Goal: Task Accomplishment & Management: Use online tool/utility

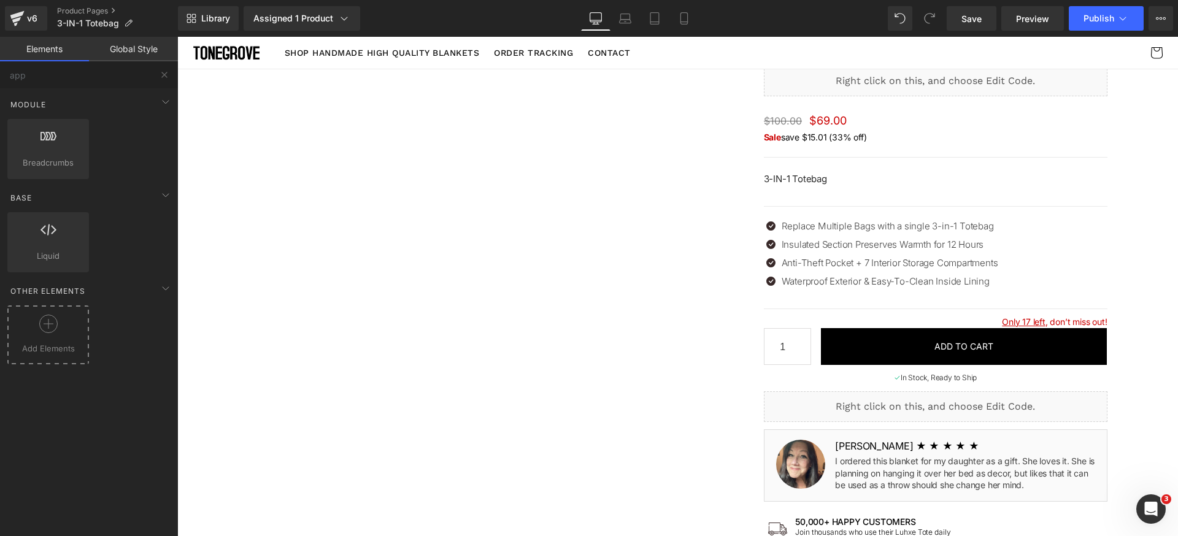
click at [64, 320] on div at bounding box center [47, 329] width 75 height 28
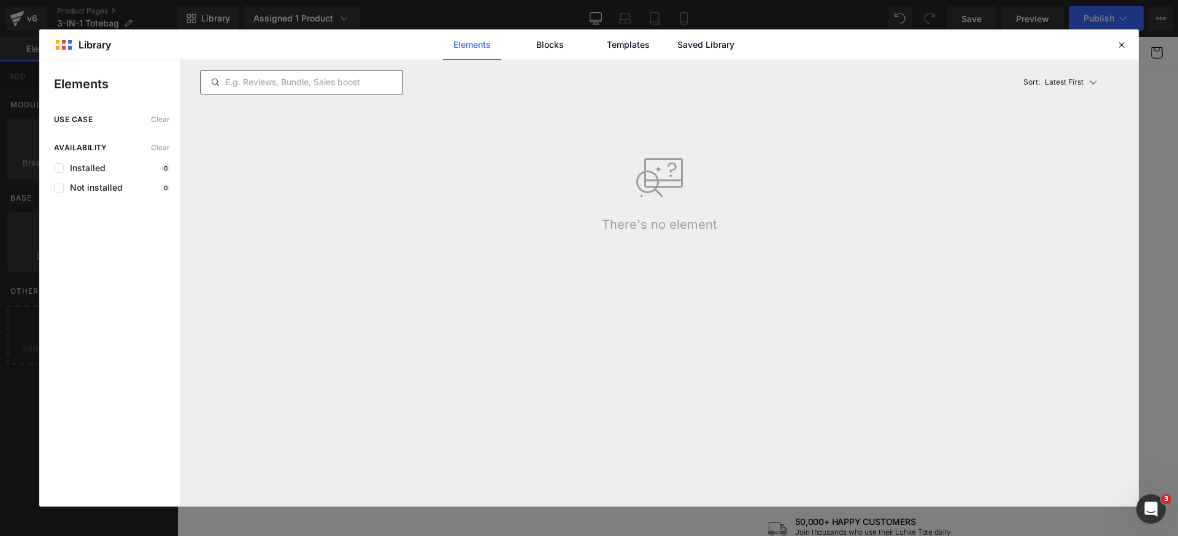
type input "app"
click at [307, 79] on input "text" at bounding box center [302, 82] width 202 height 15
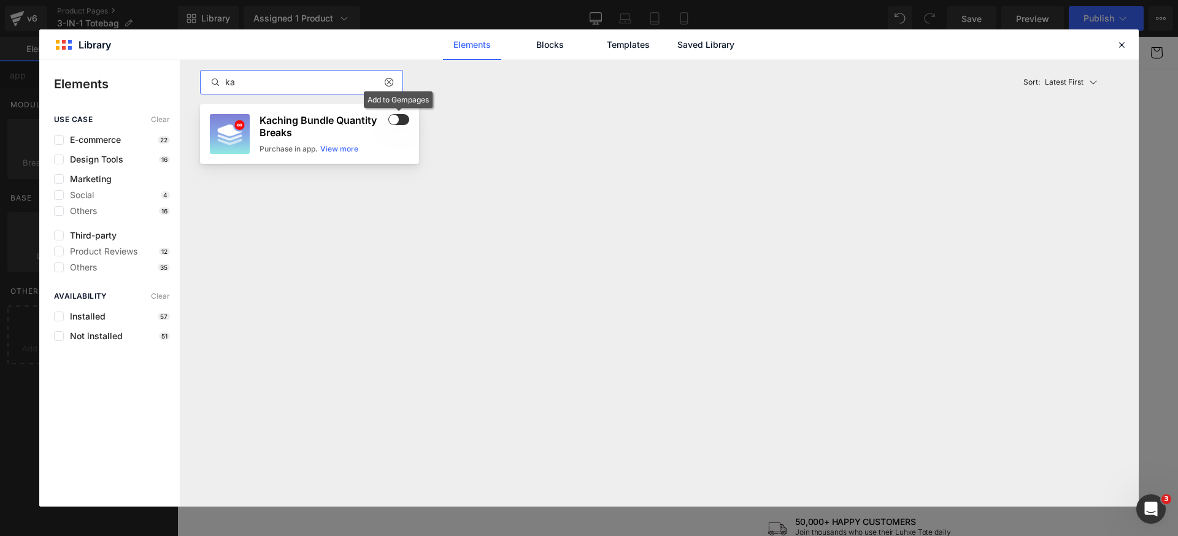
type input "ka"
click at [401, 121] on span at bounding box center [398, 119] width 21 height 11
click at [1122, 43] on icon at bounding box center [1121, 44] width 11 height 11
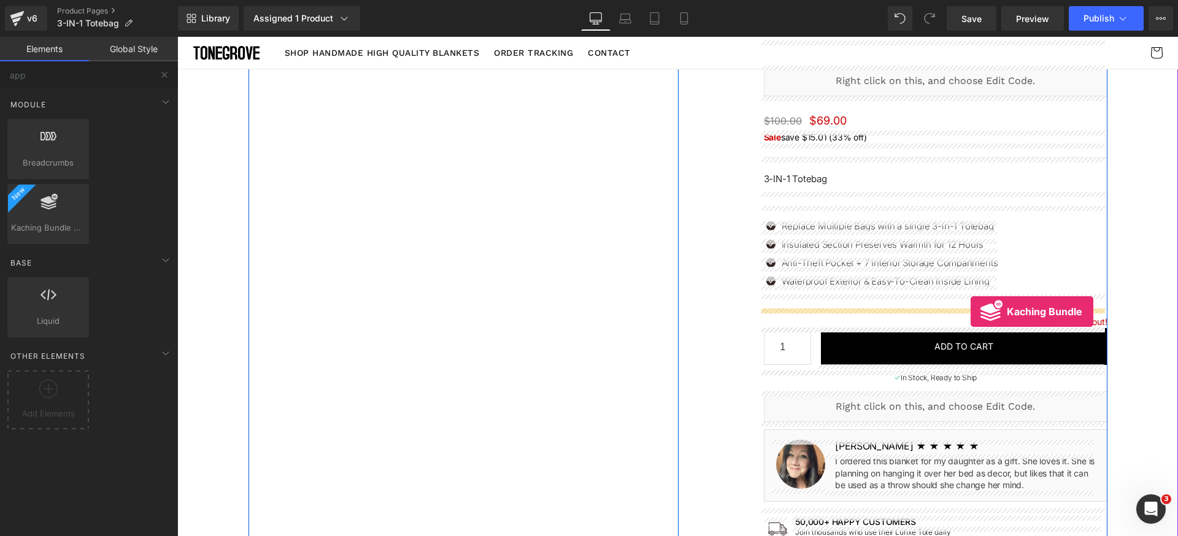
drag, startPoint x: 225, startPoint y: 258, endPoint x: 971, endPoint y: 312, distance: 747.5
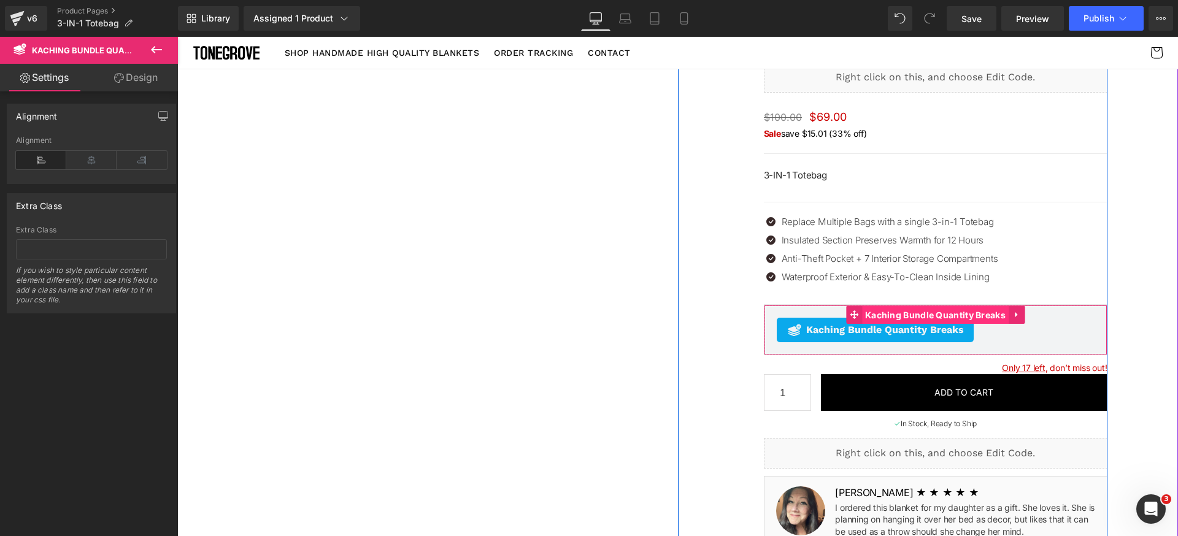
click at [908, 315] on span "Kaching Bundle Quantity Breaks" at bounding box center [935, 315] width 147 height 18
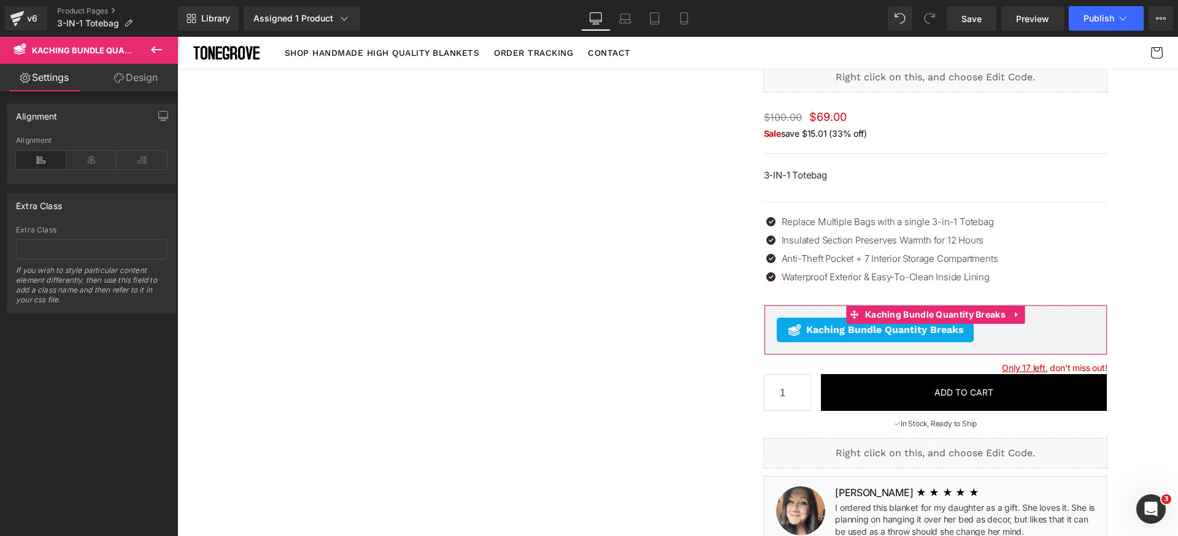
drag, startPoint x: 125, startPoint y: 74, endPoint x: 72, endPoint y: 133, distance: 79.1
click at [125, 74] on link "Design" at bounding box center [135, 78] width 89 height 28
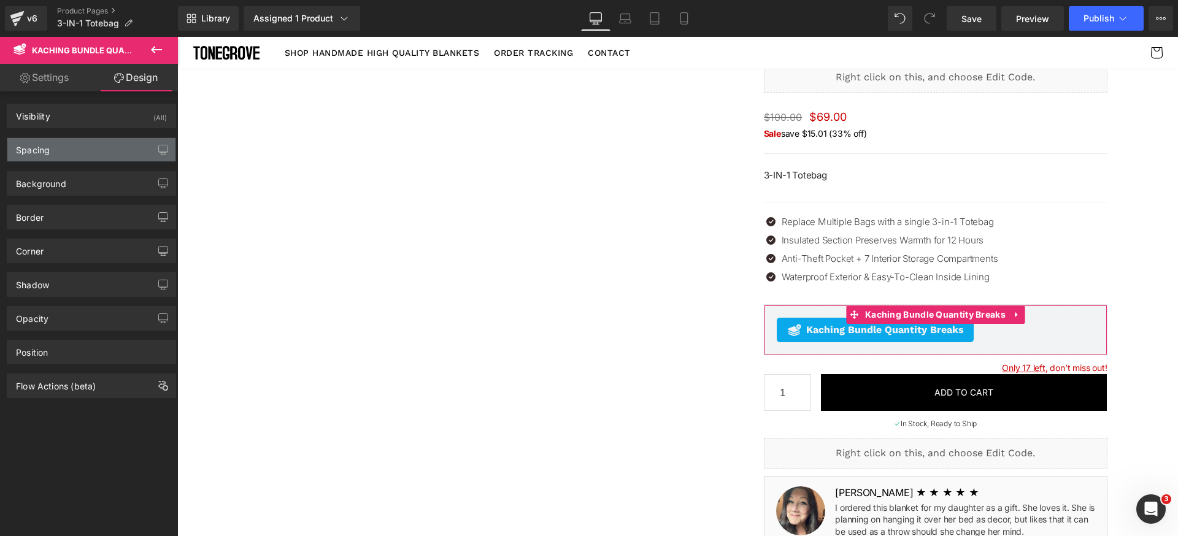
click at [62, 148] on div "Spacing" at bounding box center [91, 149] width 168 height 23
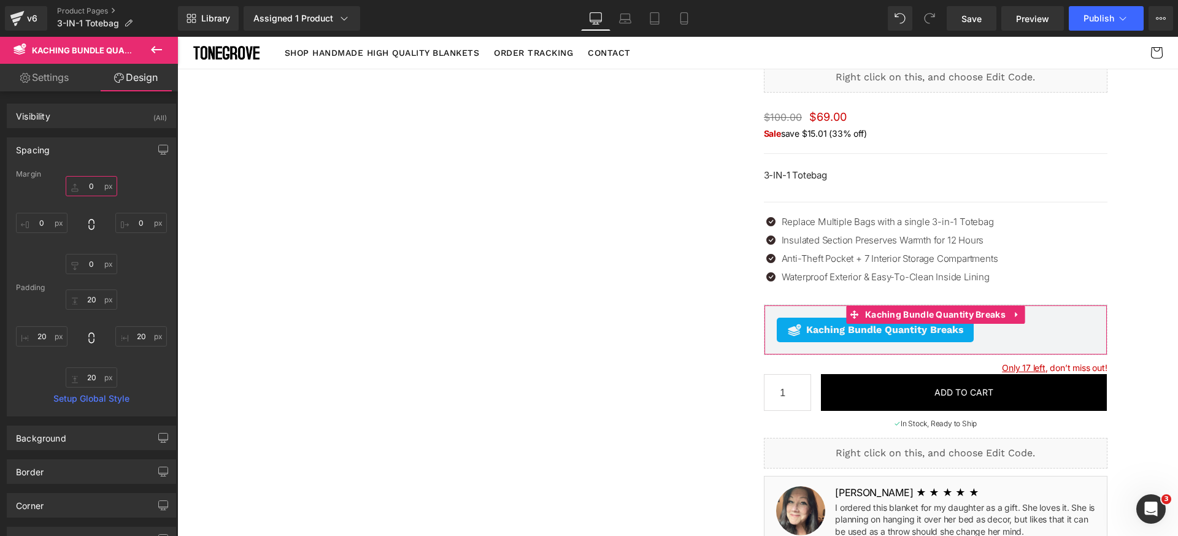
click at [102, 190] on input "0" at bounding box center [92, 186] width 52 height 20
type input "12"
click at [98, 261] on input "0" at bounding box center [92, 264] width 52 height 20
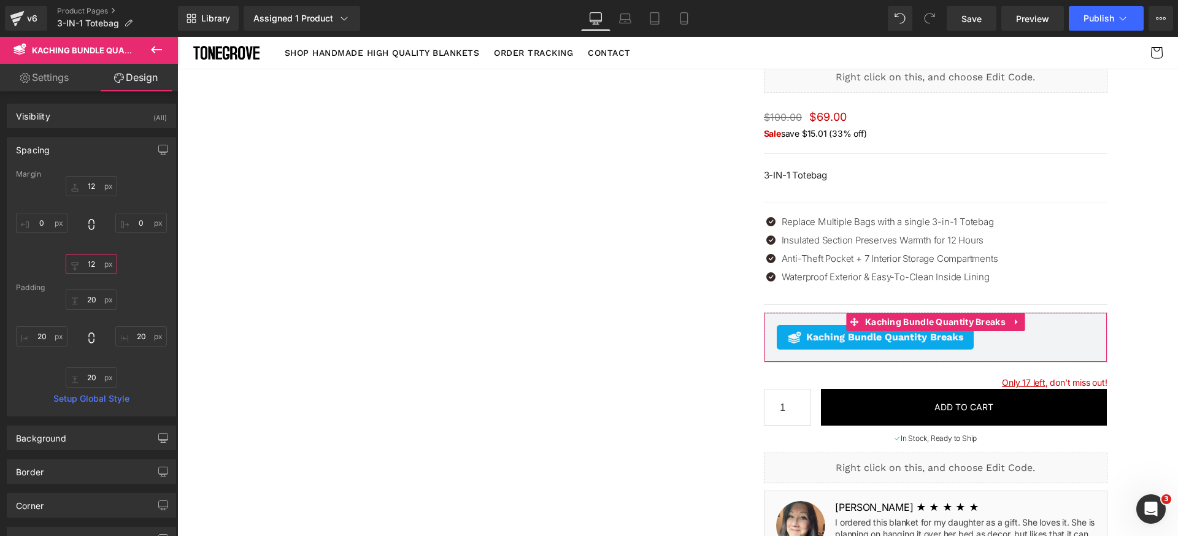
type input "12"
drag, startPoint x: 144, startPoint y: 264, endPoint x: 173, endPoint y: 272, distance: 30.5
click at [144, 265] on div "12 12 0px 0 12 12 0px 0" at bounding box center [91, 225] width 151 height 98
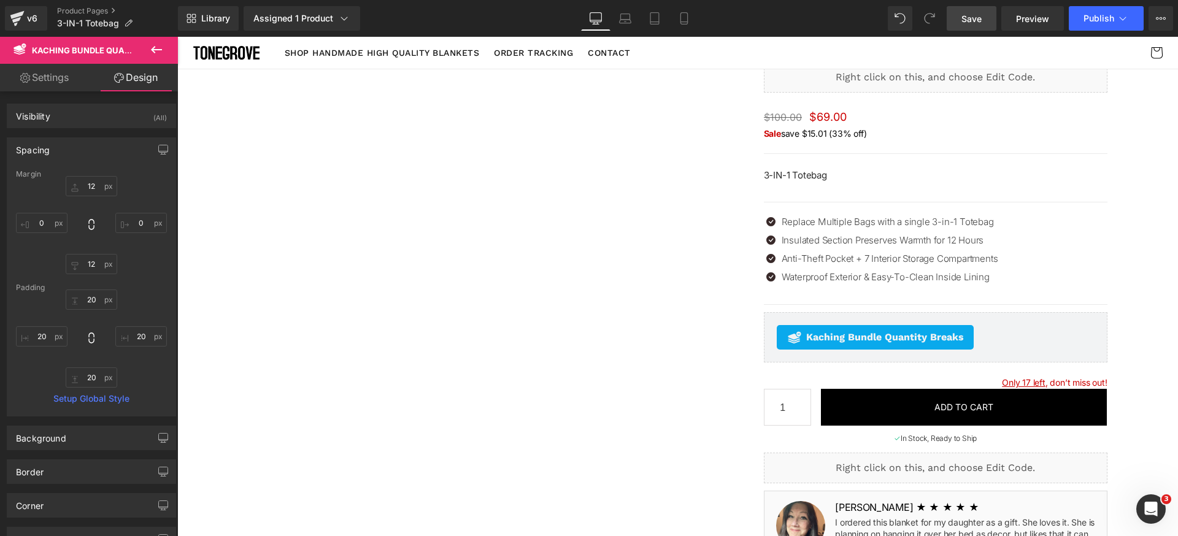
click at [992, 23] on link "Save" at bounding box center [972, 18] width 50 height 25
click at [1093, 20] on span "Publish" at bounding box center [1099, 18] width 31 height 10
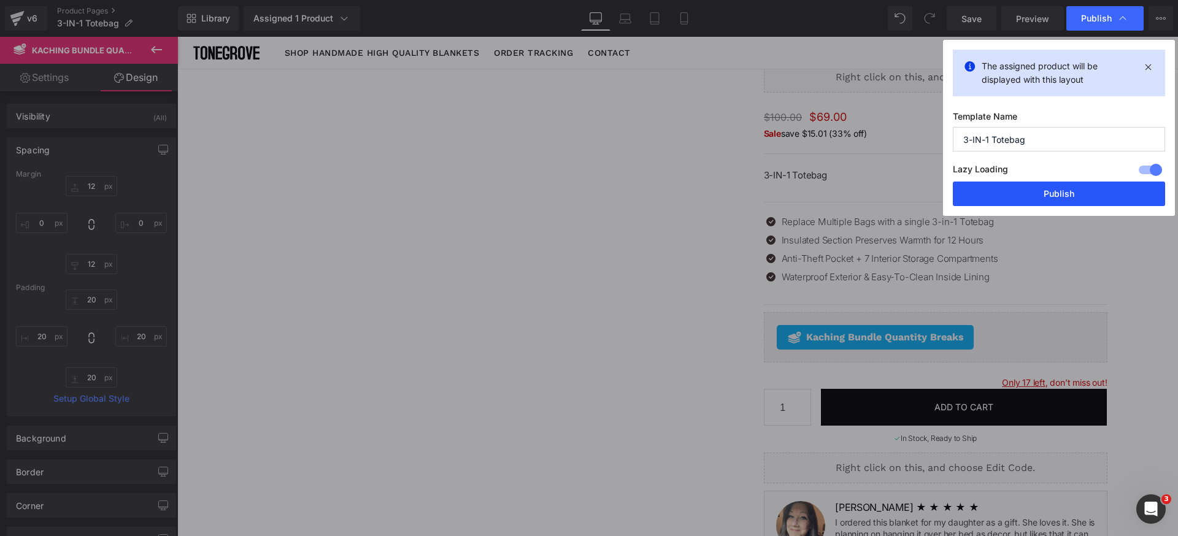
click at [1059, 195] on button "Publish" at bounding box center [1059, 194] width 212 height 25
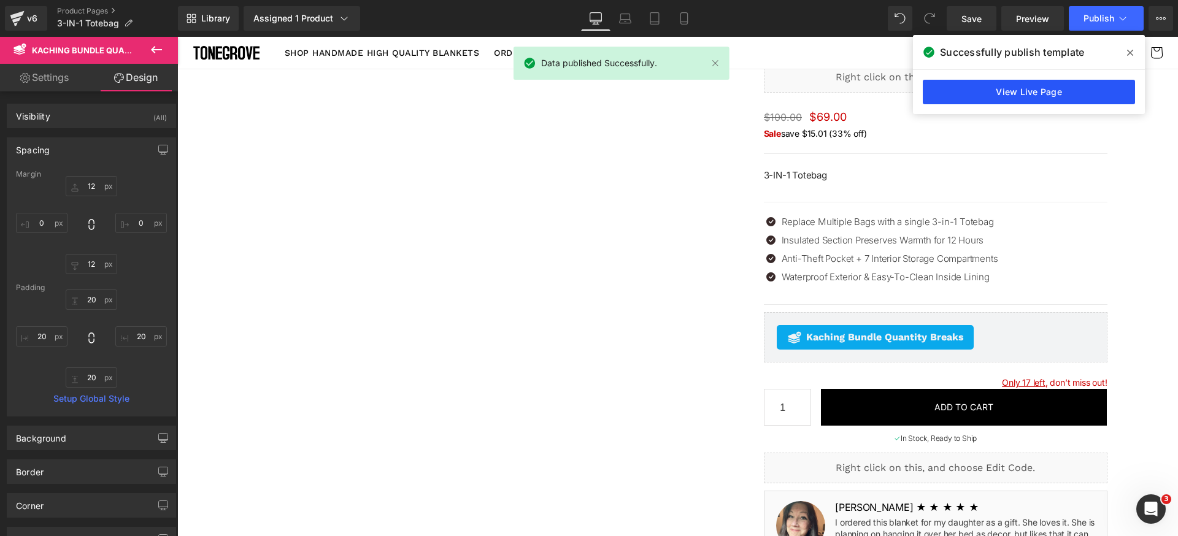
click at [1069, 94] on link "View Live Page" at bounding box center [1029, 92] width 212 height 25
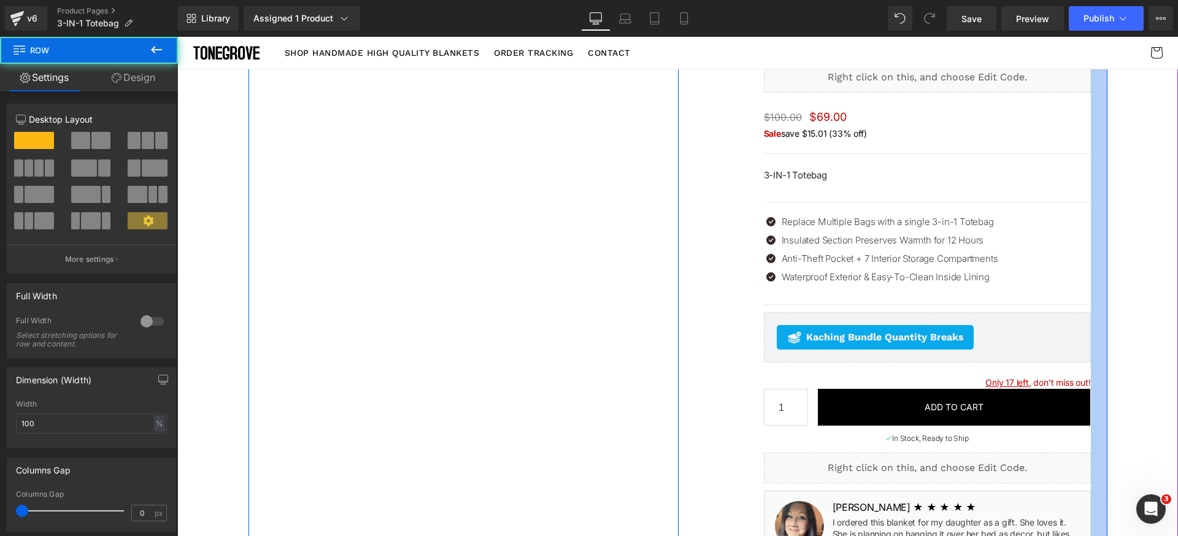
scroll to position [67, 0]
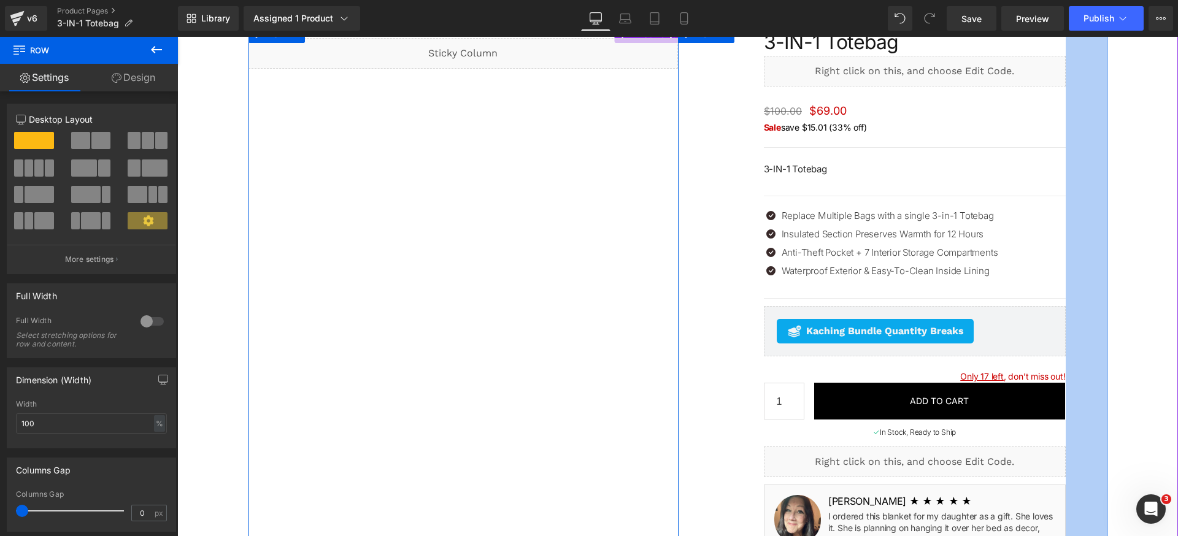
drag, startPoint x: 1100, startPoint y: 218, endPoint x: 1058, endPoint y: 223, distance: 42.0
click at [1058, 223] on div "3-IN-1 Totebag (P) Title Liquid $100.00 $69.00 (P) Price Sale save $15.01 (33% …" at bounding box center [893, 542] width 430 height 1035
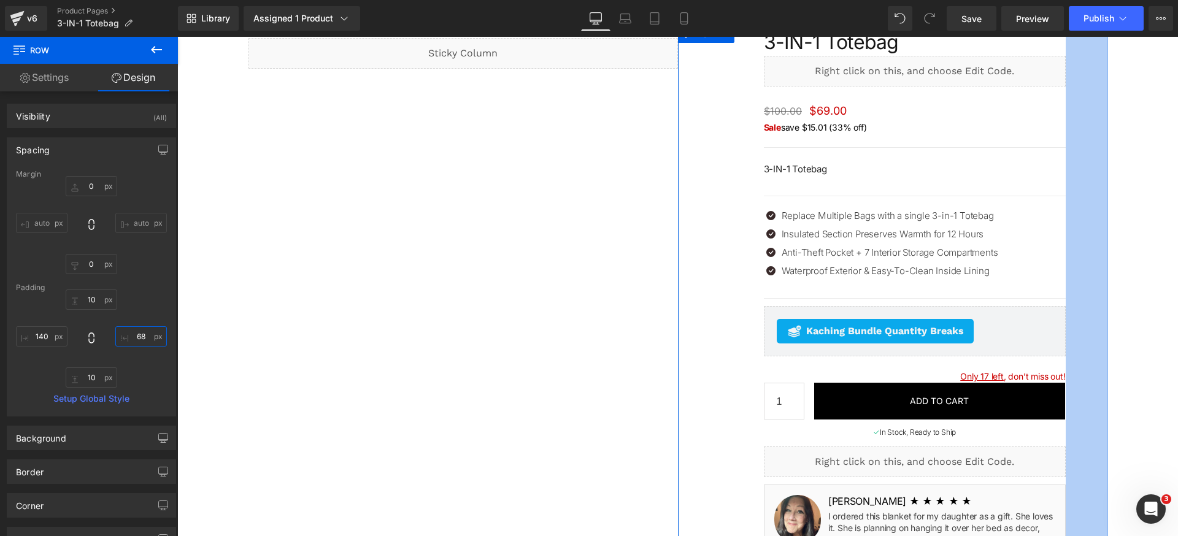
drag, startPoint x: 139, startPoint y: 337, endPoint x: 168, endPoint y: 341, distance: 29.0
click at [140, 338] on input "68" at bounding box center [141, 336] width 52 height 20
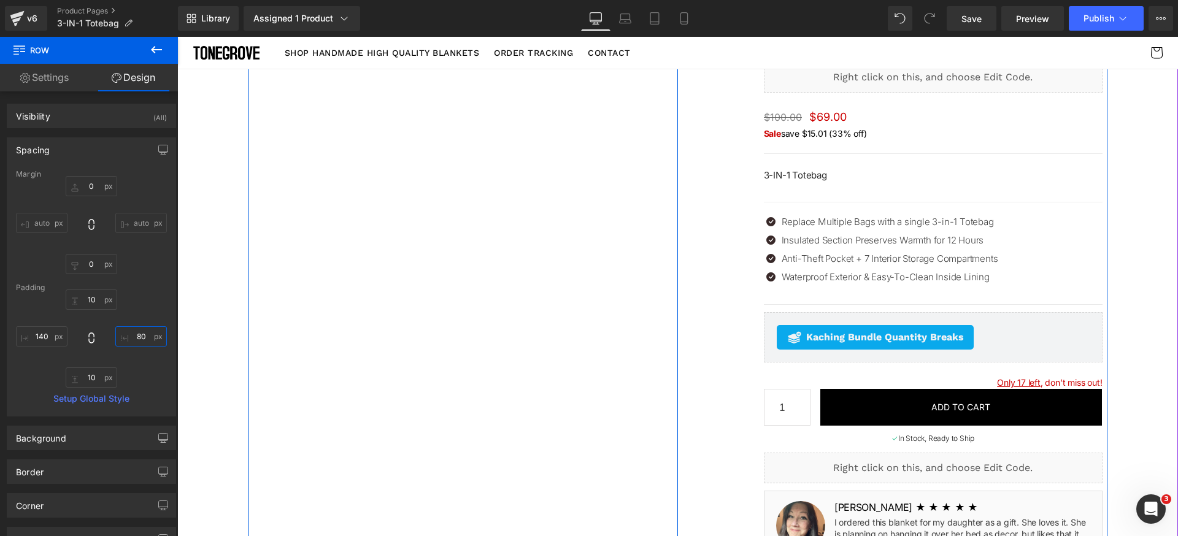
scroll to position [67, 0]
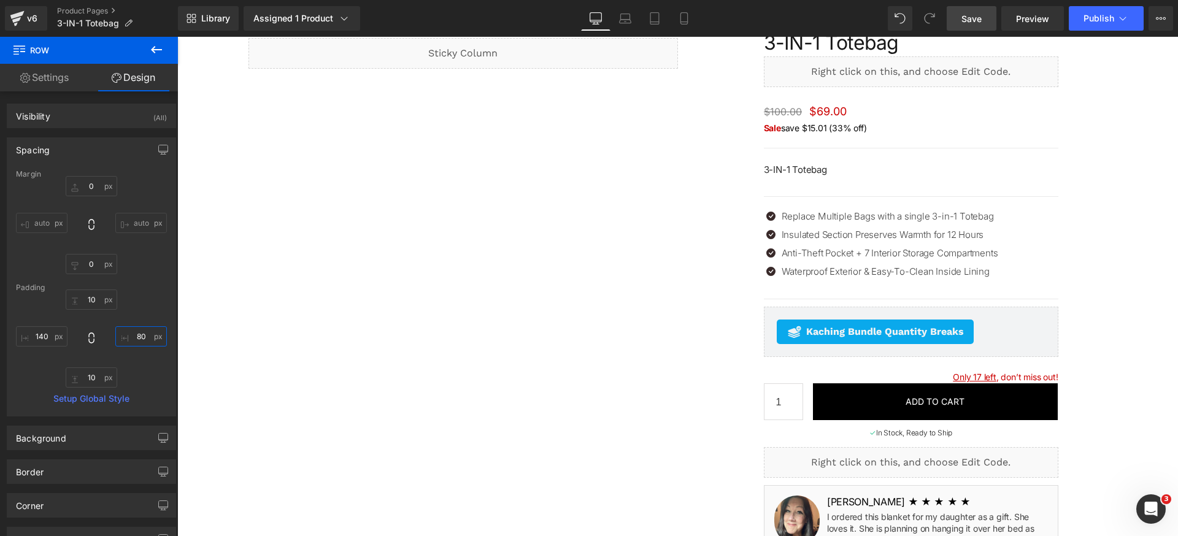
type input "80"
click at [971, 15] on span "Save" at bounding box center [972, 18] width 20 height 13
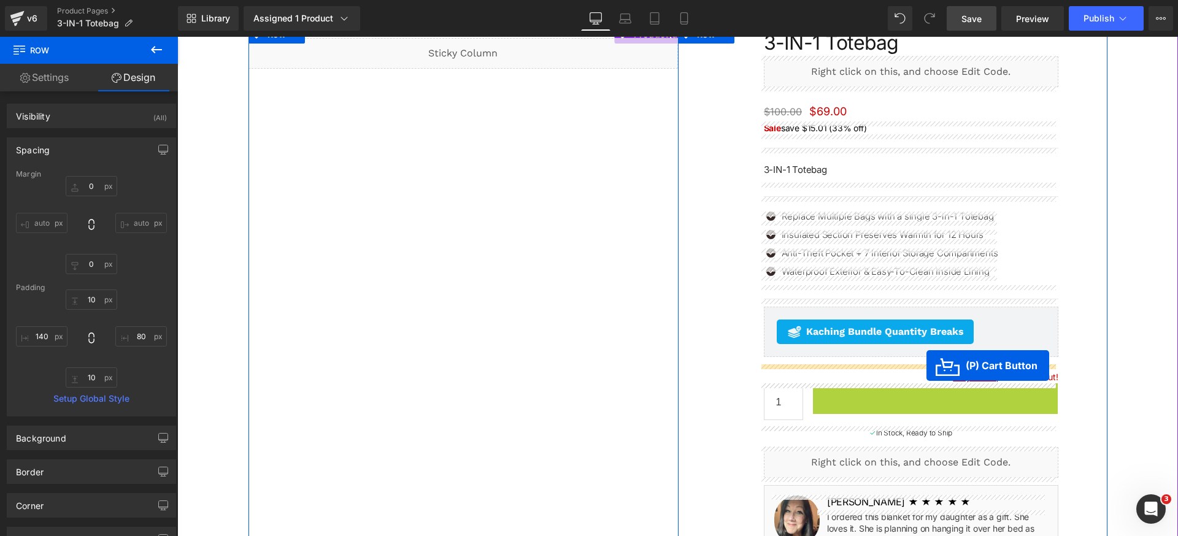
drag, startPoint x: 925, startPoint y: 403, endPoint x: 927, endPoint y: 366, distance: 37.5
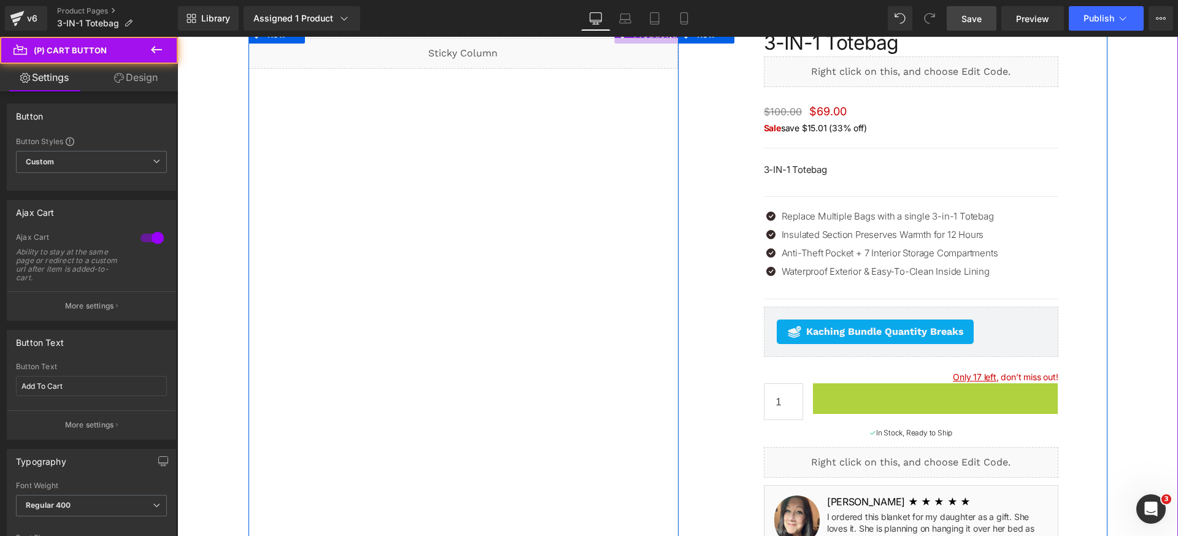
scroll to position [85, 0]
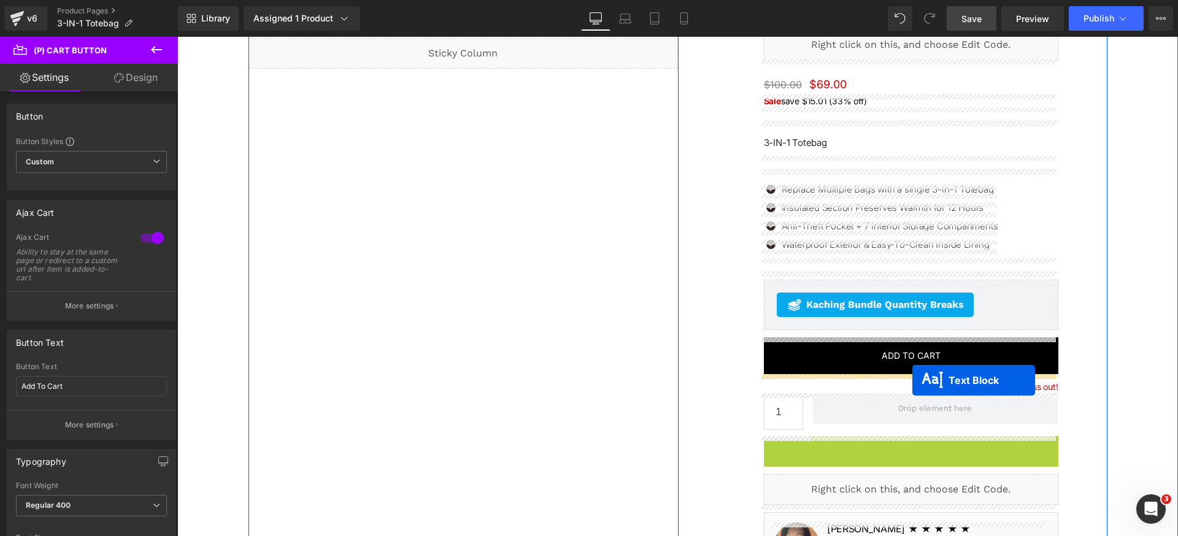
drag, startPoint x: 911, startPoint y: 450, endPoint x: 912, endPoint y: 380, distance: 69.4
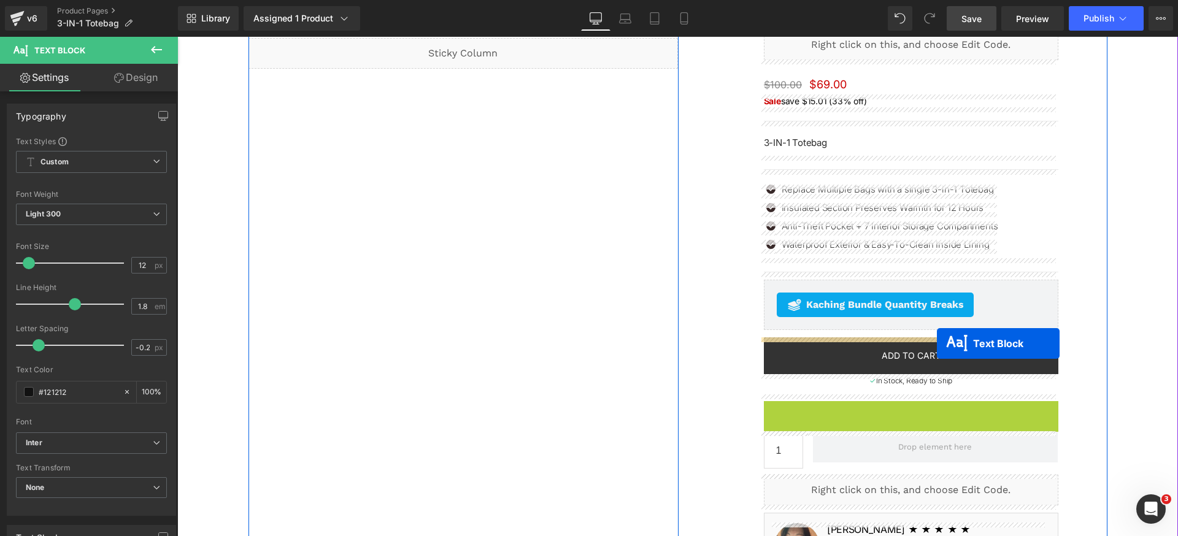
drag, startPoint x: 909, startPoint y: 414, endPoint x: 937, endPoint y: 344, distance: 75.8
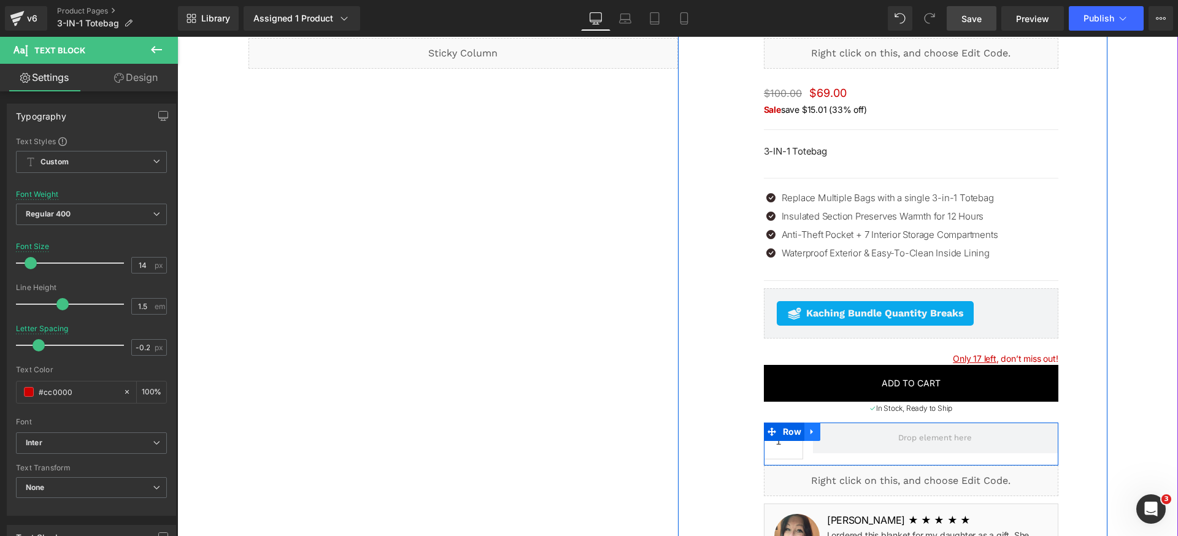
click at [815, 435] on link at bounding box center [812, 432] width 16 height 18
click at [836, 430] on link at bounding box center [844, 432] width 16 height 18
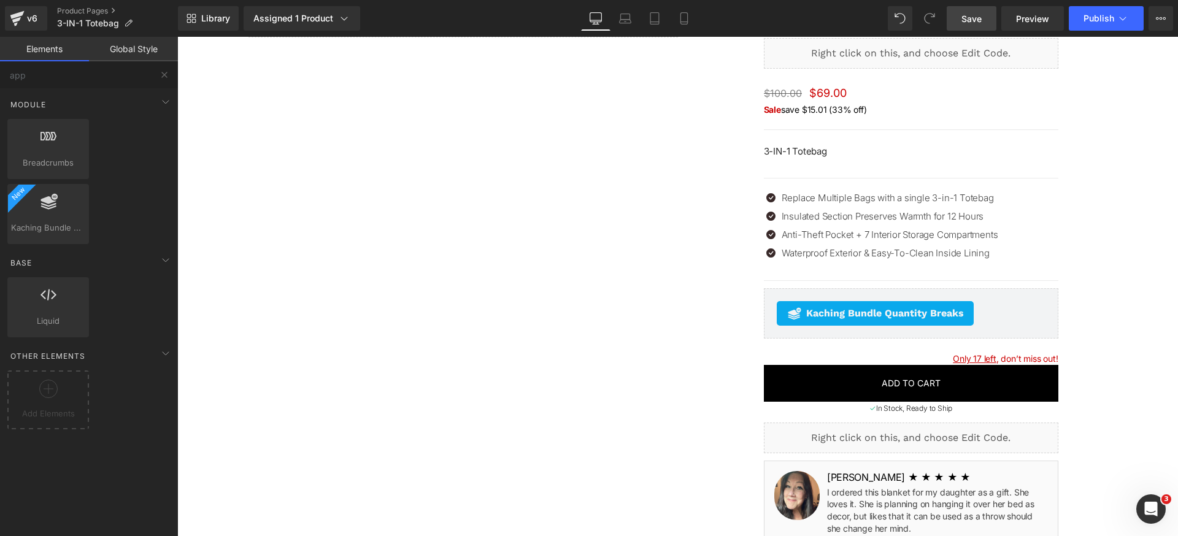
click at [977, 16] on span "Save" at bounding box center [972, 18] width 20 height 13
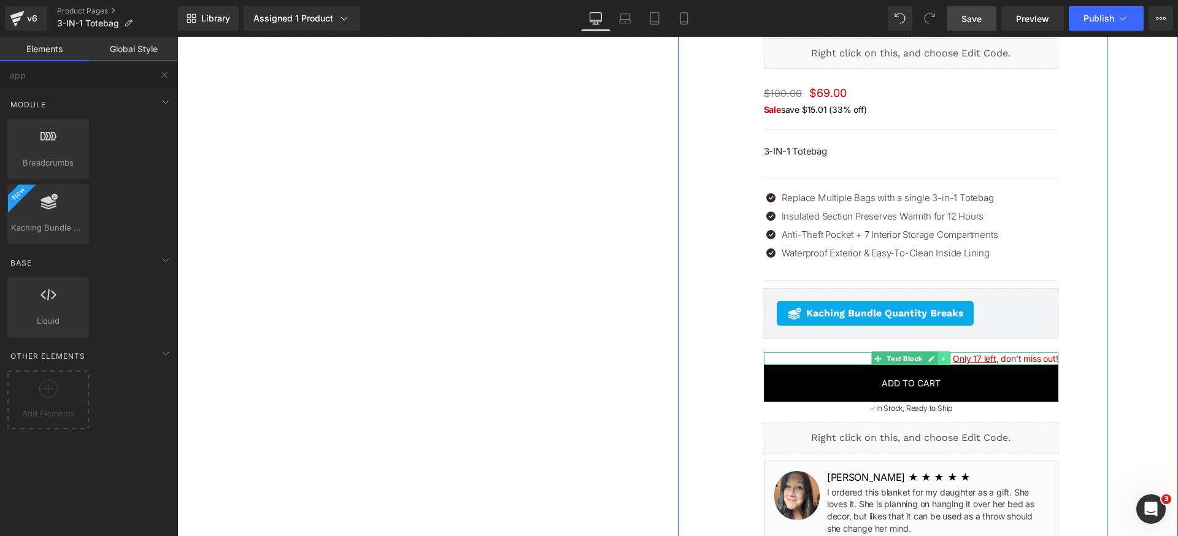
click at [941, 358] on icon at bounding box center [944, 358] width 7 height 7
click at [944, 358] on link at bounding box center [950, 359] width 13 height 15
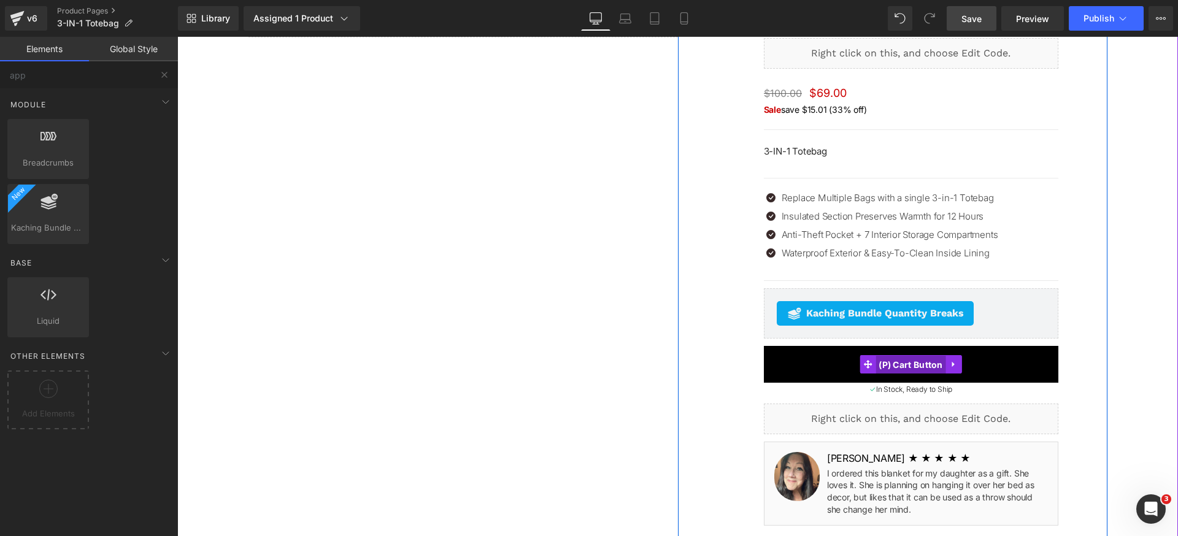
click at [904, 369] on span "(P) Cart Button" at bounding box center [911, 365] width 71 height 18
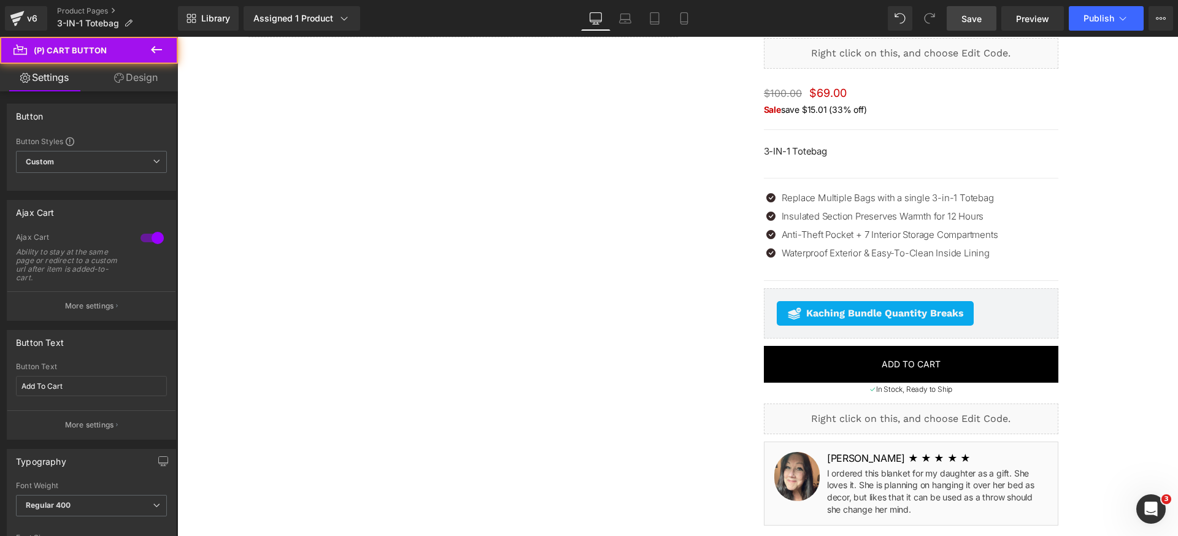
click at [140, 77] on link "Design" at bounding box center [135, 78] width 89 height 28
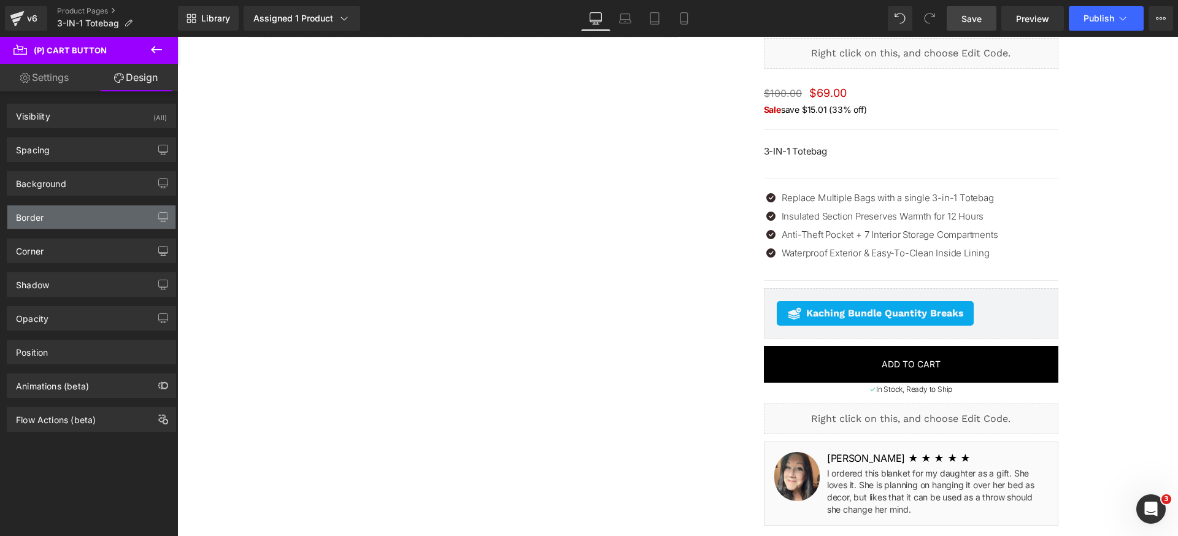
click at [97, 220] on div "Border" at bounding box center [91, 217] width 168 height 23
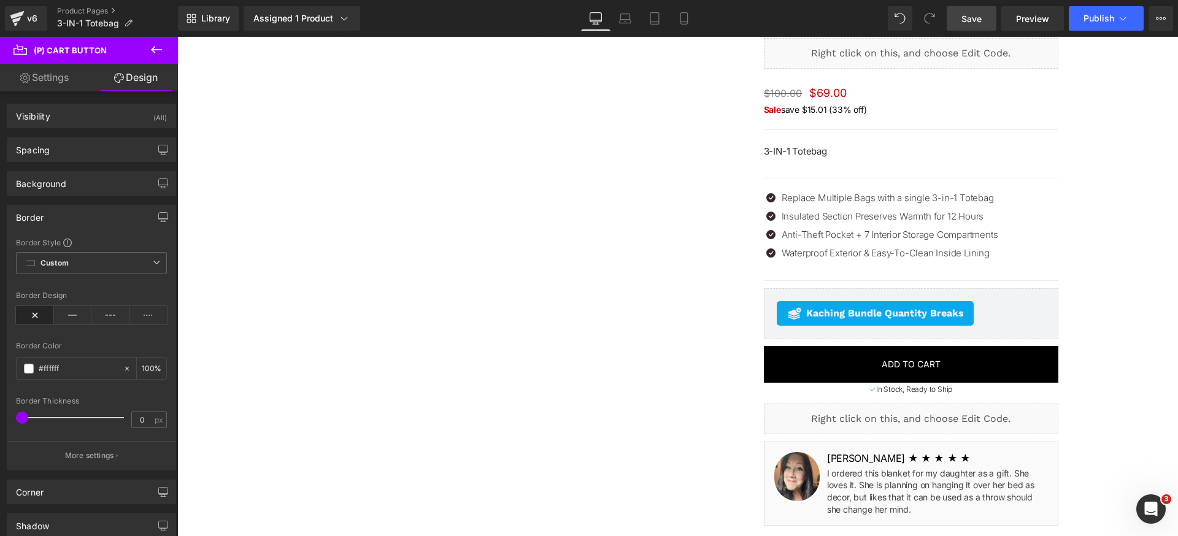
click at [85, 219] on div "Border" at bounding box center [91, 217] width 168 height 23
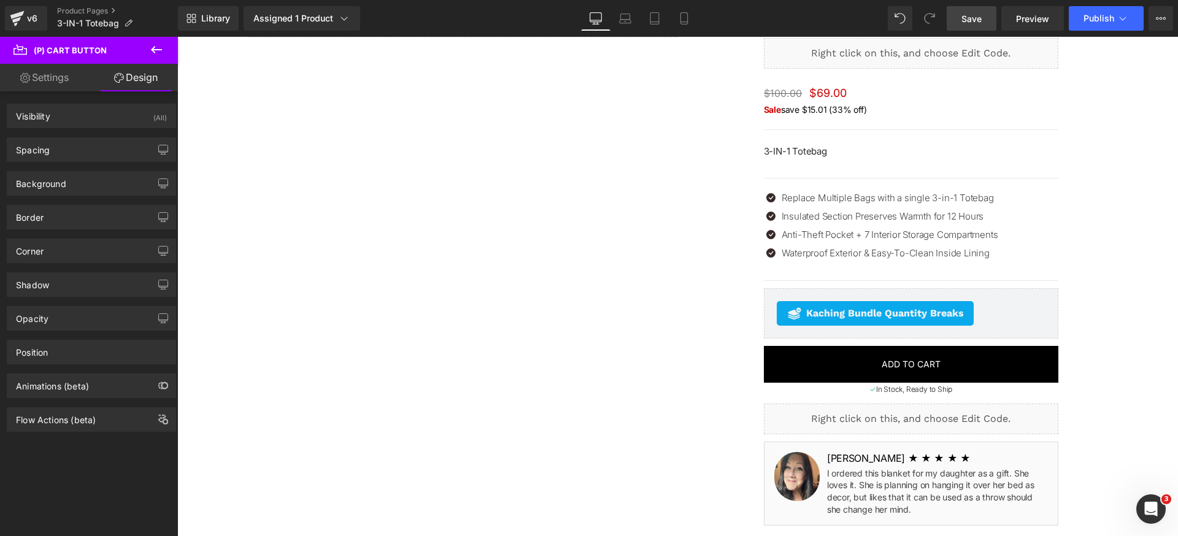
click at [72, 268] on div "Shadow Shadow Style Drop Shadow Outer Shadow #333333 Shadow Color #333333 100 %…" at bounding box center [91, 280] width 183 height 34
click at [75, 256] on div "Corner" at bounding box center [91, 250] width 168 height 23
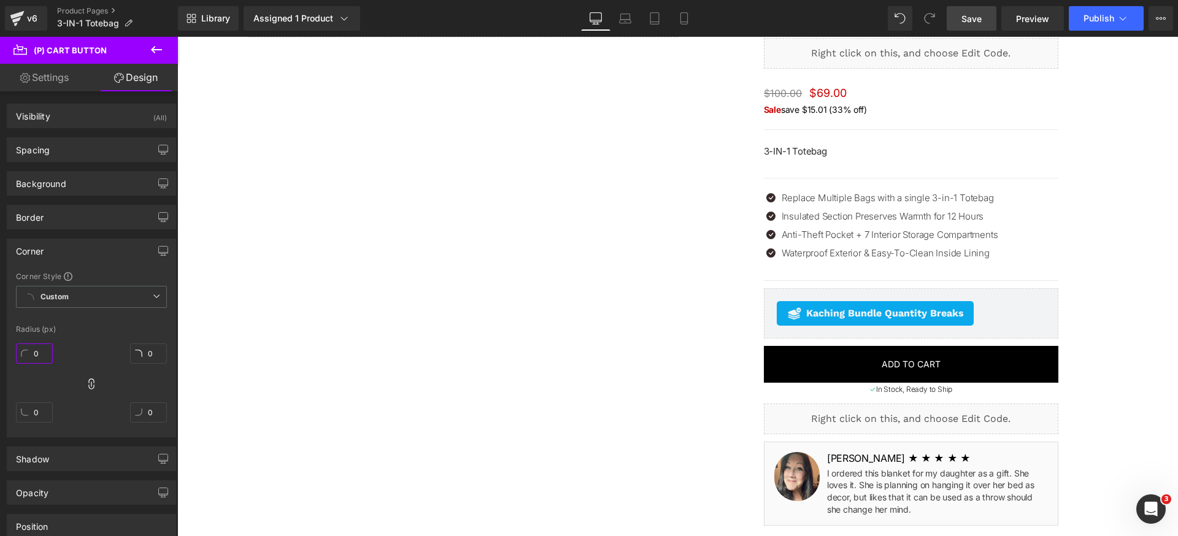
click at [47, 348] on input "0" at bounding box center [34, 354] width 37 height 20
type input "24"
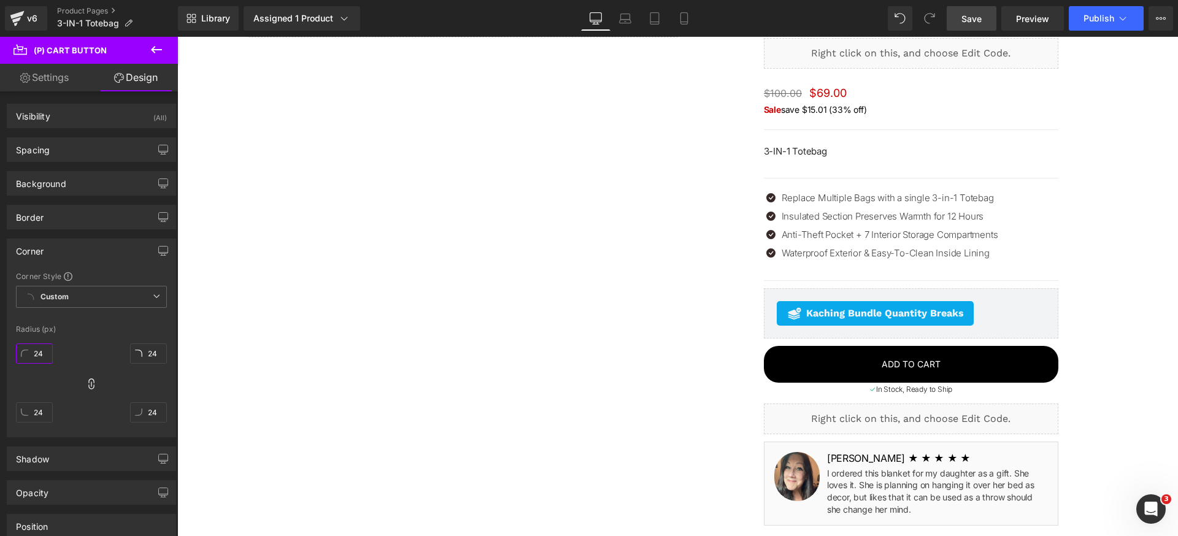
click at [39, 350] on input "24" at bounding box center [34, 354] width 37 height 20
type input "12"
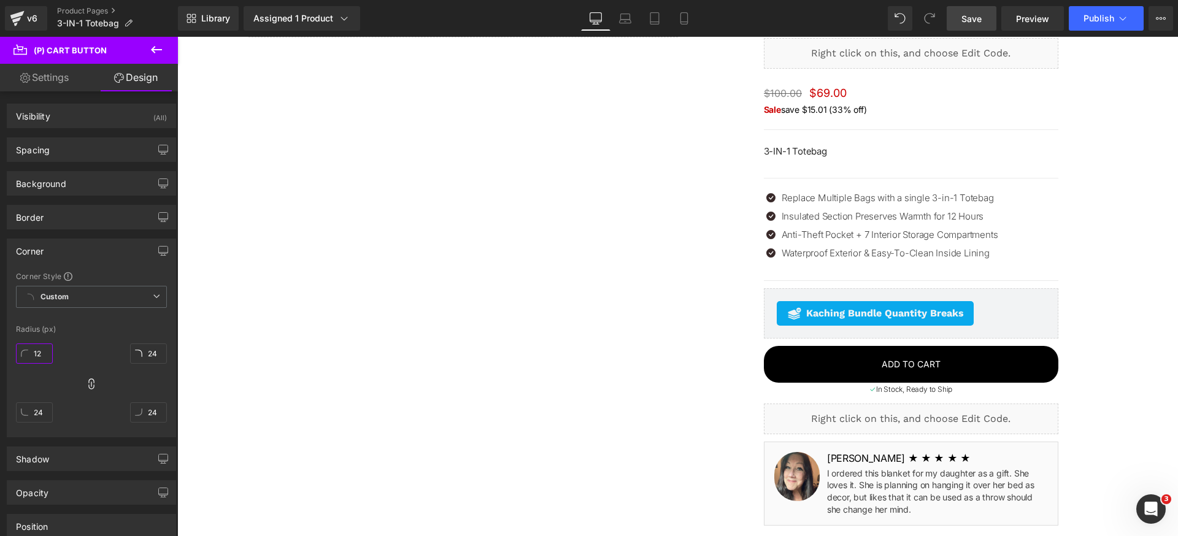
type input "12"
type input "8"
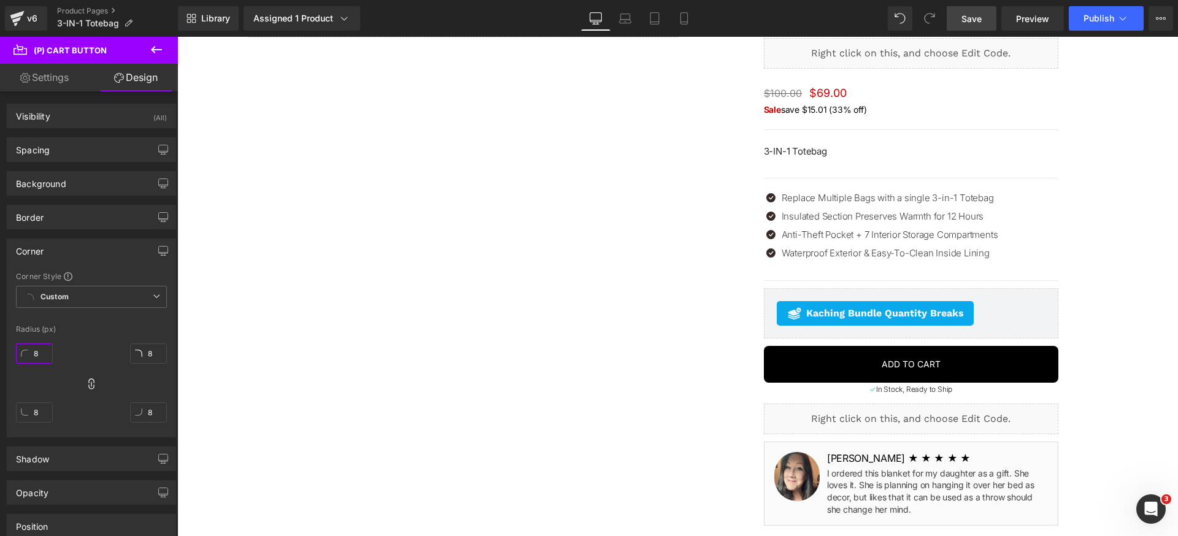
type input "8"
click at [89, 247] on div "Corner" at bounding box center [91, 250] width 168 height 23
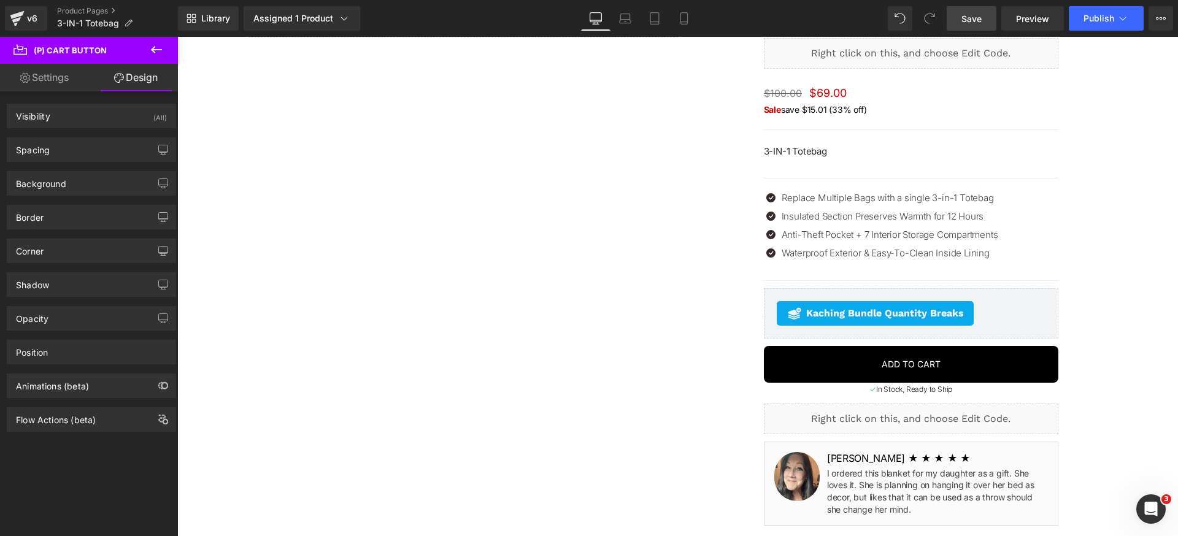
click at [57, 79] on link "Settings" at bounding box center [44, 78] width 89 height 28
type input "100"
type input "80"
type input "100"
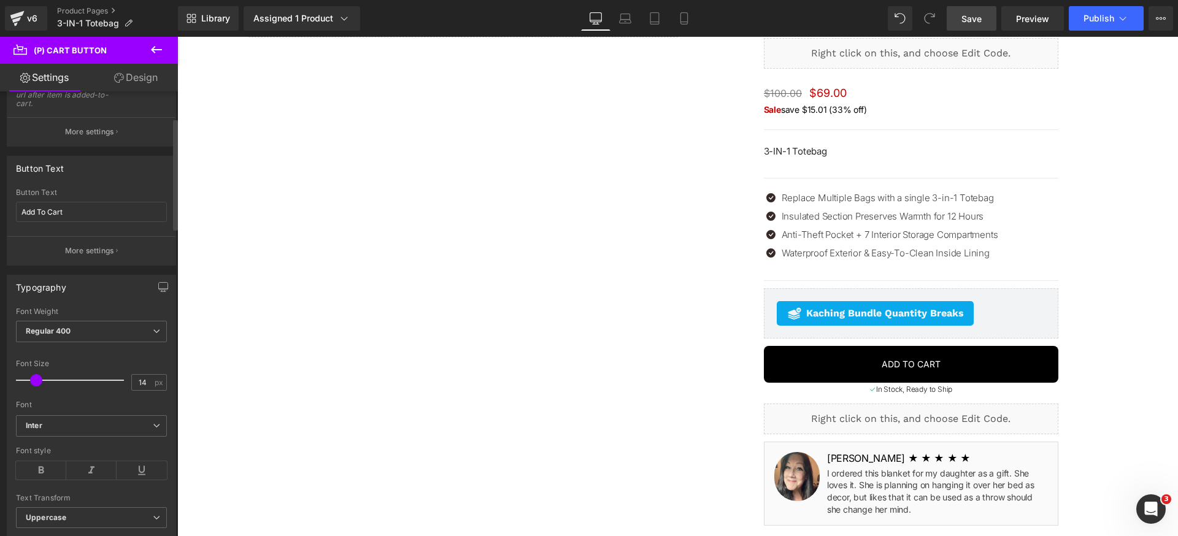
scroll to position [300, 0]
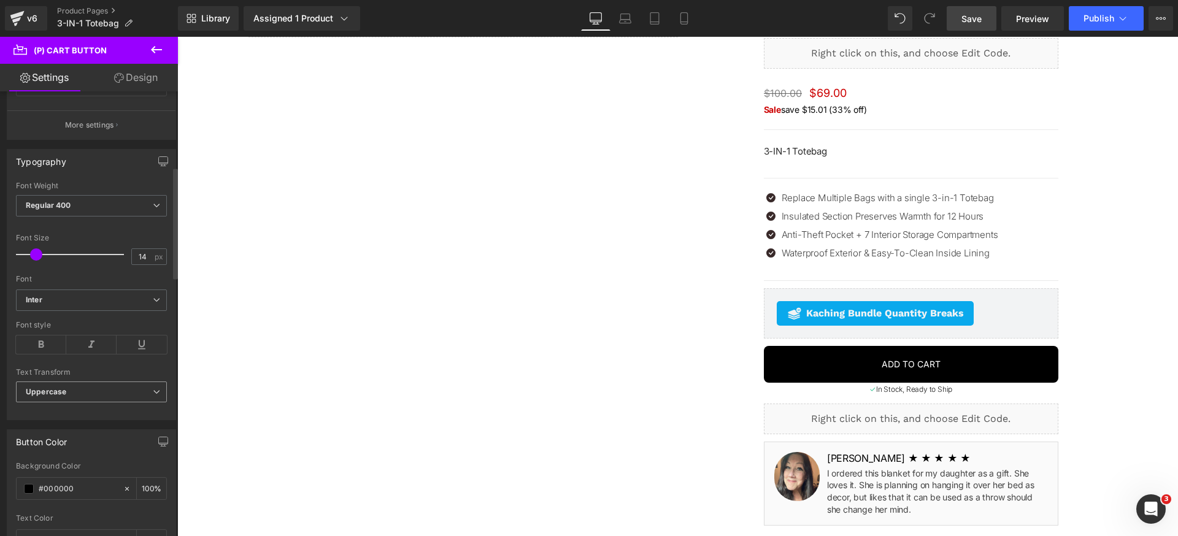
click at [84, 390] on span "Uppercase" at bounding box center [91, 392] width 151 height 21
click at [90, 224] on div at bounding box center [91, 227] width 151 height 8
click at [103, 206] on span "Regular 400" at bounding box center [91, 205] width 151 height 21
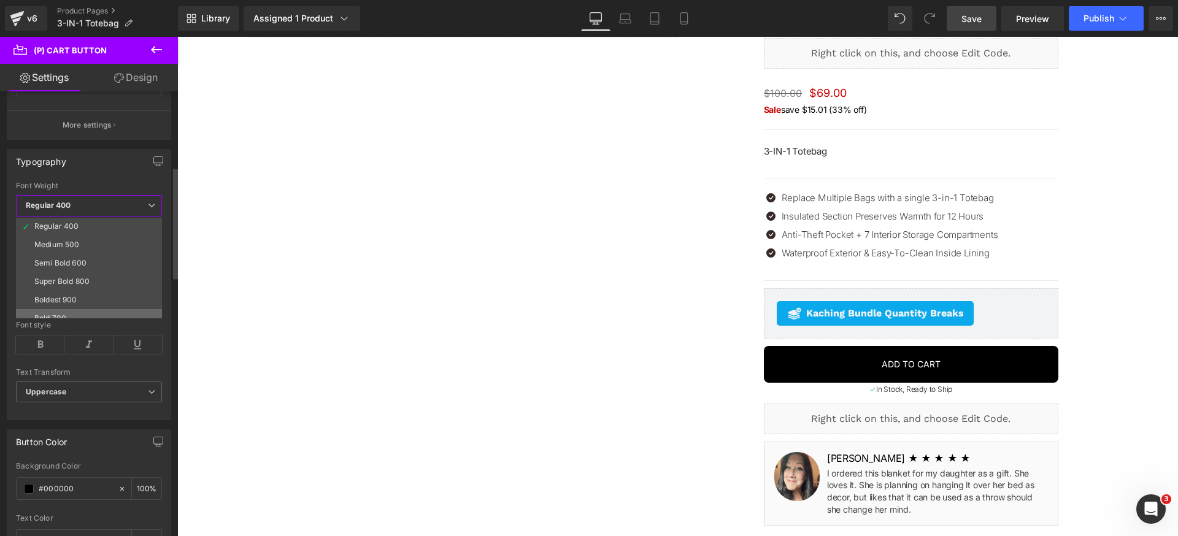
scroll to position [72, 0]
click at [79, 301] on li "Bold 700" at bounding box center [92, 302] width 152 height 18
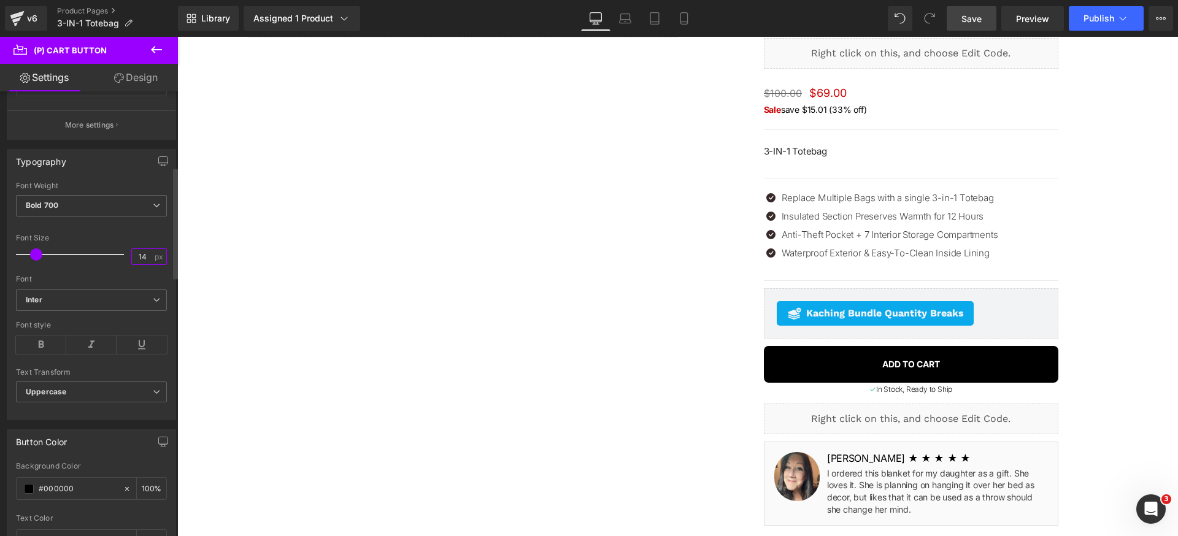
drag, startPoint x: 131, startPoint y: 260, endPoint x: 159, endPoint y: 262, distance: 27.7
click at [132, 260] on input "14" at bounding box center [142, 256] width 21 height 15
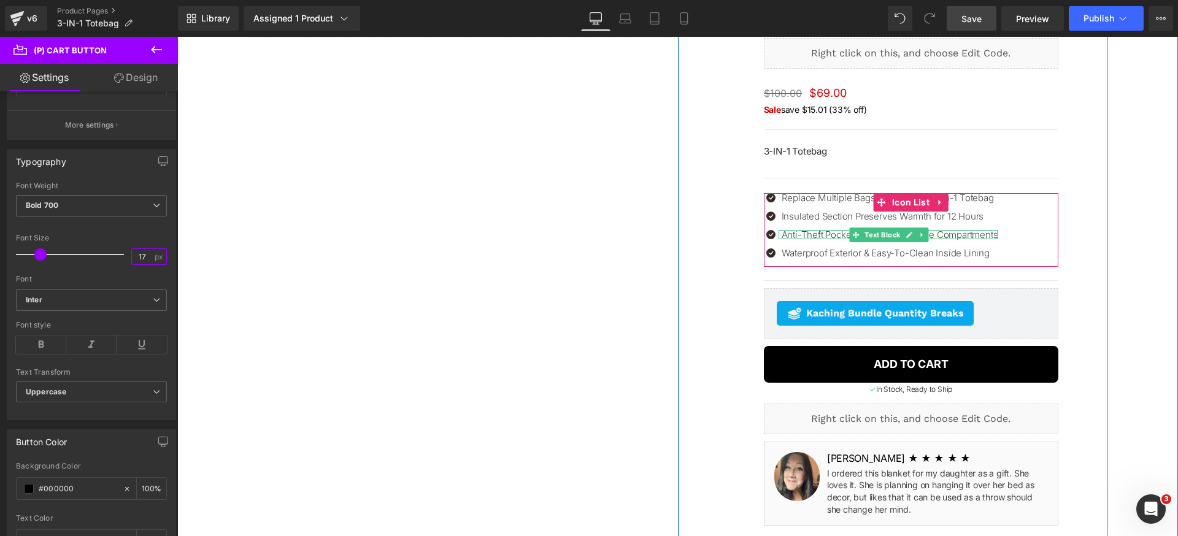
type input "16"
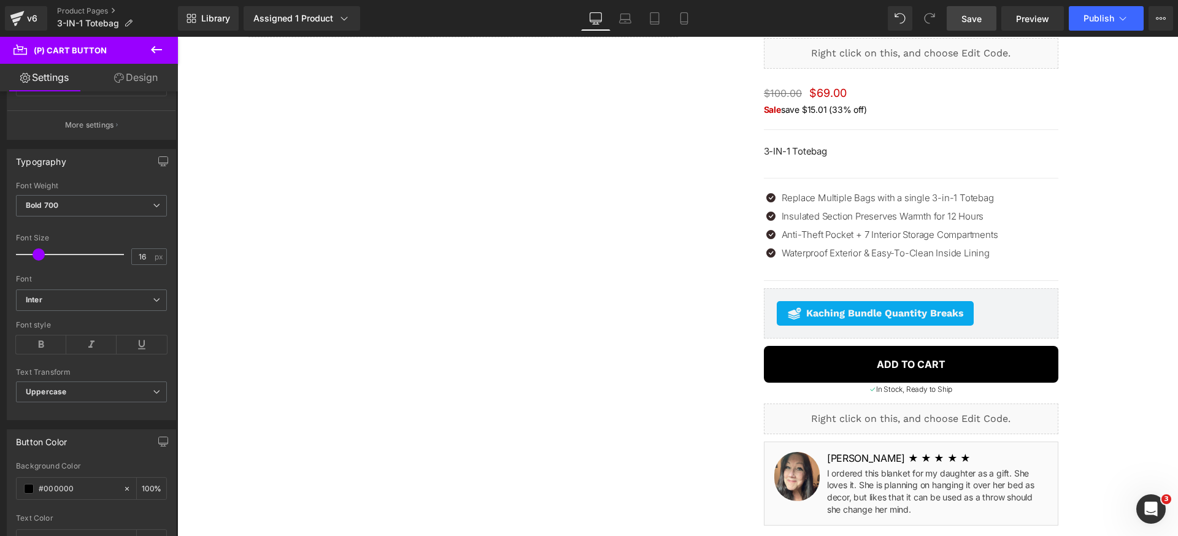
click at [976, 25] on span "Save" at bounding box center [972, 18] width 20 height 13
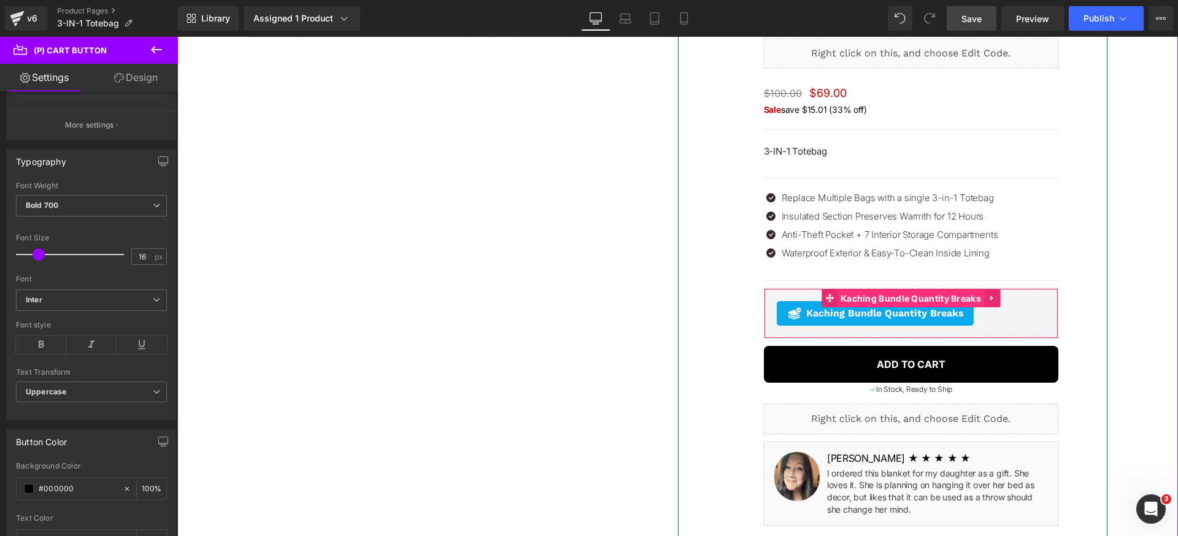
click at [873, 295] on span "Kaching Bundle Quantity Breaks" at bounding box center [911, 299] width 147 height 18
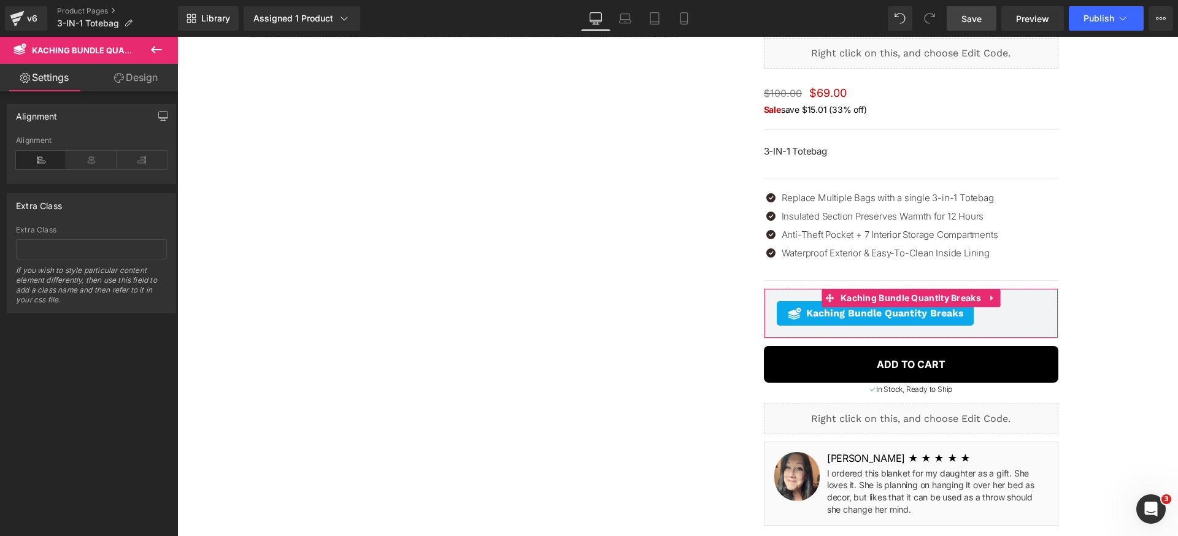
click at [140, 84] on link "Design" at bounding box center [135, 78] width 89 height 28
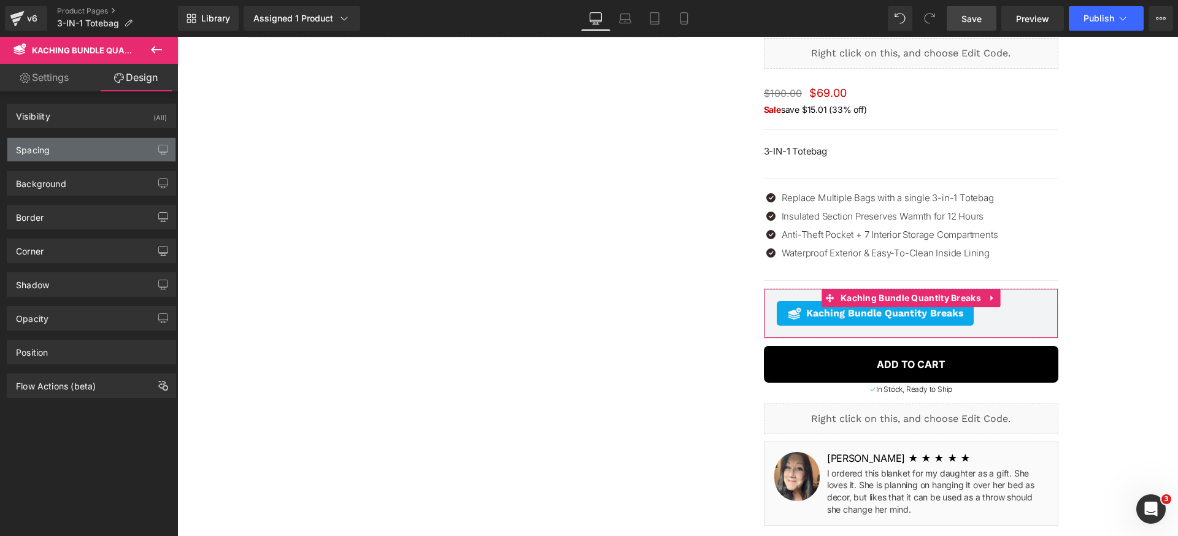
click at [85, 157] on div "Spacing" at bounding box center [91, 149] width 168 height 23
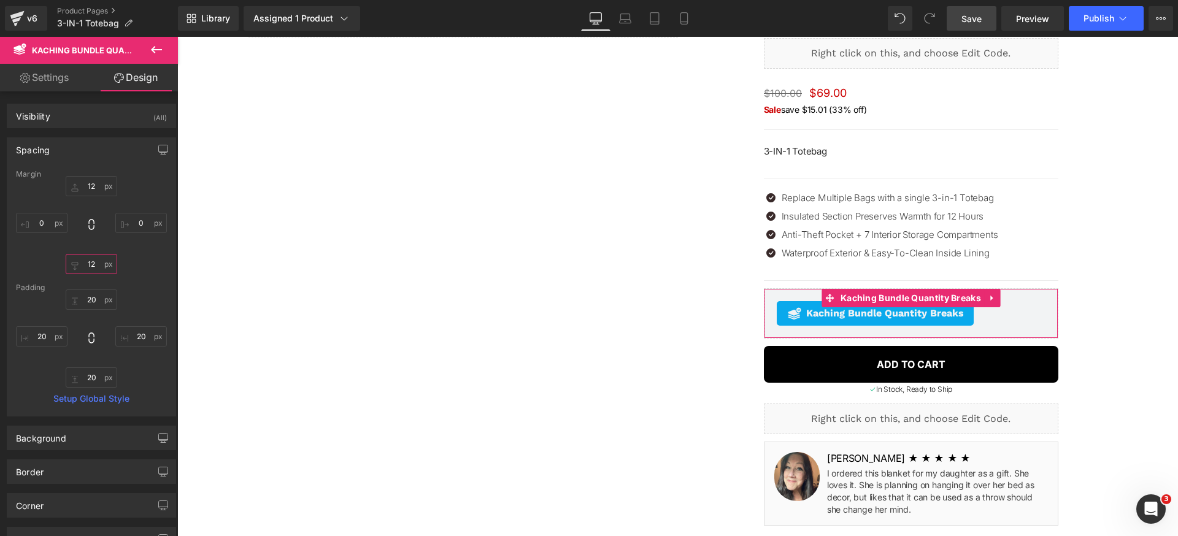
click at [94, 262] on input "12" at bounding box center [92, 264] width 52 height 20
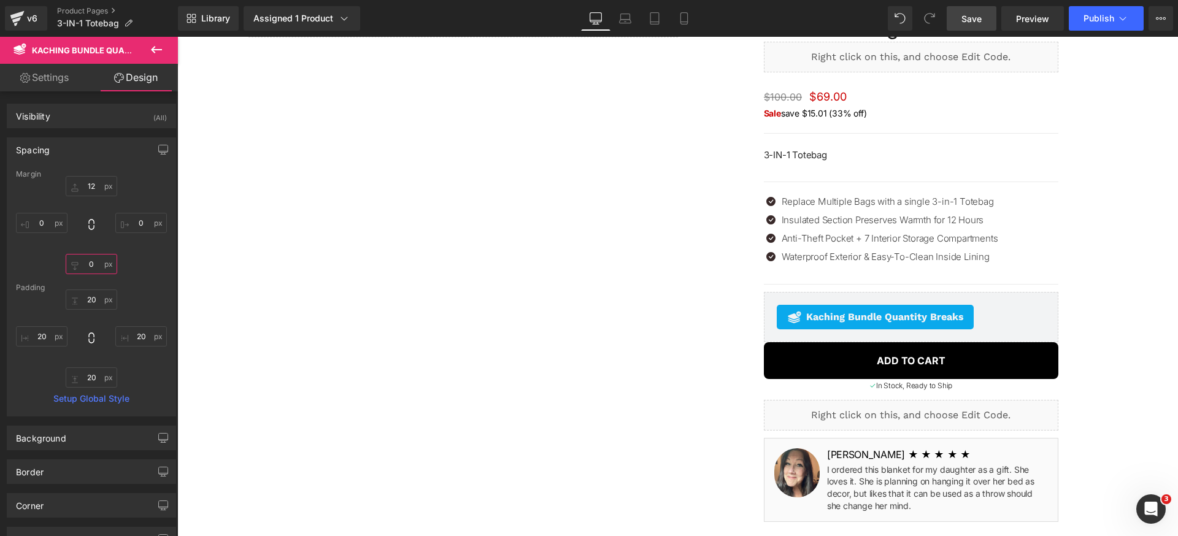
type input "0"
click at [992, 17] on link "Save" at bounding box center [972, 18] width 50 height 25
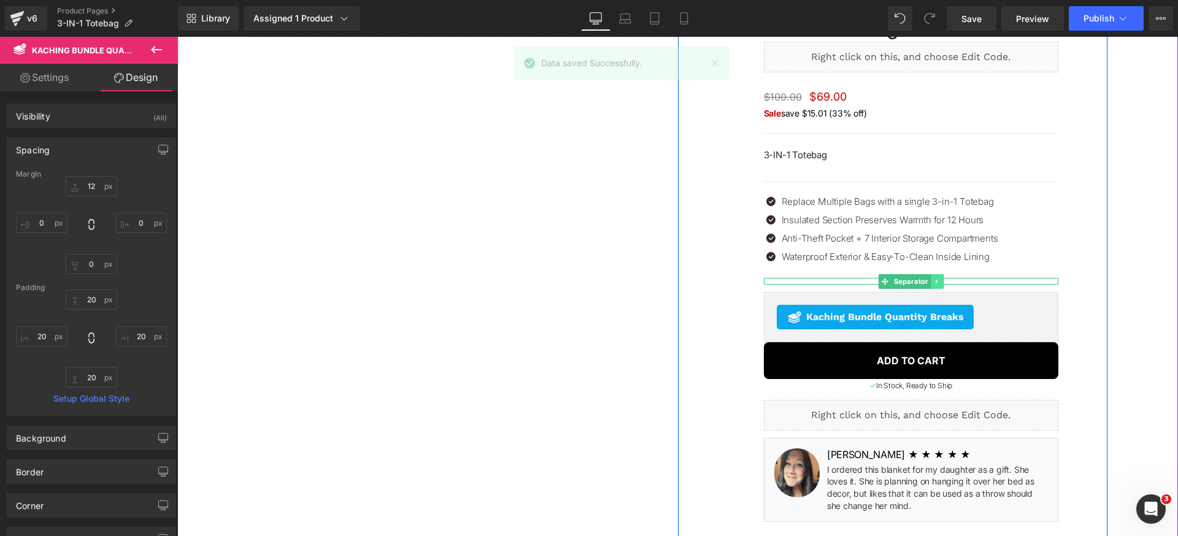
click at [935, 283] on icon at bounding box center [937, 281] width 7 height 7
click at [941, 283] on icon at bounding box center [943, 281] width 7 height 7
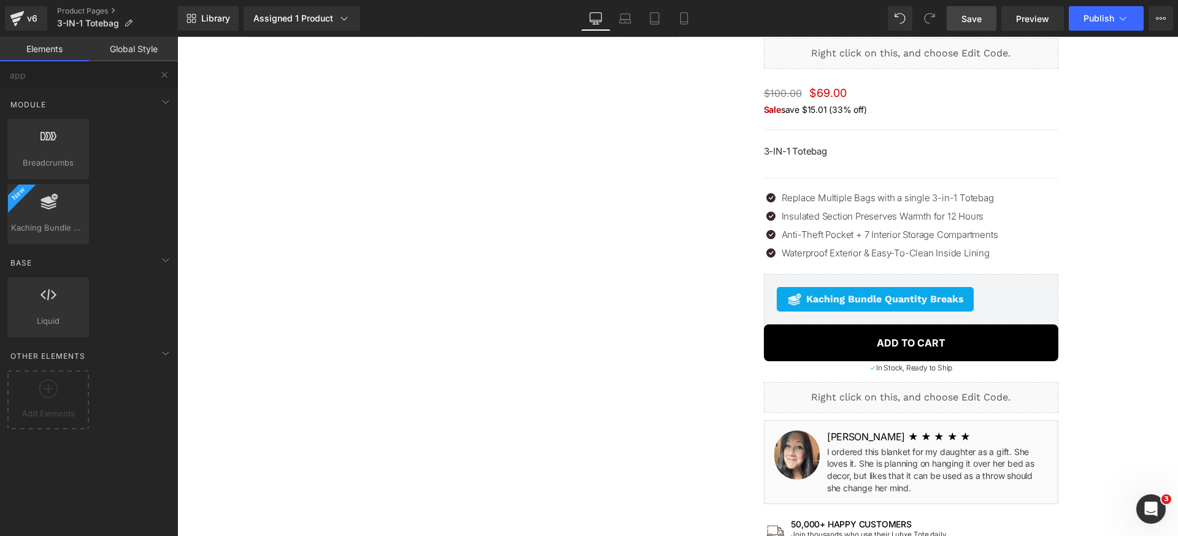
click at [988, 15] on link "Save" at bounding box center [972, 18] width 50 height 25
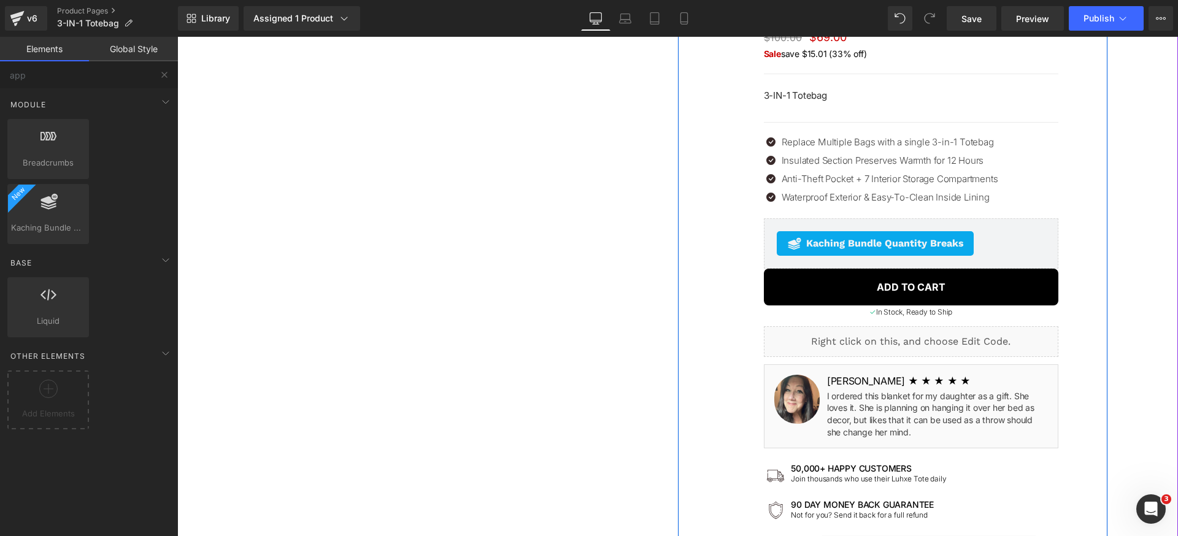
scroll to position [331, 0]
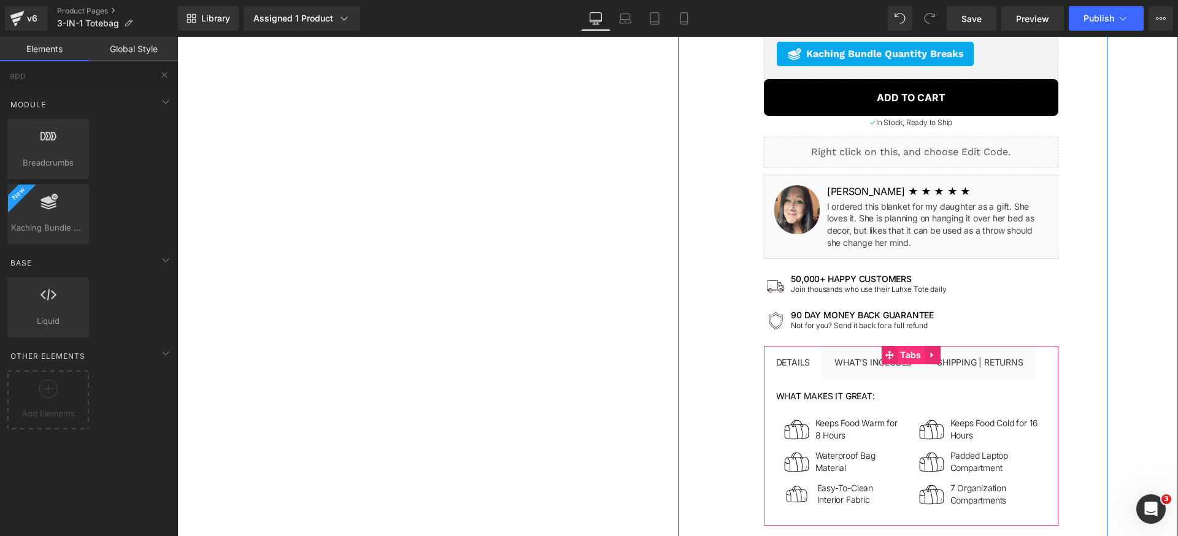
click at [897, 353] on span "Tabs" at bounding box center [910, 355] width 27 height 18
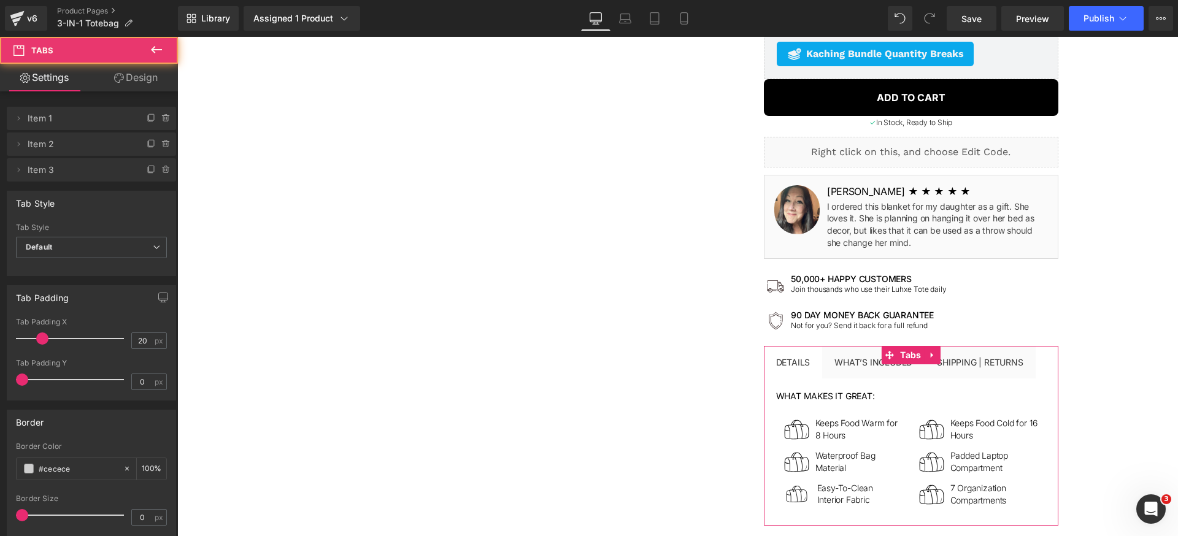
click at [121, 74] on icon at bounding box center [119, 78] width 10 height 10
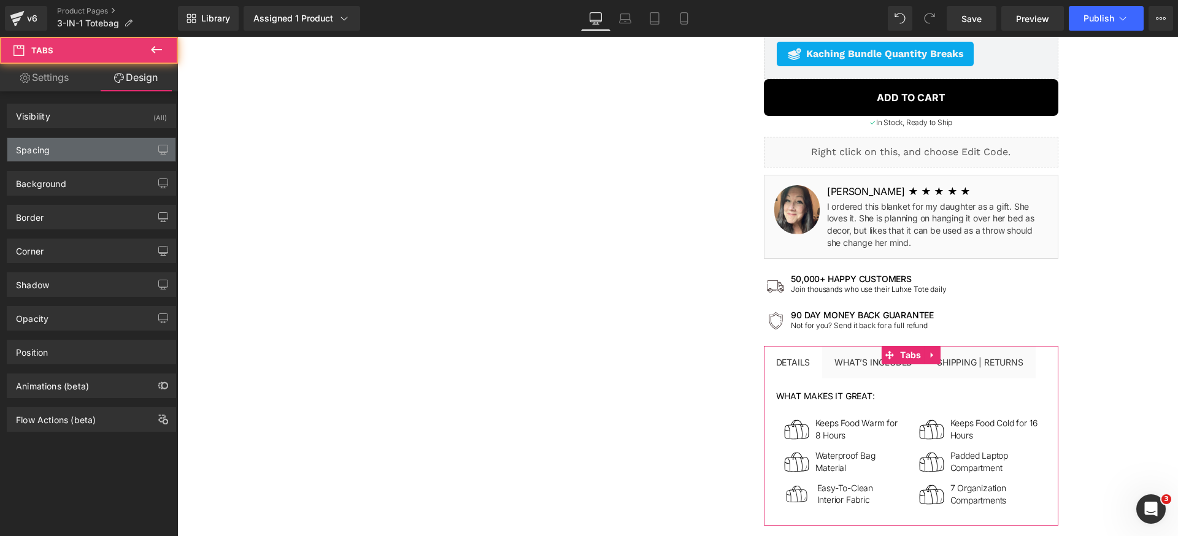
type input "0"
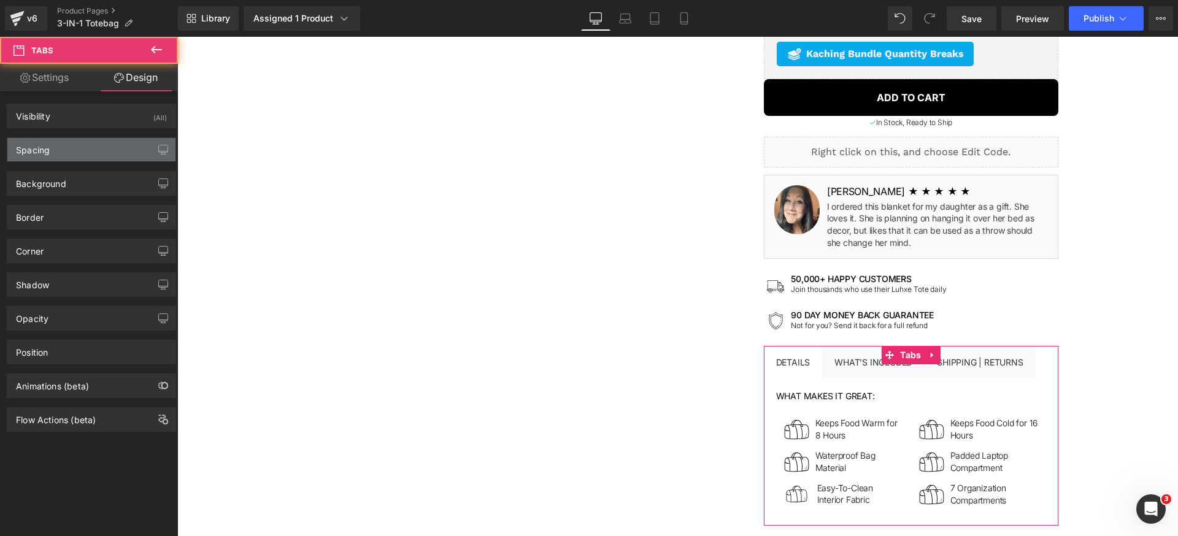
type input "0"
click at [83, 138] on div "Spacing" at bounding box center [91, 149] width 168 height 23
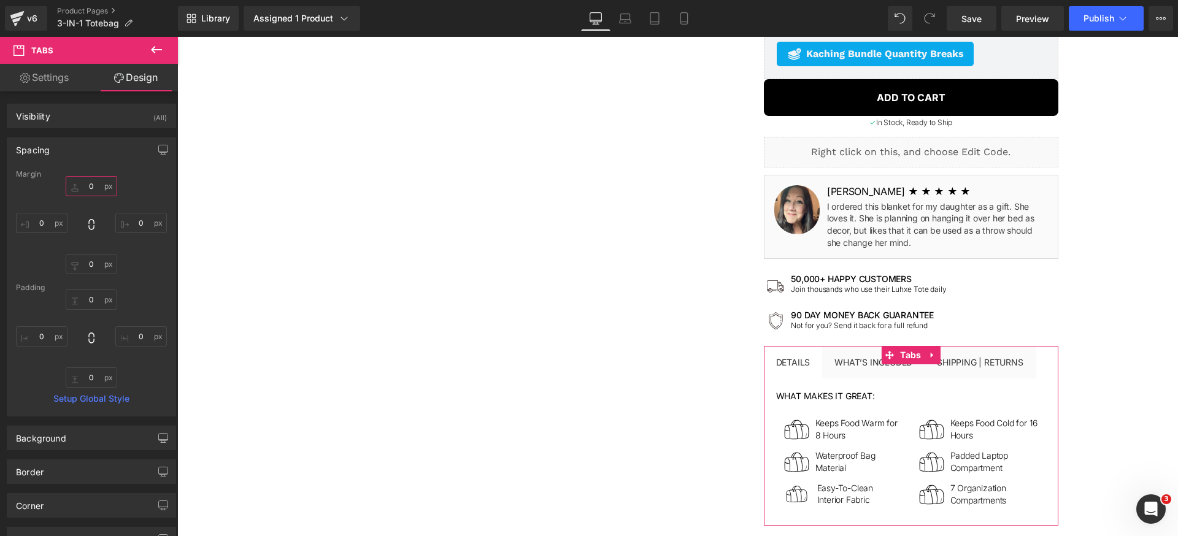
click at [97, 190] on input "0" at bounding box center [92, 186] width 52 height 20
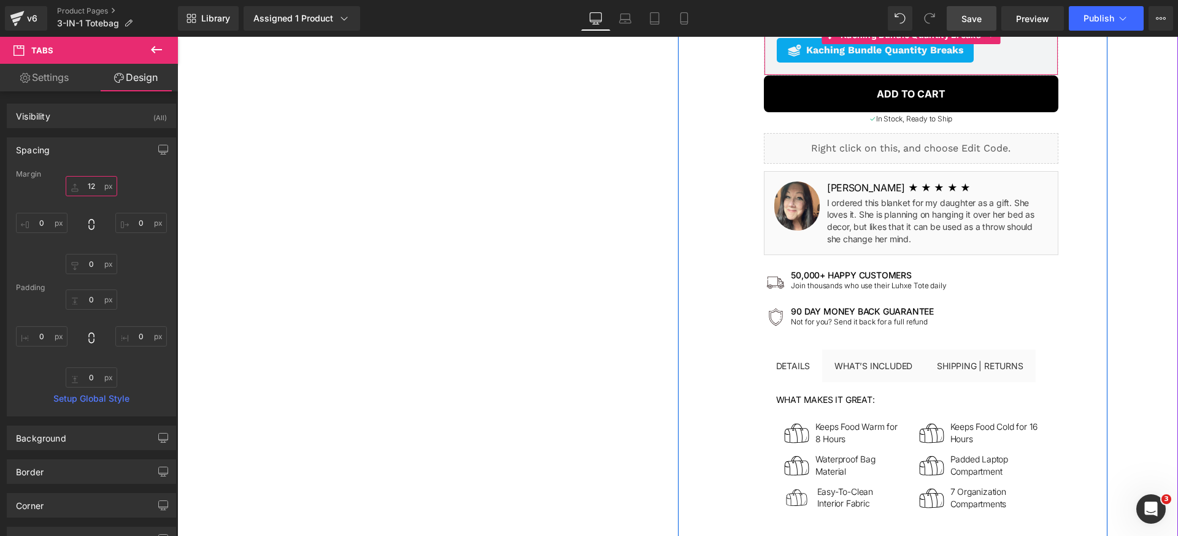
type input "12"
click at [985, 18] on link "Save" at bounding box center [972, 18] width 50 height 25
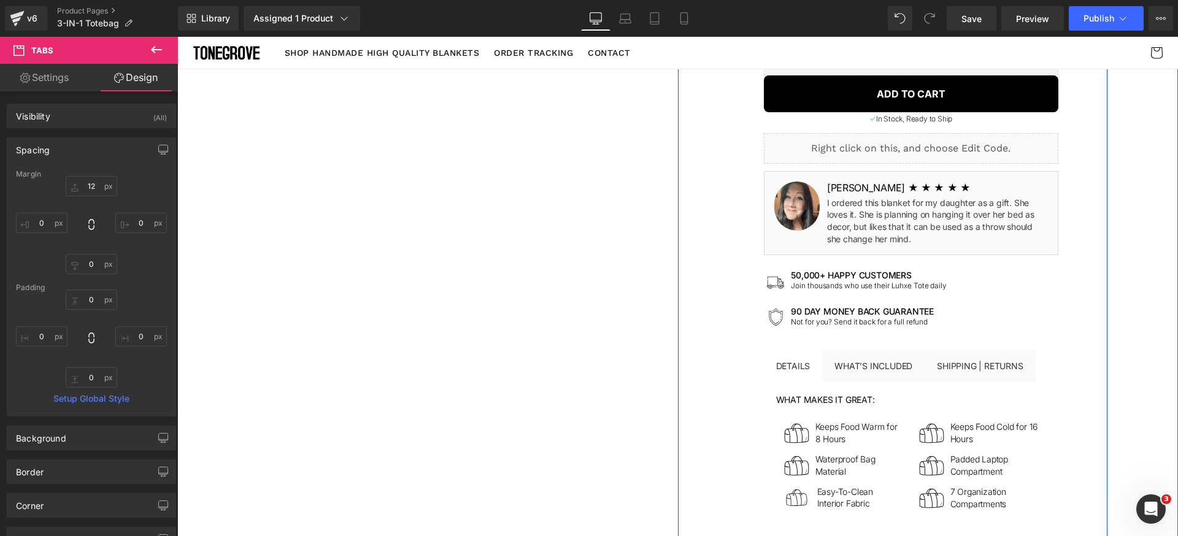
scroll to position [201, 0]
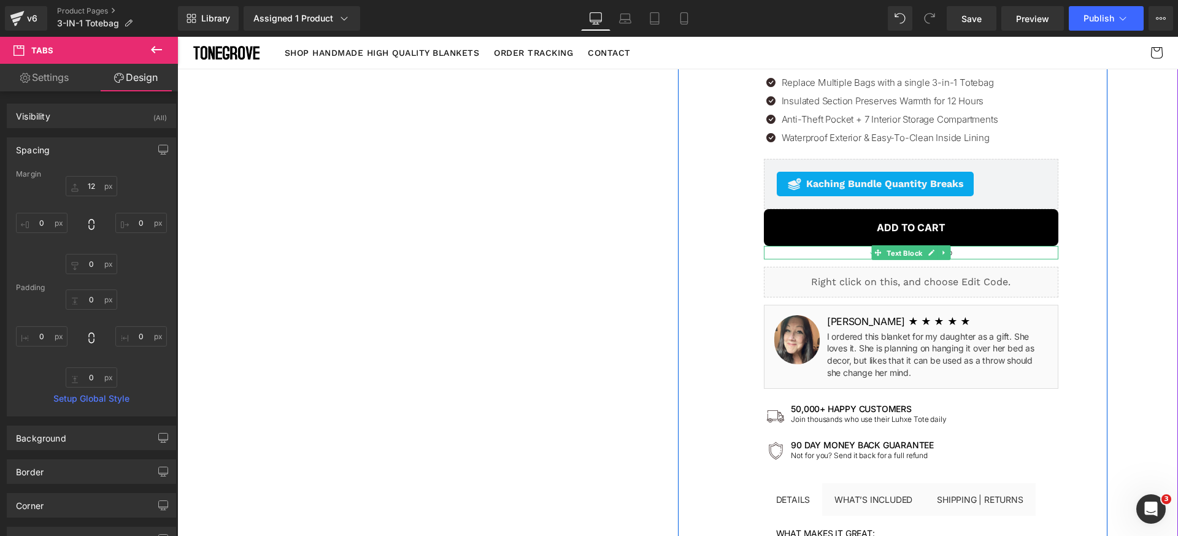
click at [894, 253] on span "Text Block" at bounding box center [904, 253] width 40 height 15
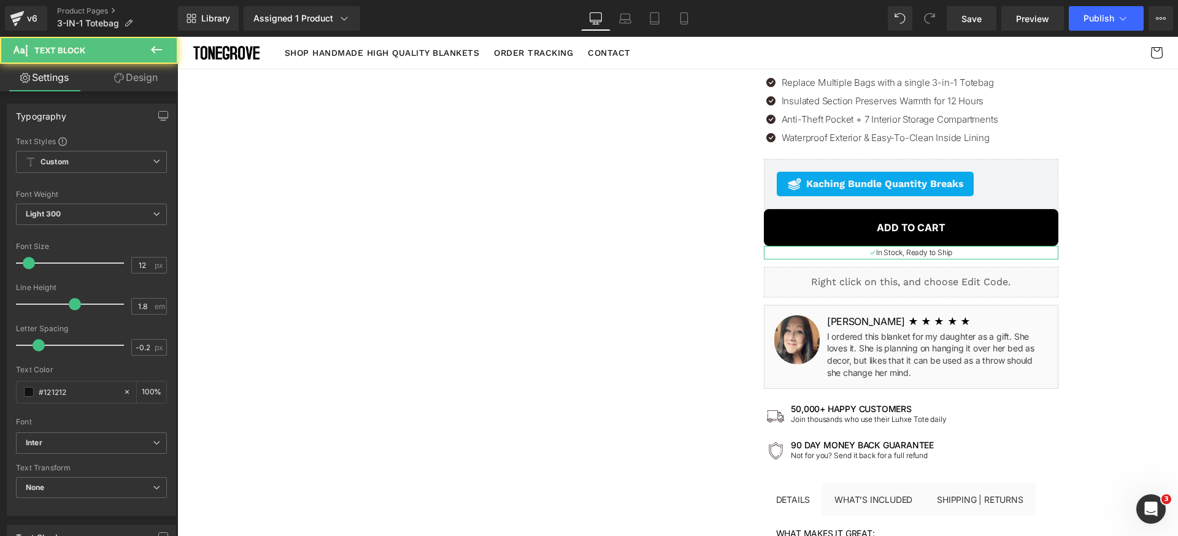
click at [145, 81] on link "Design" at bounding box center [135, 78] width 89 height 28
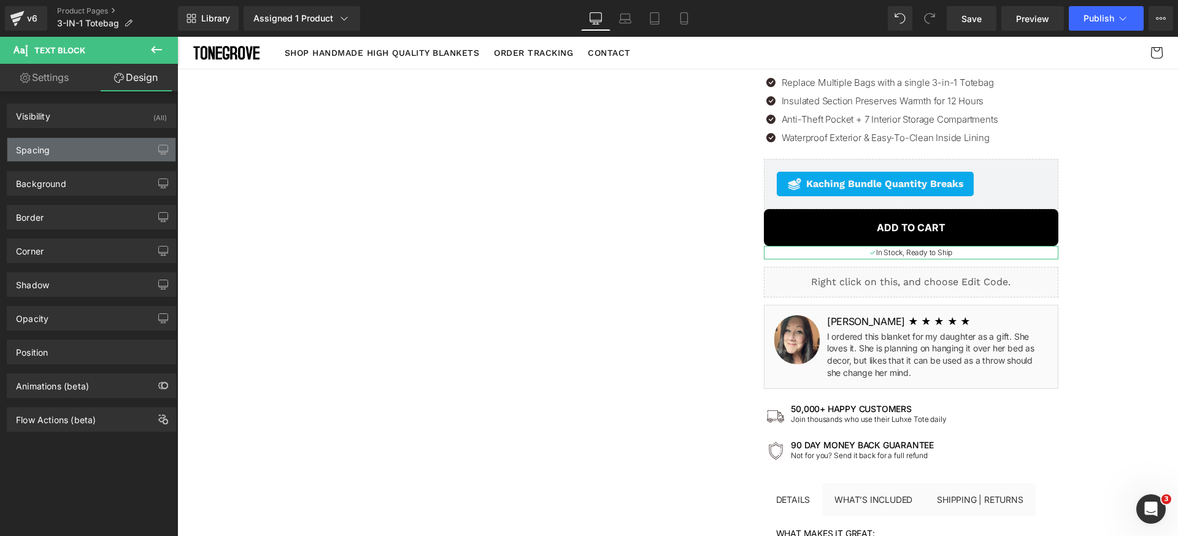
click at [84, 150] on div "Spacing" at bounding box center [91, 149] width 168 height 23
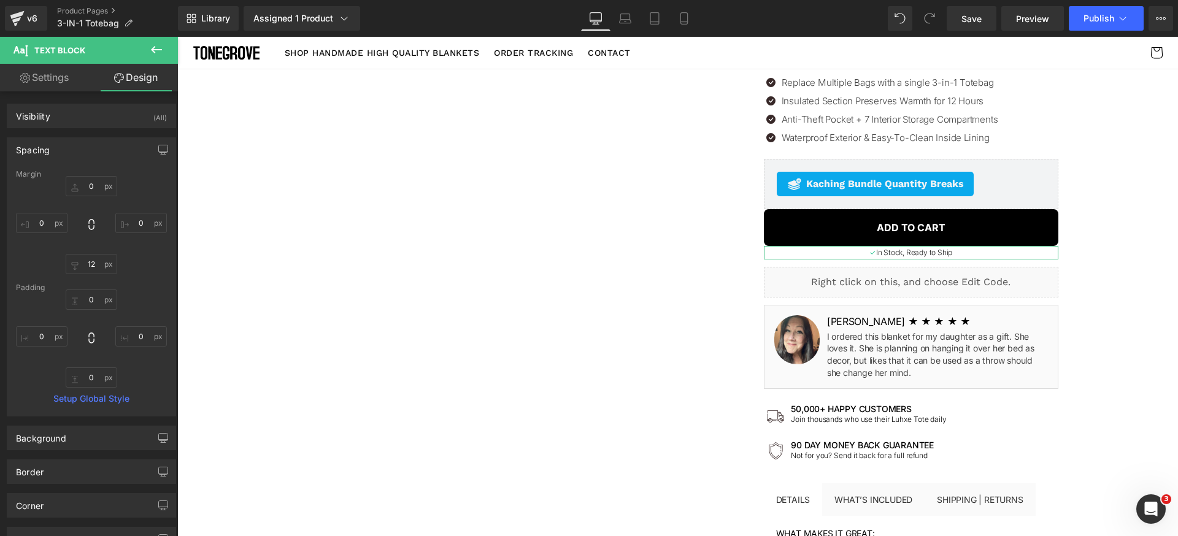
click at [91, 196] on div "0px 0 0px 0 12px 12 0px 0" at bounding box center [91, 225] width 151 height 98
click at [93, 186] on input "0" at bounding box center [92, 186] width 52 height 20
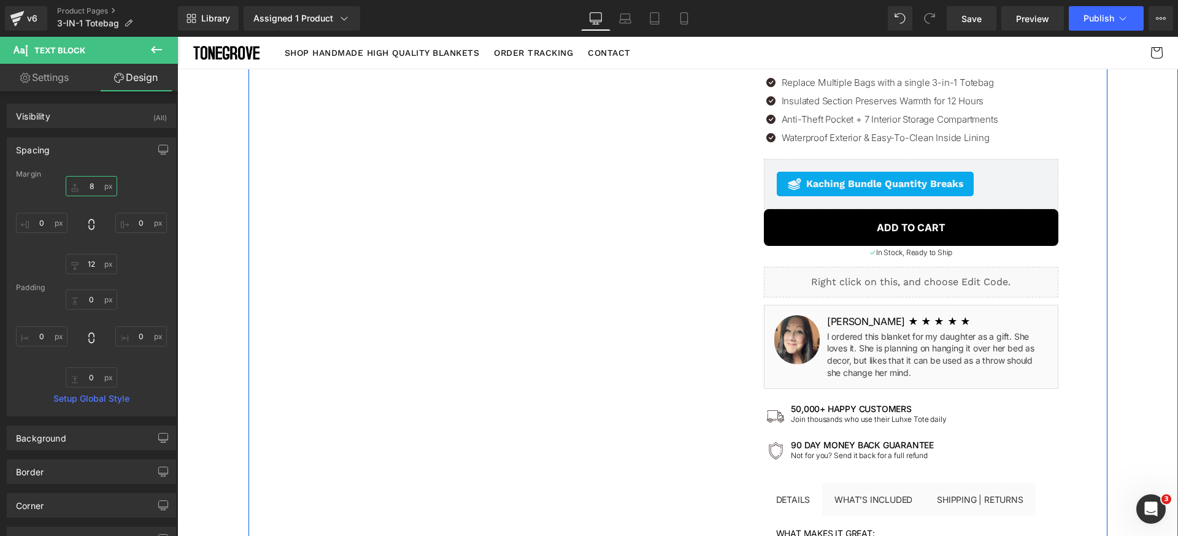
scroll to position [203, 0]
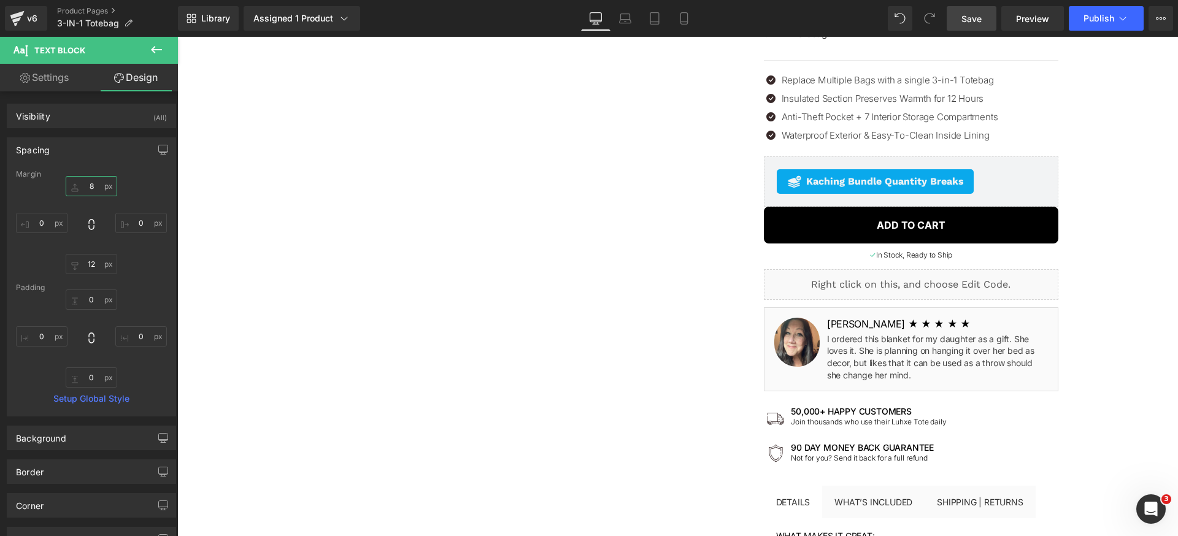
type input "8"
click at [967, 25] on span "Save" at bounding box center [972, 18] width 20 height 13
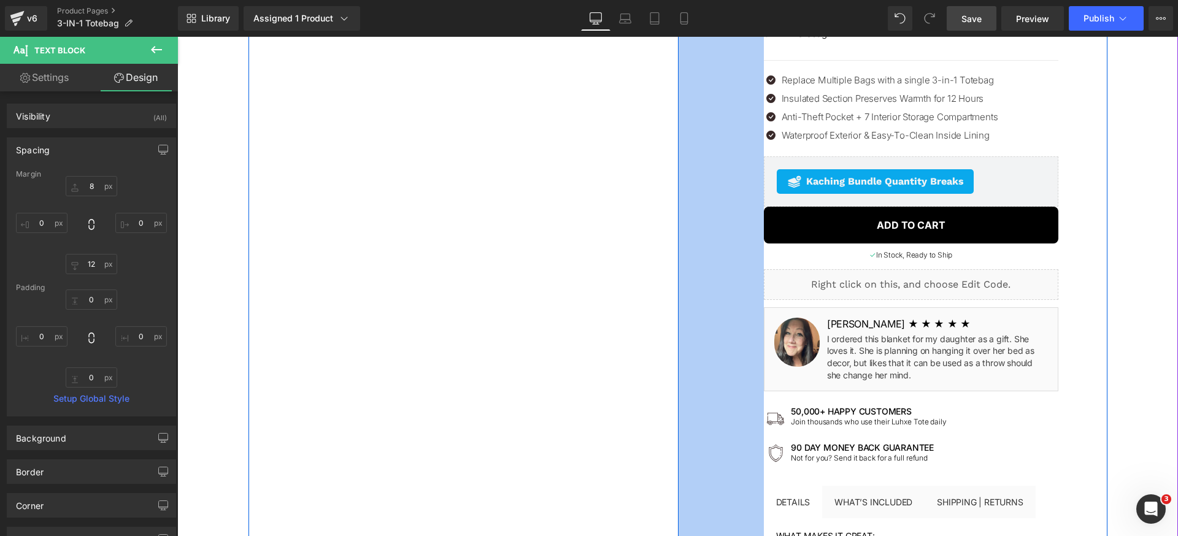
scroll to position [245, 0]
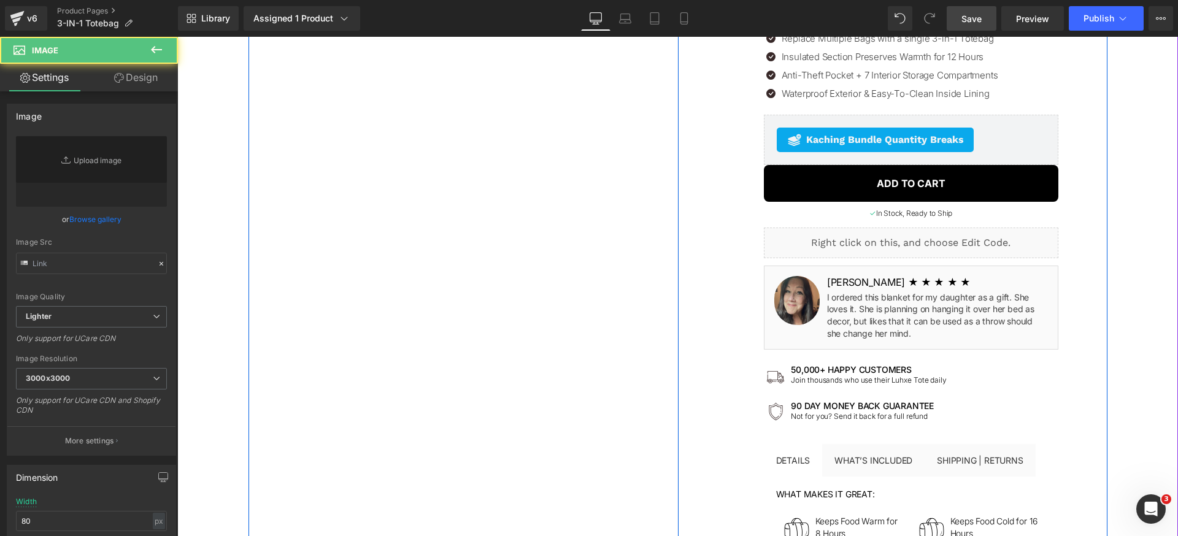
type input "[URL][DOMAIN_NAME]"
click at [792, 300] on div "Image" at bounding box center [796, 300] width 45 height 49
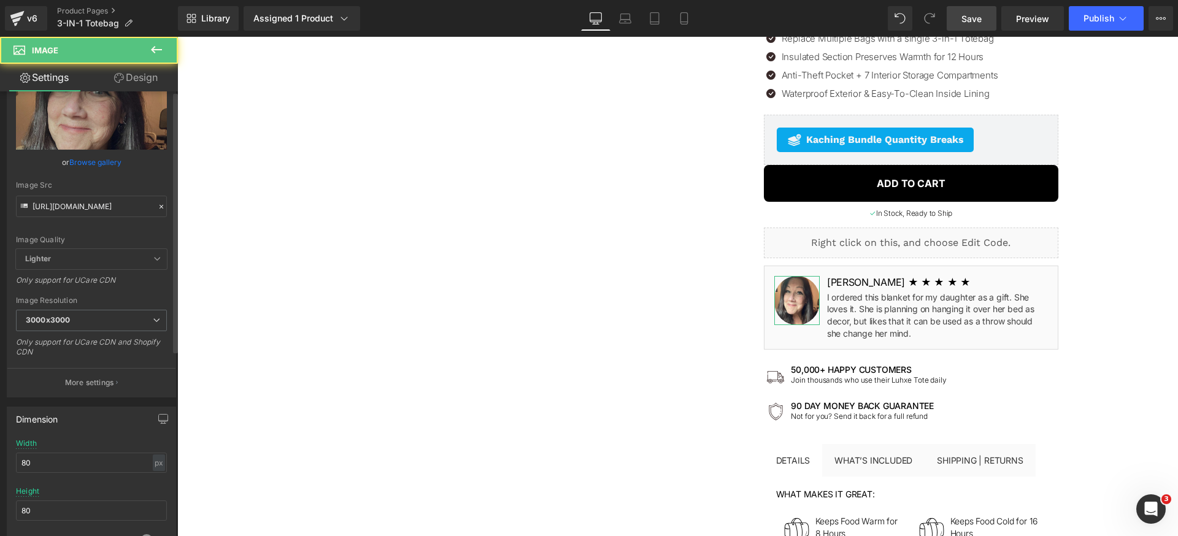
scroll to position [180, 0]
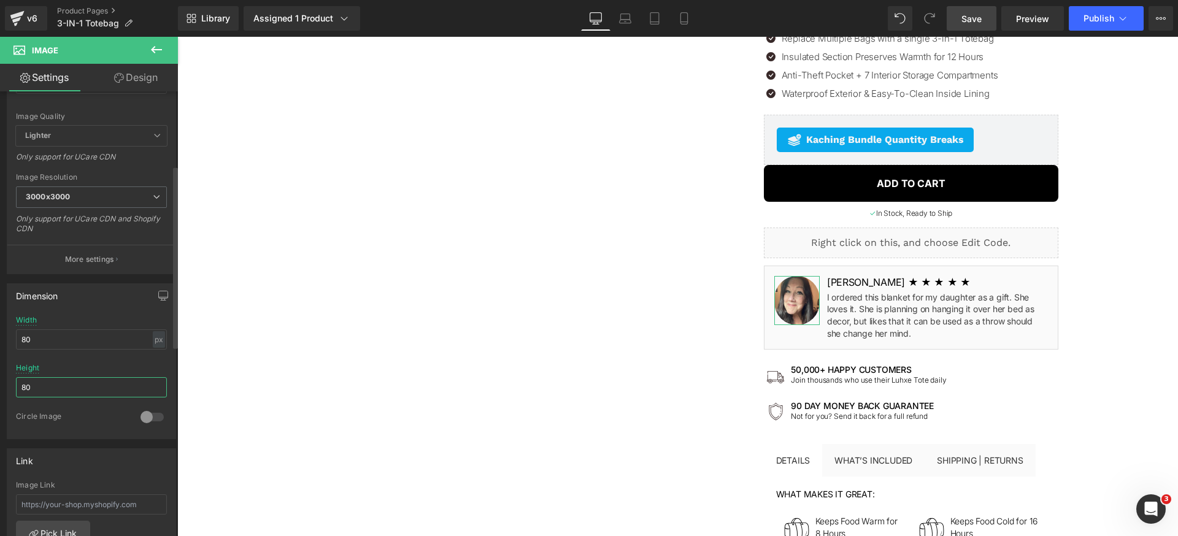
click at [71, 391] on input "80" at bounding box center [91, 387] width 151 height 20
click at [989, 16] on link "Save" at bounding box center [972, 18] width 50 height 25
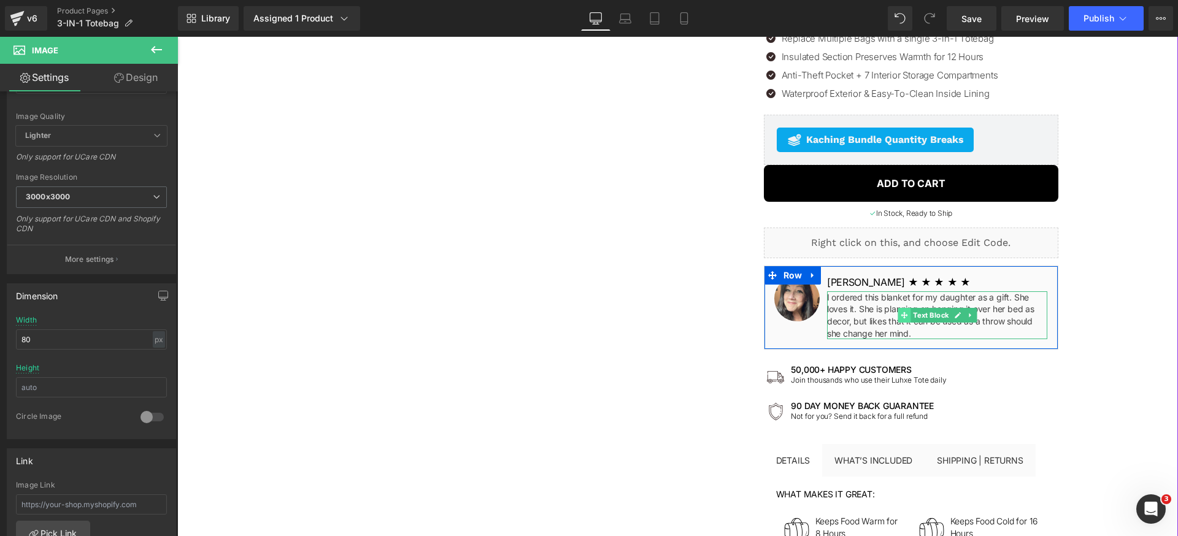
click at [903, 315] on span at bounding box center [904, 315] width 13 height 15
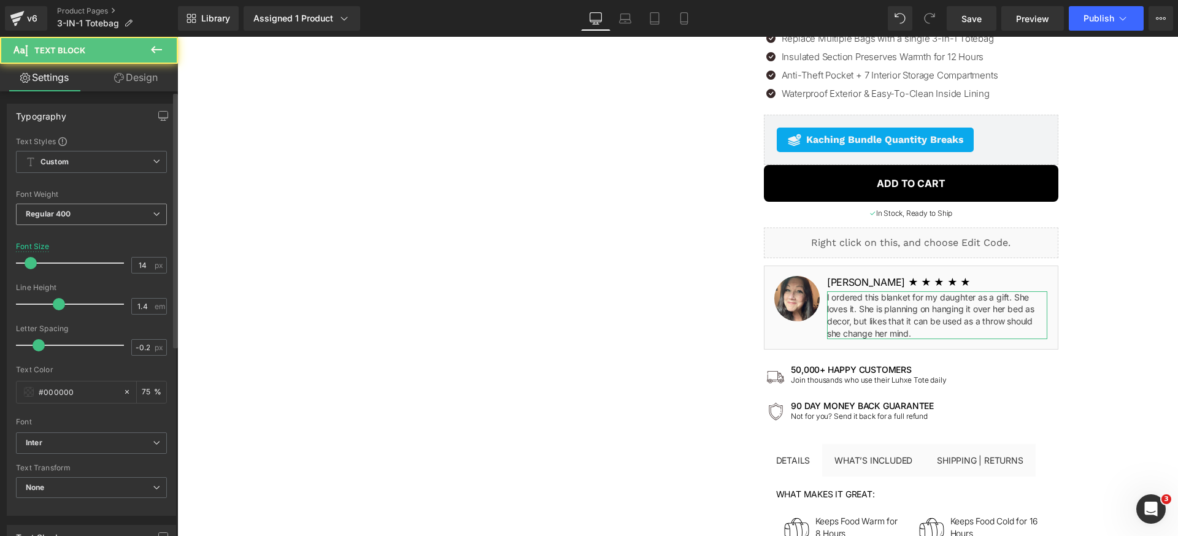
click at [85, 215] on span "Regular 400" at bounding box center [91, 214] width 151 height 21
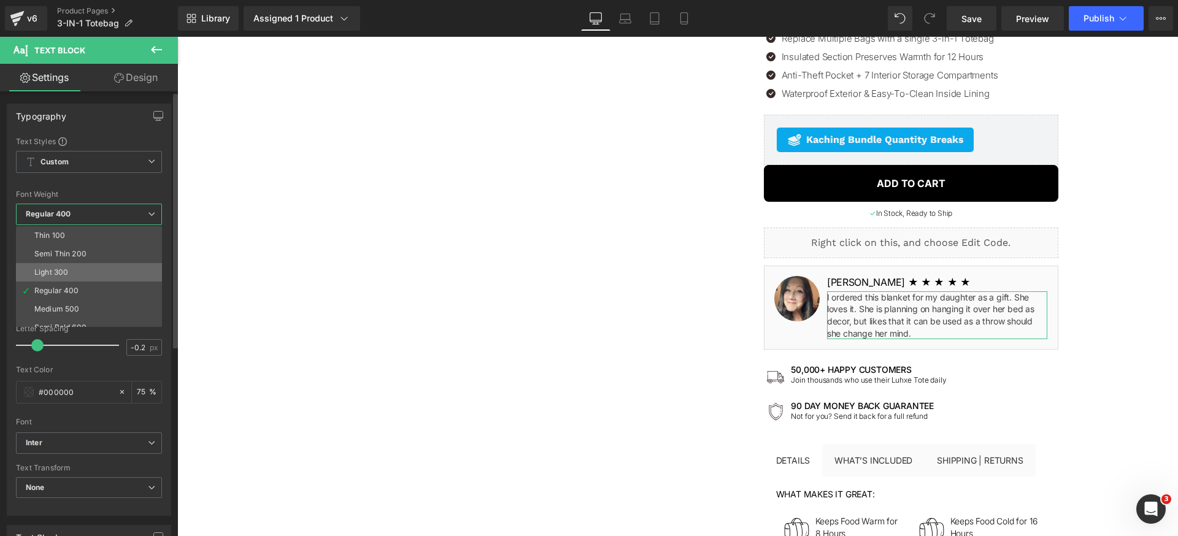
click at [69, 268] on li "Light 300" at bounding box center [92, 272] width 152 height 18
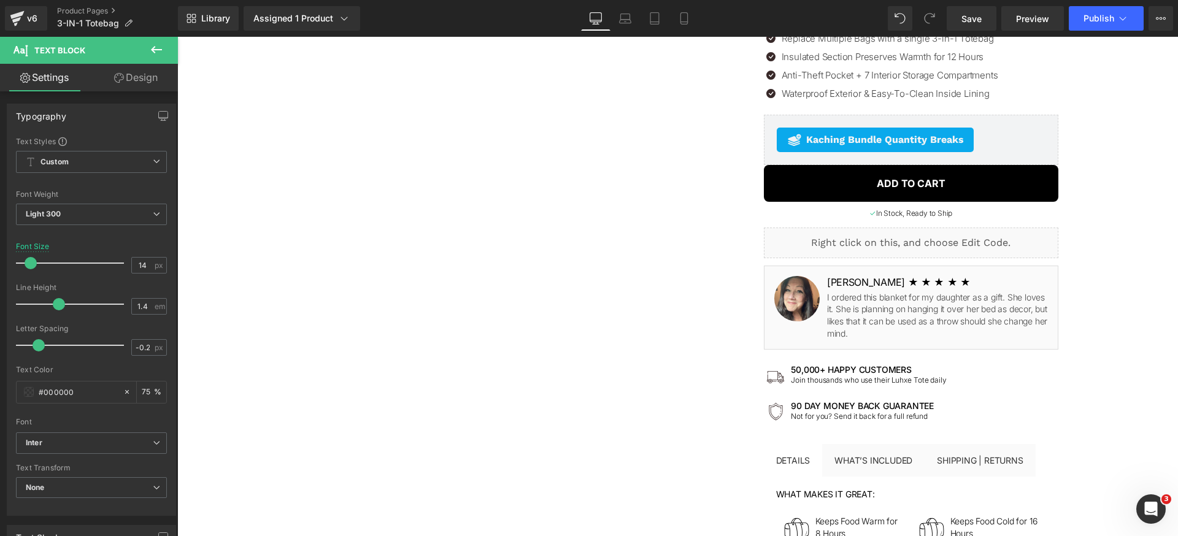
drag, startPoint x: 976, startPoint y: 23, endPoint x: 970, endPoint y: 33, distance: 11.1
click at [976, 23] on span "Save" at bounding box center [972, 18] width 20 height 13
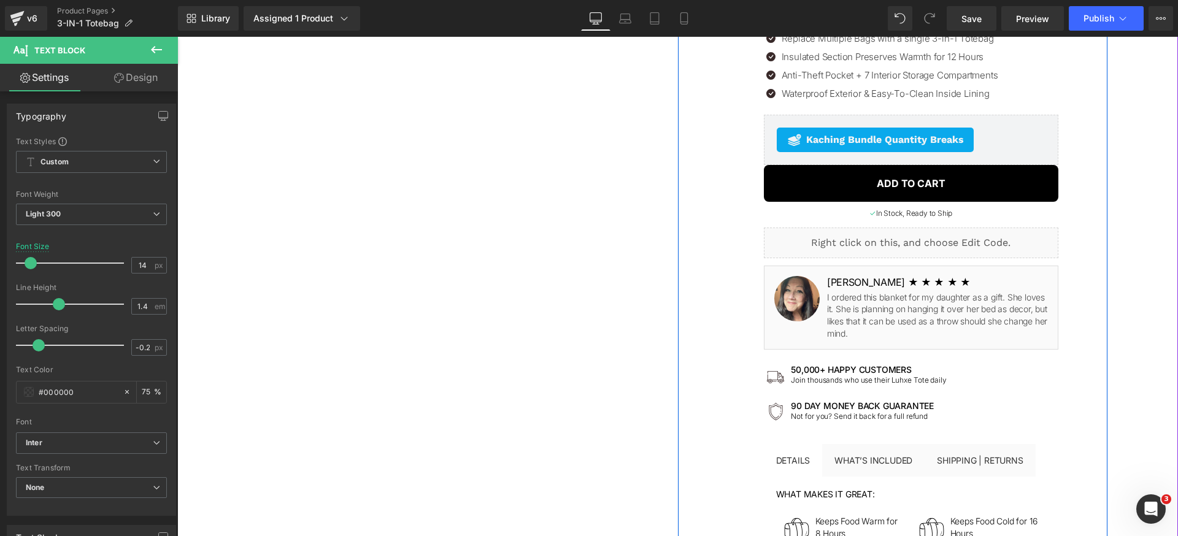
scroll to position [0, 0]
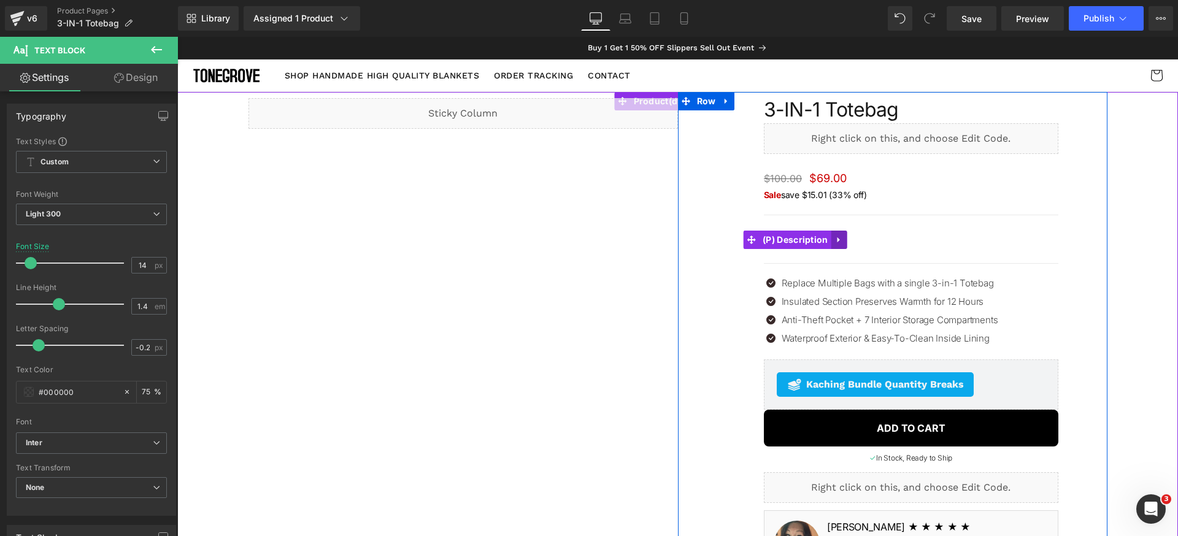
click at [840, 235] on link at bounding box center [839, 240] width 16 height 18
click at [776, 241] on span "(P) Description" at bounding box center [772, 240] width 72 height 18
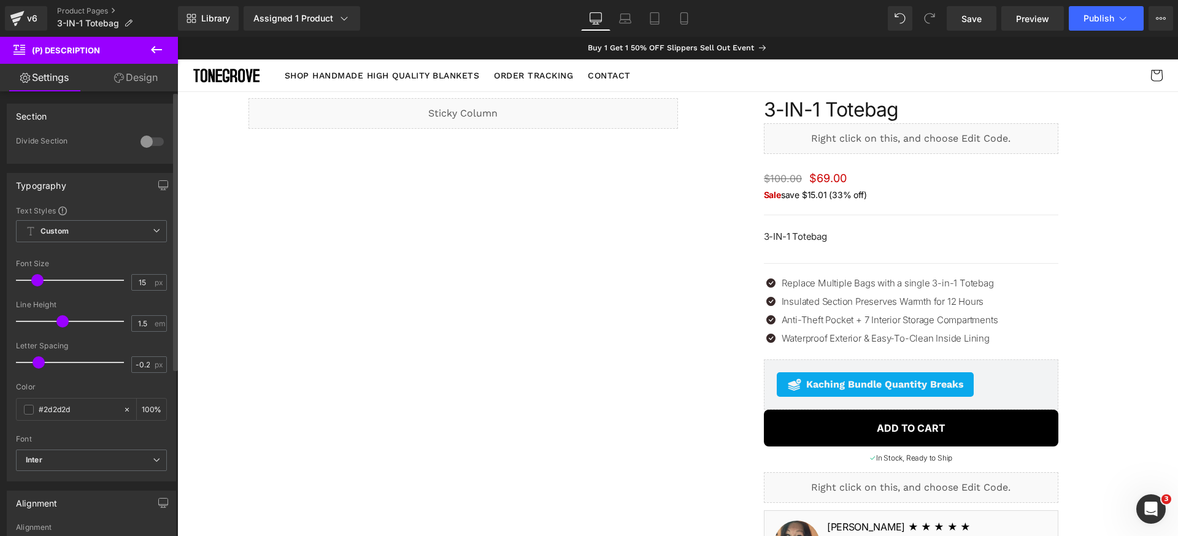
click at [138, 139] on div at bounding box center [151, 142] width 29 height 20
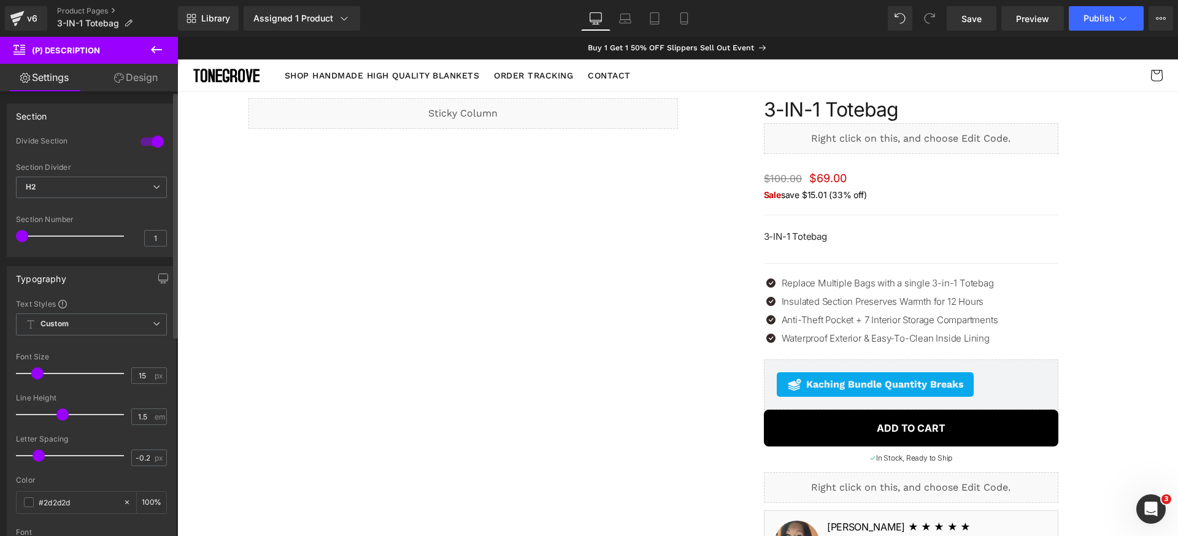
click at [152, 141] on div at bounding box center [151, 142] width 29 height 20
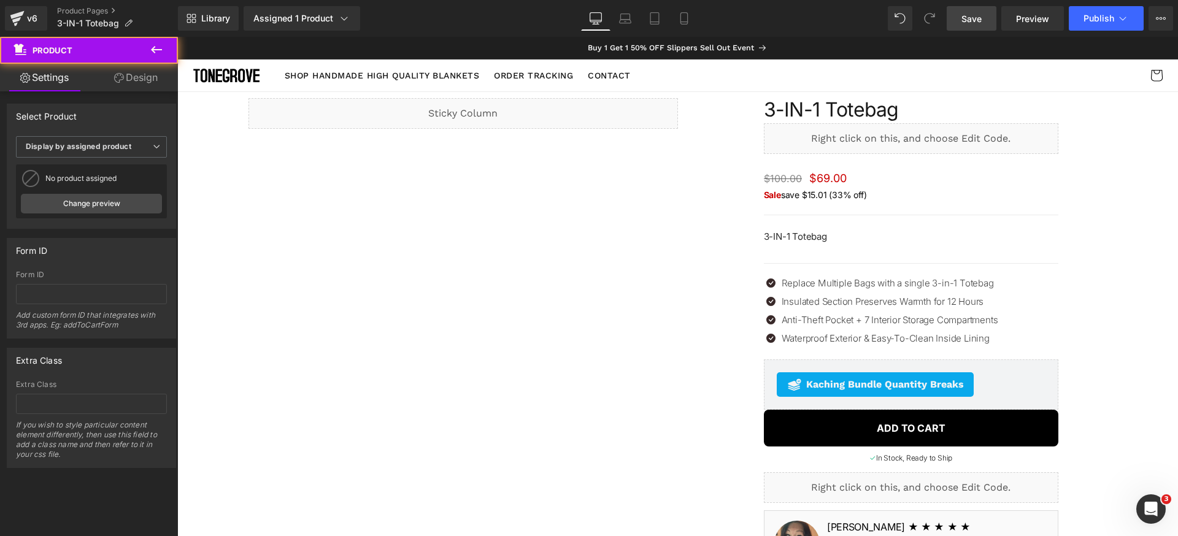
click at [969, 20] on span "Save" at bounding box center [972, 18] width 20 height 13
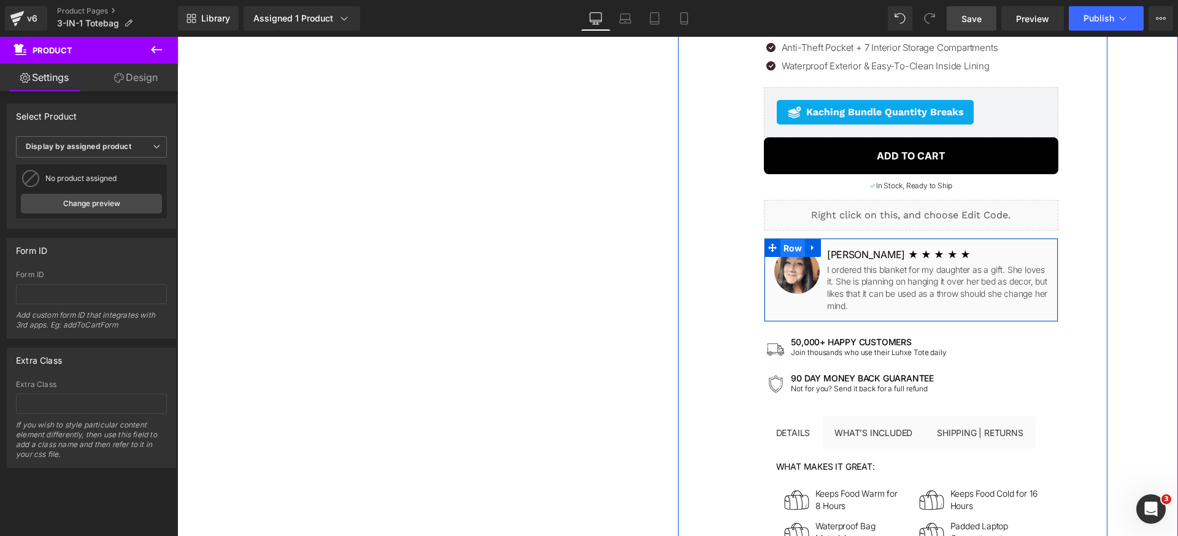
click at [782, 244] on span "Row" at bounding box center [793, 248] width 25 height 18
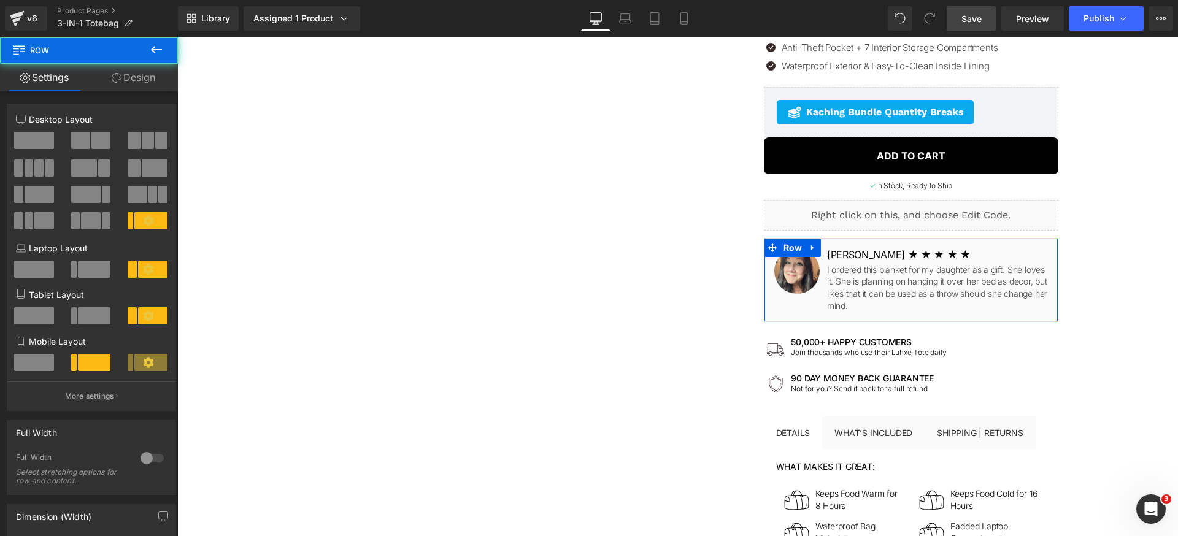
click at [121, 74] on link "Design" at bounding box center [133, 78] width 89 height 28
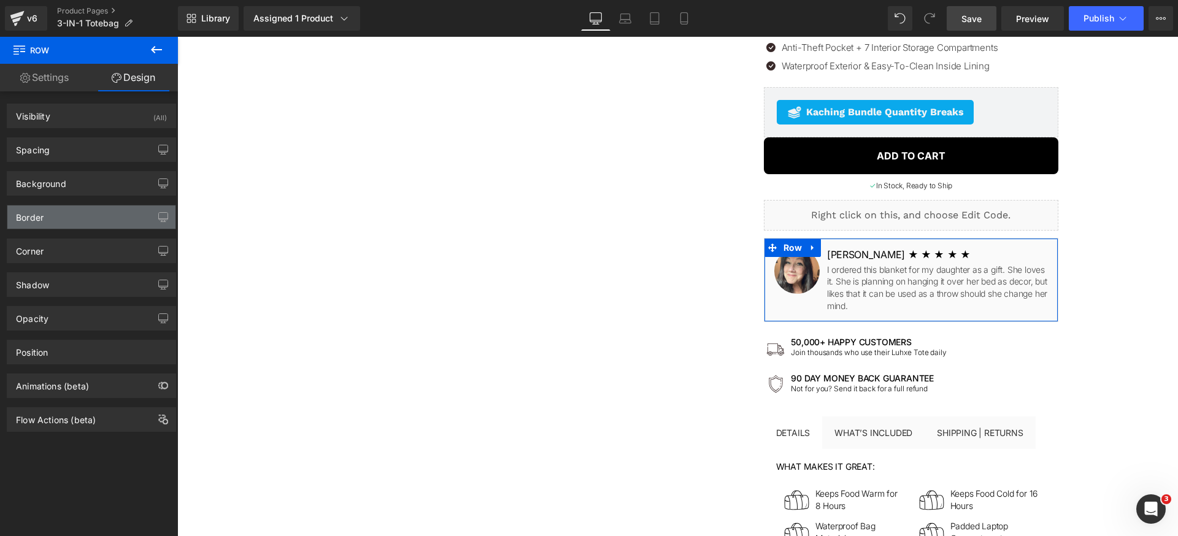
click at [55, 221] on div "Border" at bounding box center [91, 217] width 168 height 23
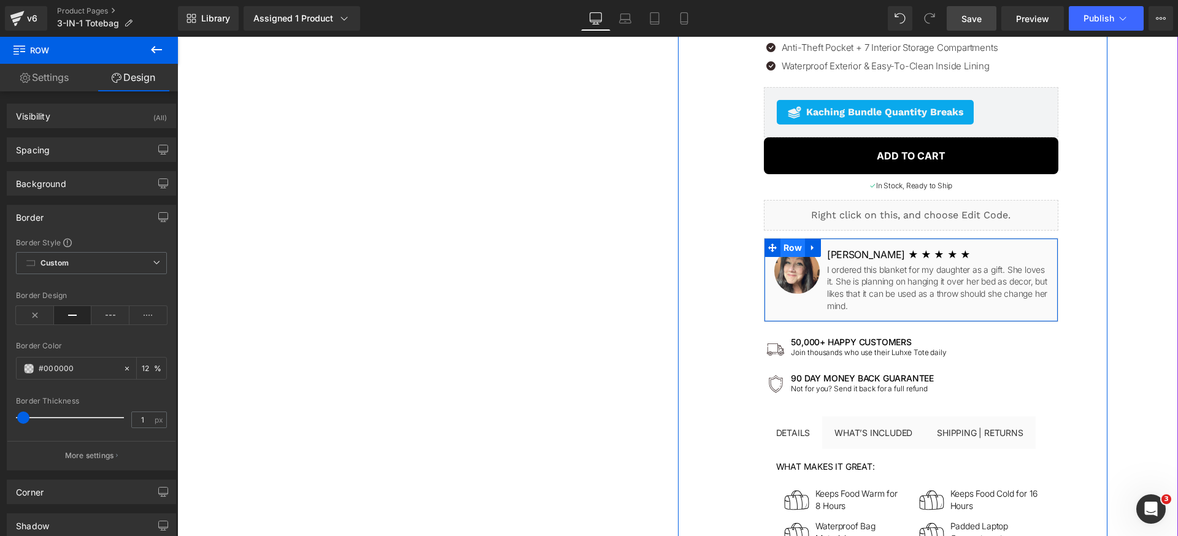
click at [785, 249] on span "Row" at bounding box center [793, 248] width 25 height 18
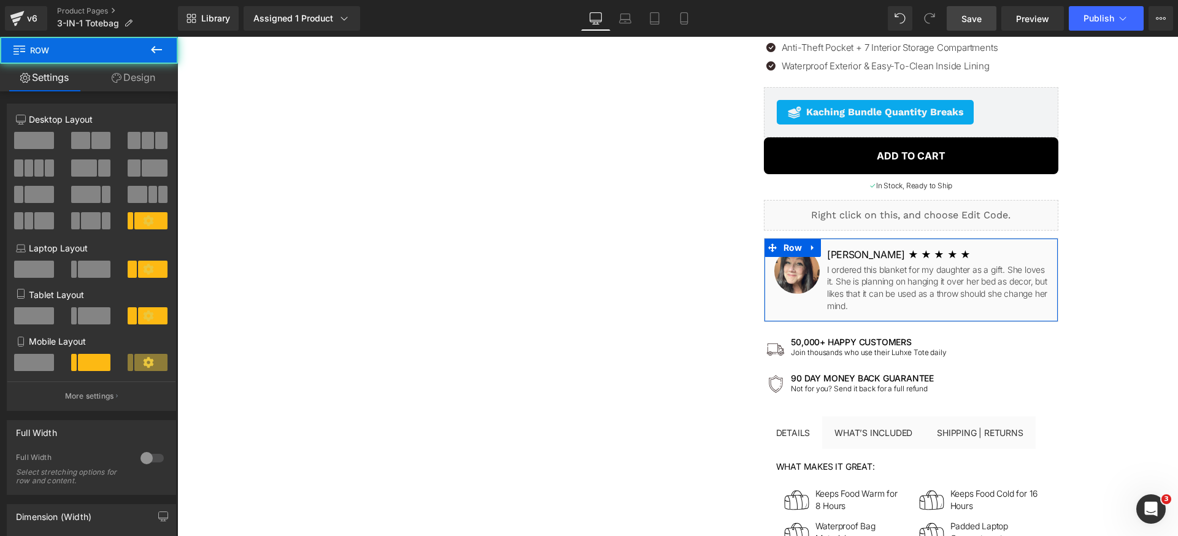
click at [143, 79] on link "Design" at bounding box center [133, 78] width 89 height 28
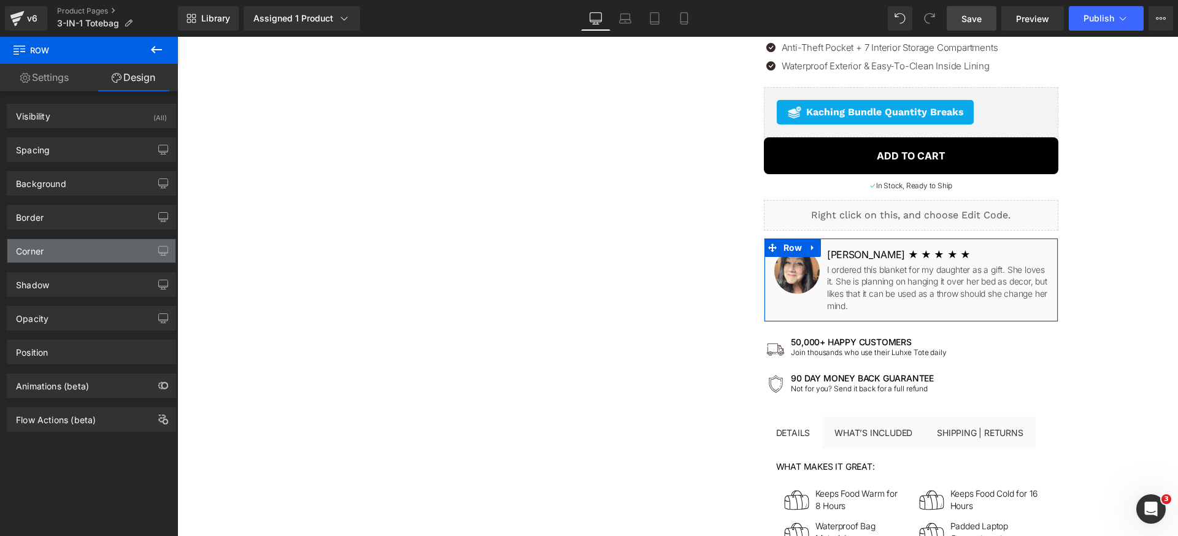
click at [56, 250] on div "Corner" at bounding box center [91, 250] width 168 height 23
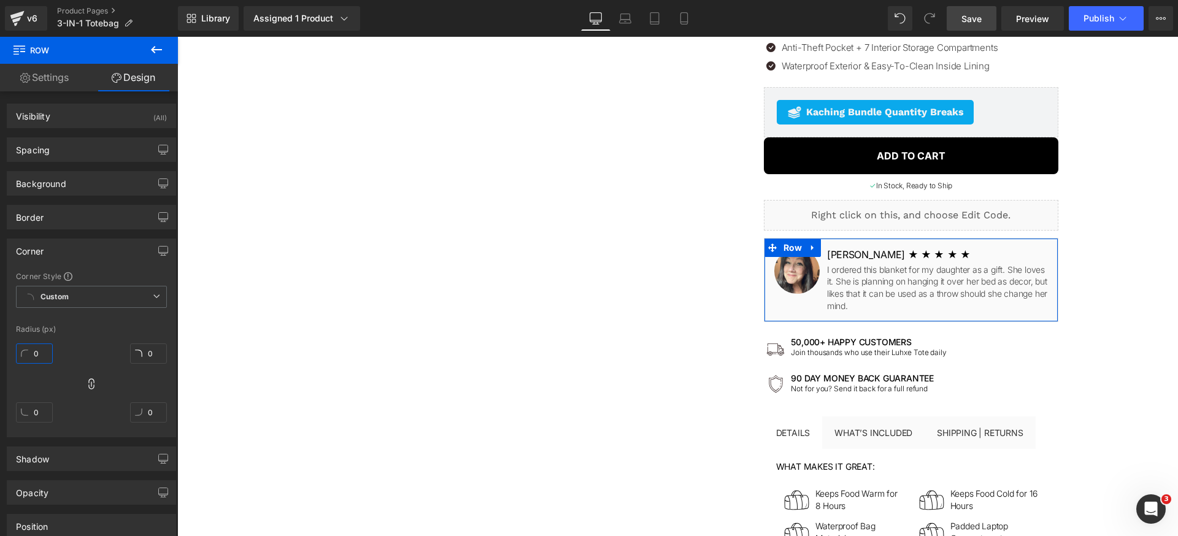
drag, startPoint x: 40, startPoint y: 349, endPoint x: 60, endPoint y: 353, distance: 19.6
click at [41, 349] on input "0" at bounding box center [34, 354] width 37 height 20
type input "8"
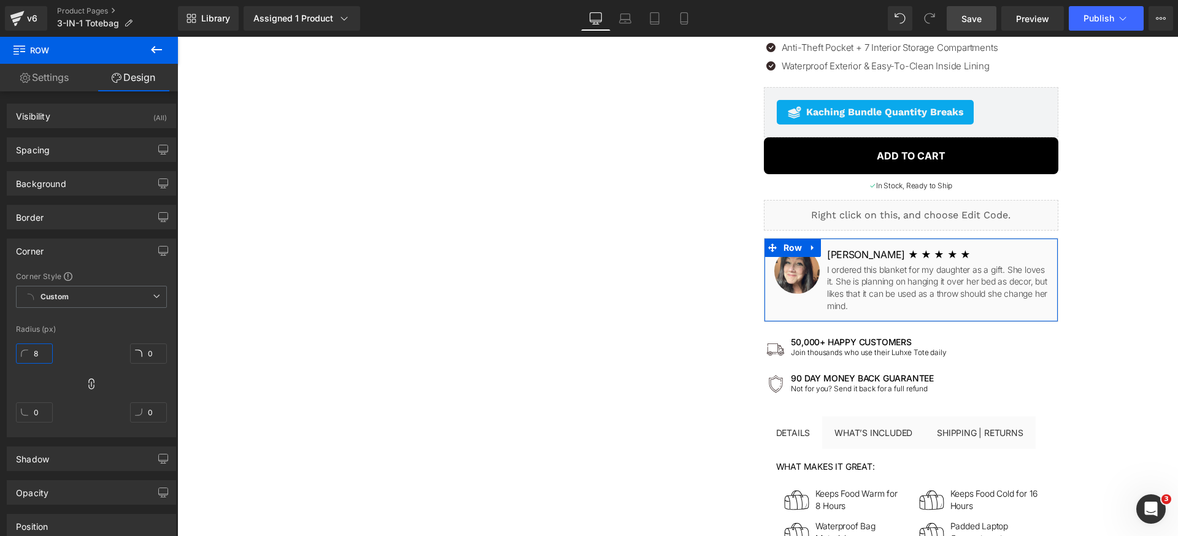
type input "8"
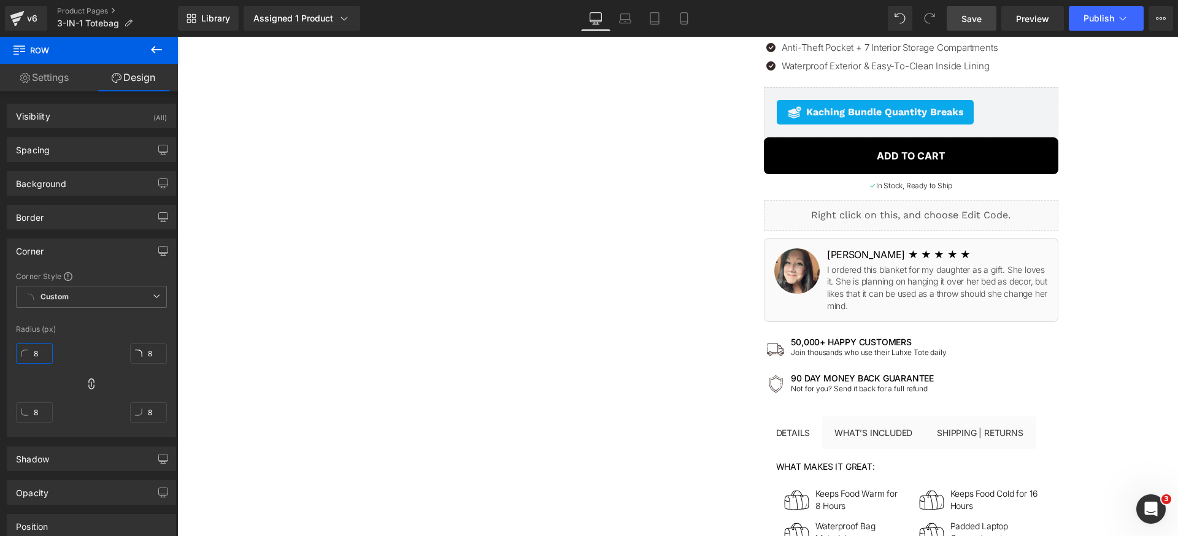
type input "8"
click at [991, 21] on link "Save" at bounding box center [972, 18] width 50 height 25
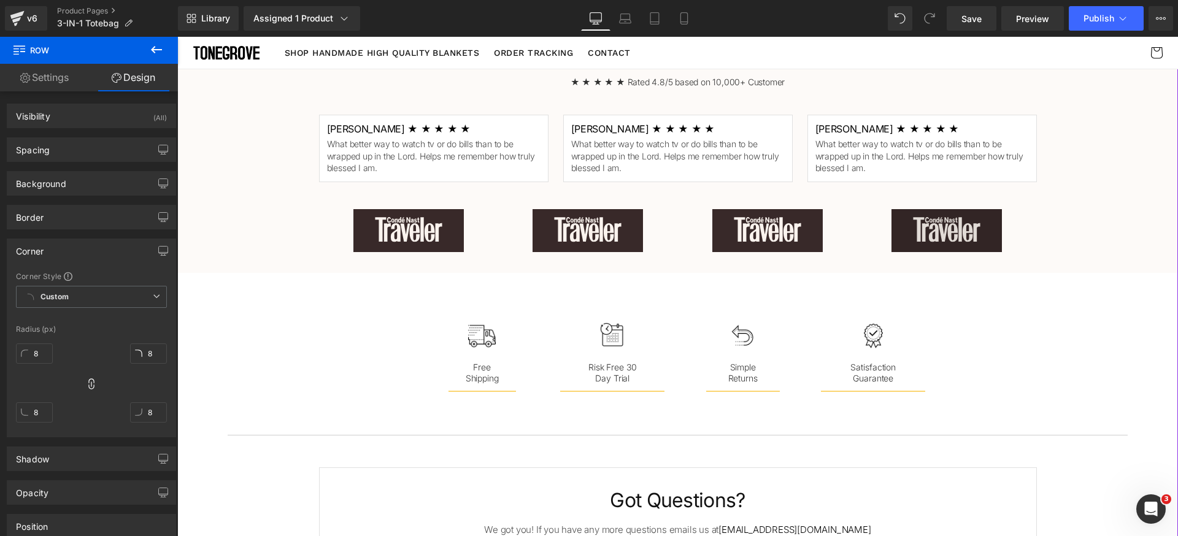
scroll to position [1471, 0]
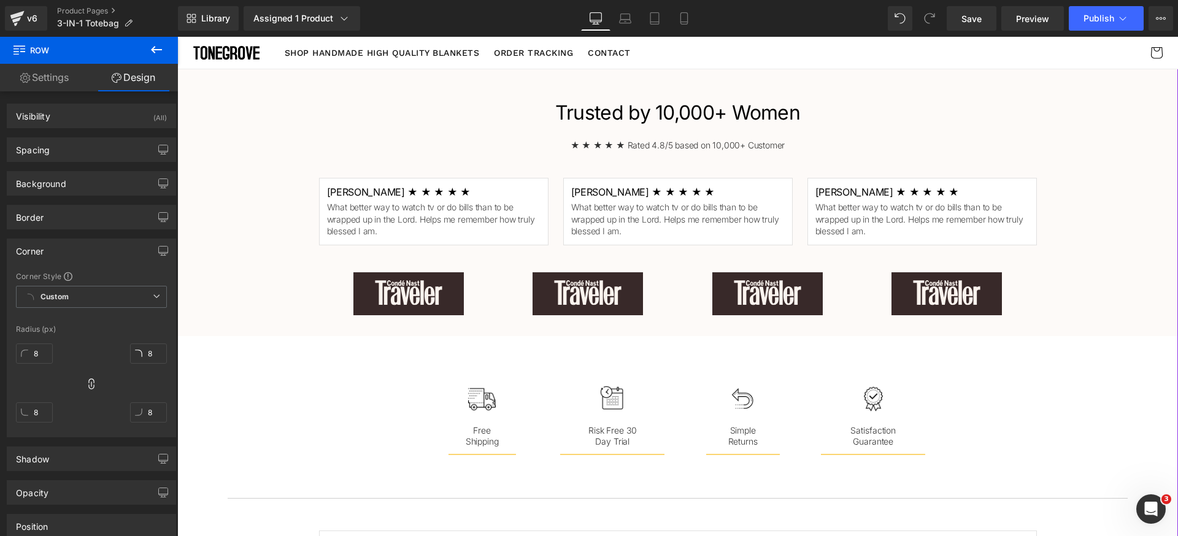
click at [1092, 175] on div "Trusted by 10,000+ Women Heading ★ ★ ★ ★ ★ Rated 4.8/5 based on 10,000+ Custome…" at bounding box center [677, 211] width 1001 height 236
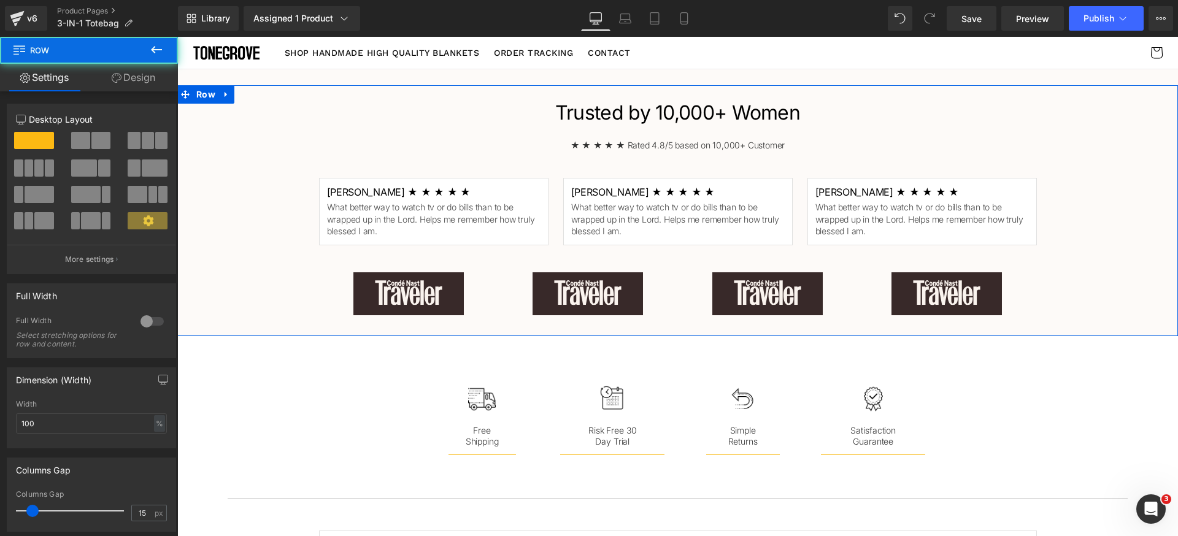
click at [134, 77] on link "Design" at bounding box center [133, 78] width 89 height 28
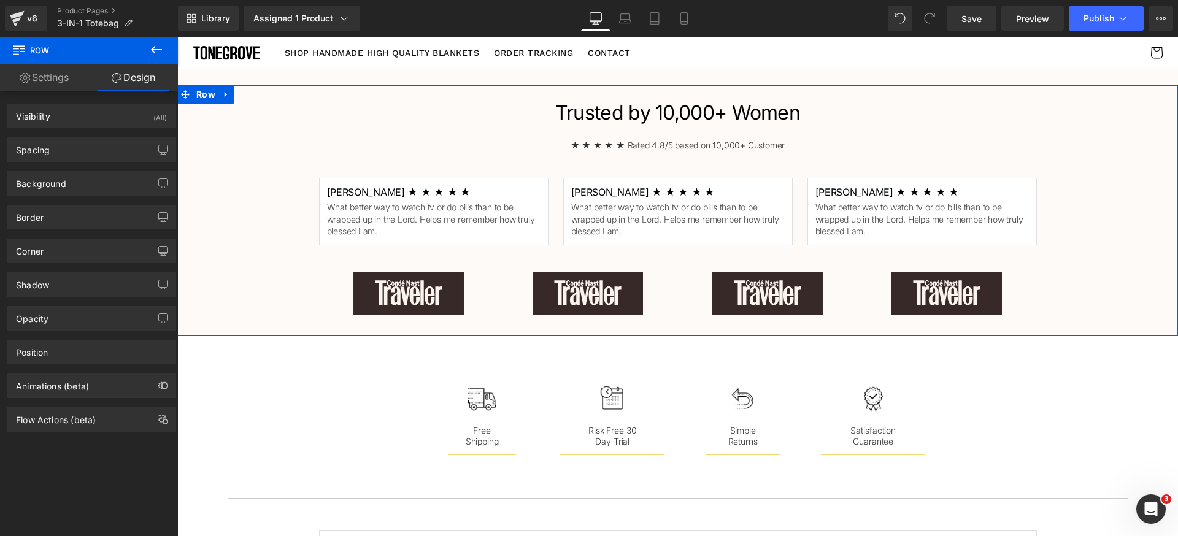
drag, startPoint x: 86, startPoint y: 188, endPoint x: 85, endPoint y: 207, distance: 18.4
click at [86, 188] on div "Background" at bounding box center [91, 183] width 168 height 23
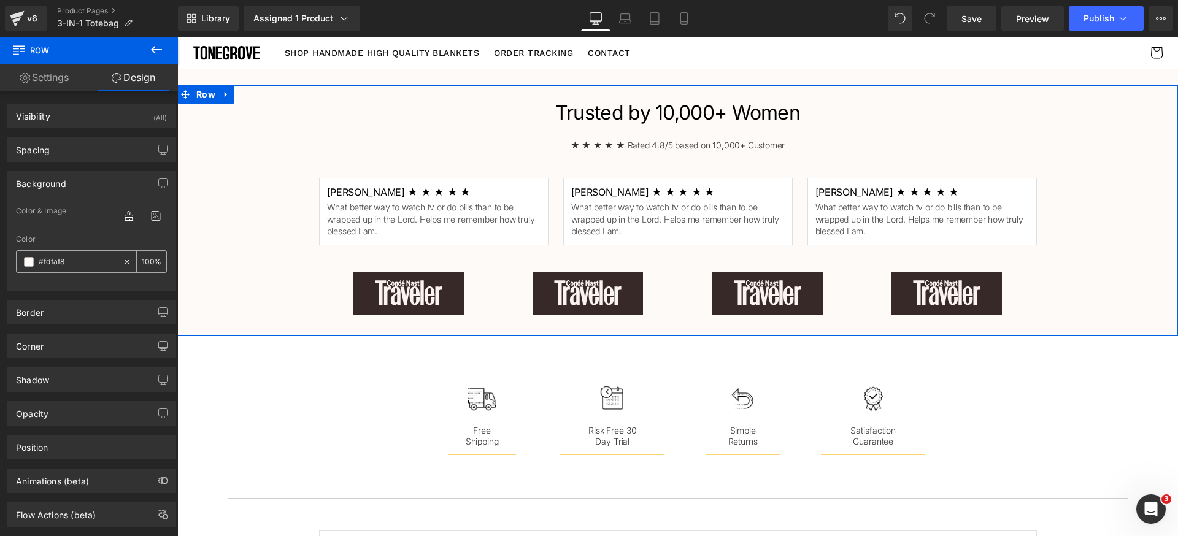
click at [76, 263] on input "#fdfaf8" at bounding box center [78, 261] width 79 height 13
click at [83, 187] on div "Background" at bounding box center [91, 183] width 168 height 23
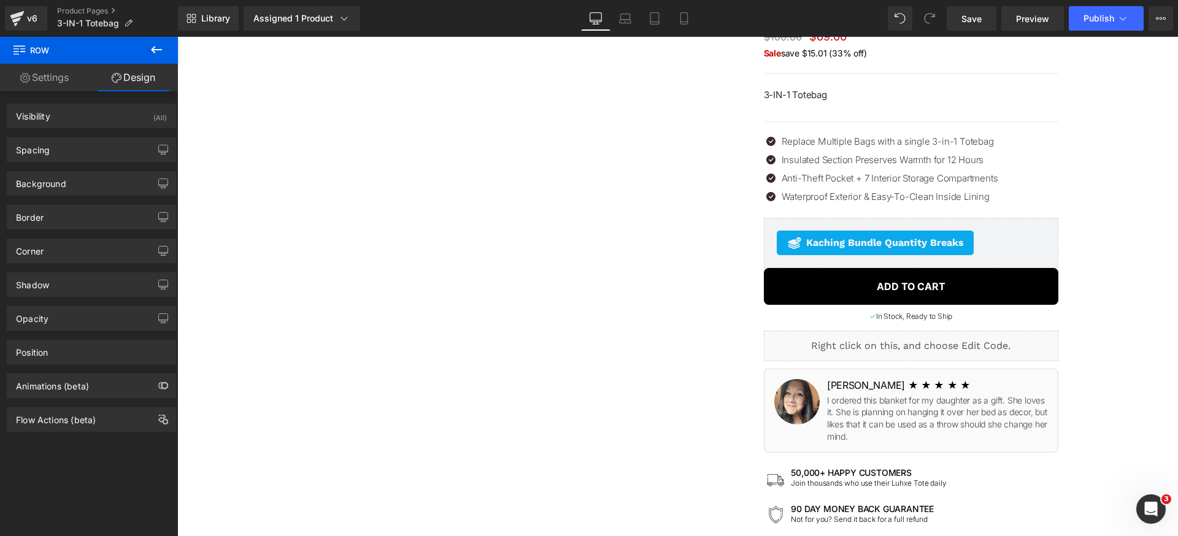
scroll to position [205, 0]
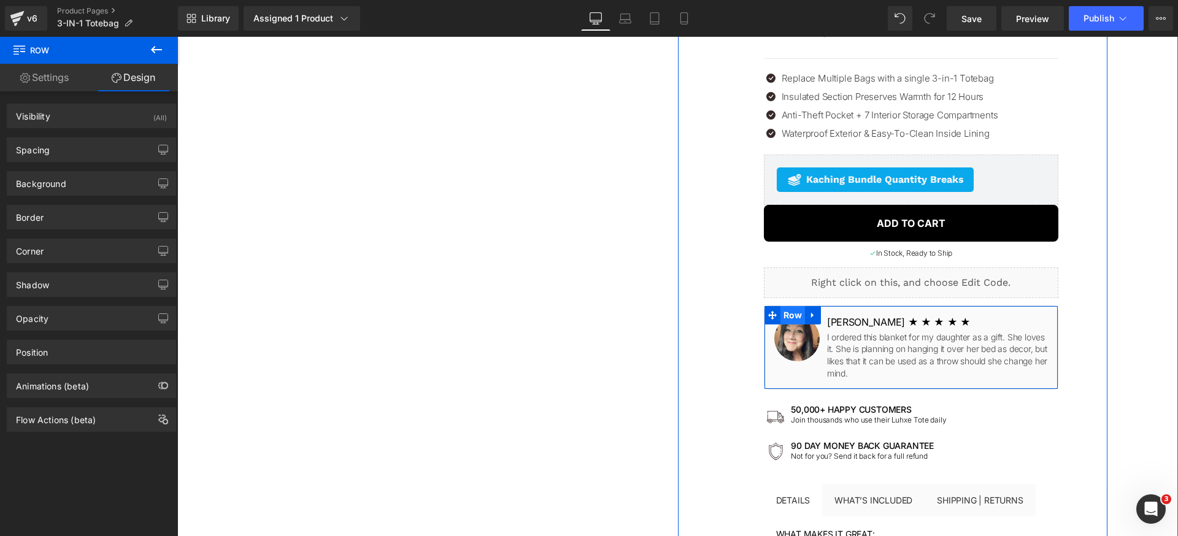
click at [784, 317] on span "Row" at bounding box center [793, 315] width 25 height 18
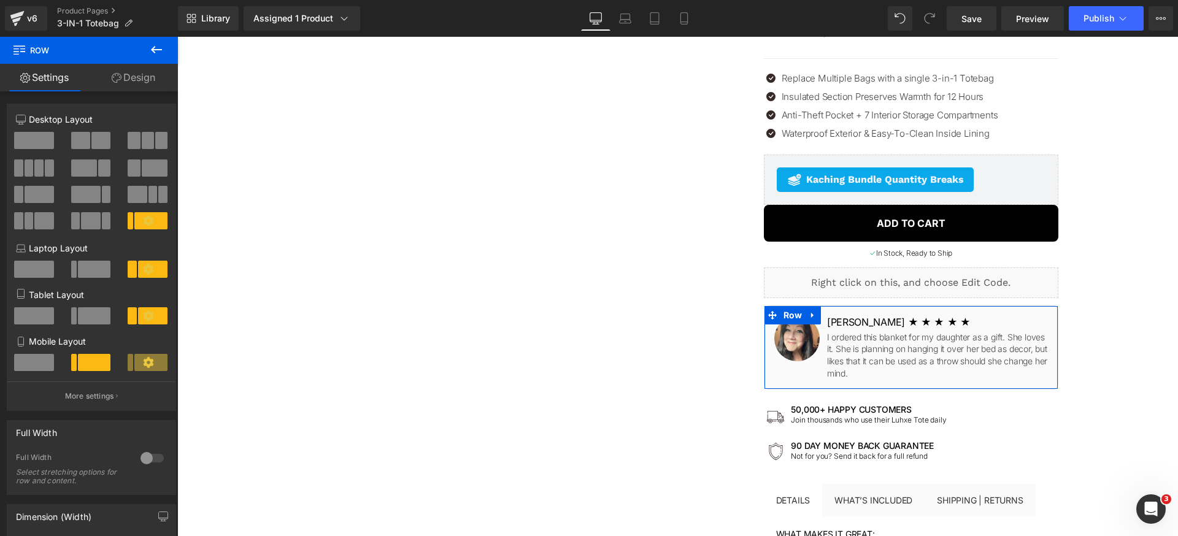
click at [148, 85] on link "Design" at bounding box center [133, 78] width 89 height 28
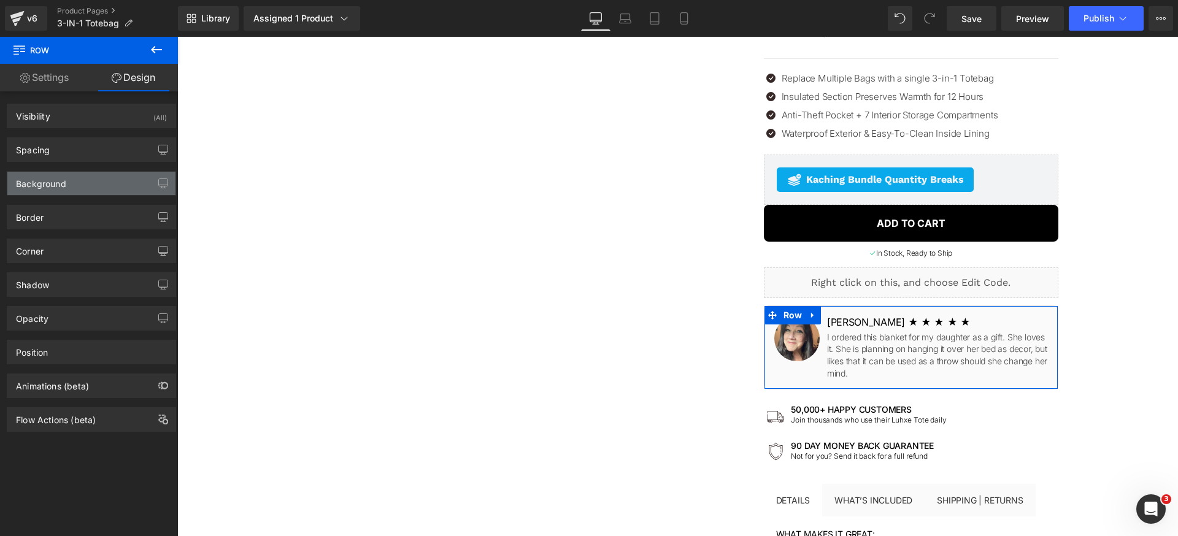
click at [76, 188] on div "Background" at bounding box center [91, 183] width 168 height 23
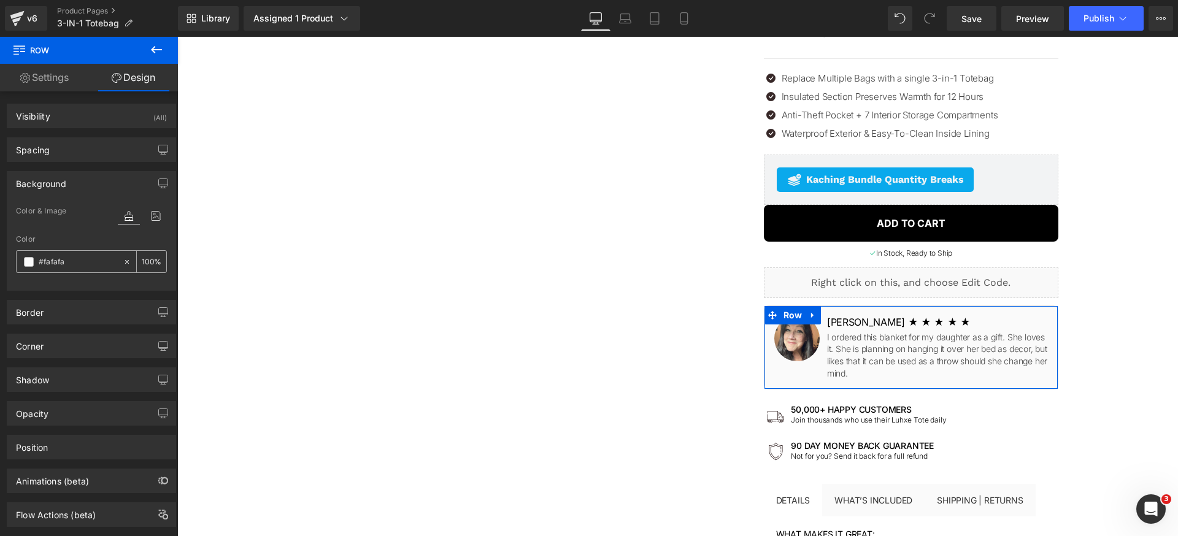
click at [83, 261] on input "#fafafa" at bounding box center [78, 261] width 79 height 13
paste input "dfaf8"
type input "#fdfaf8"
click at [93, 191] on div "Background" at bounding box center [91, 183] width 168 height 23
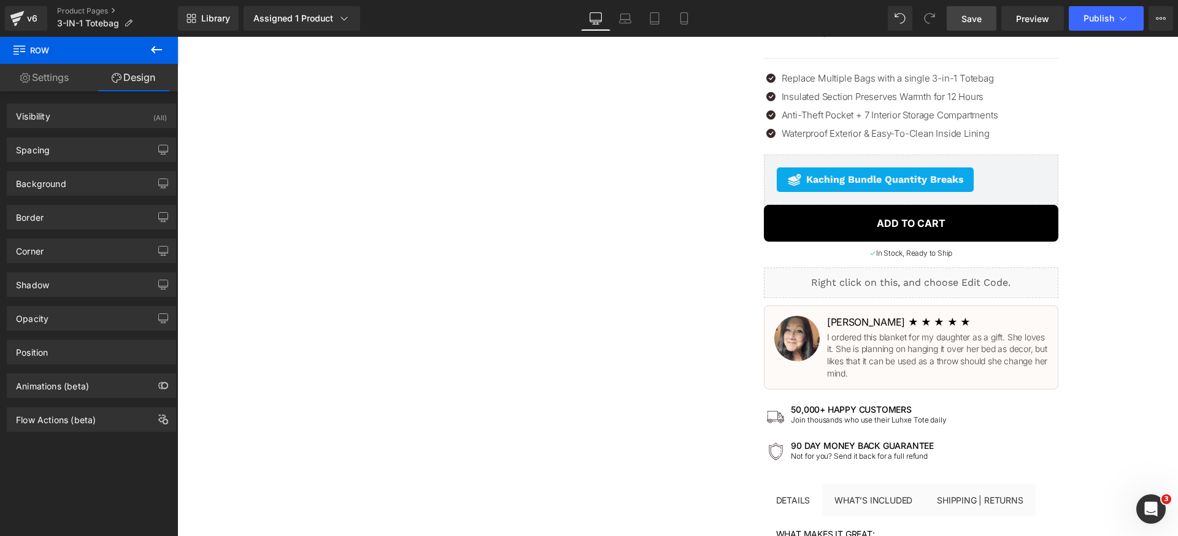
click at [976, 24] on span "Save" at bounding box center [972, 18] width 20 height 13
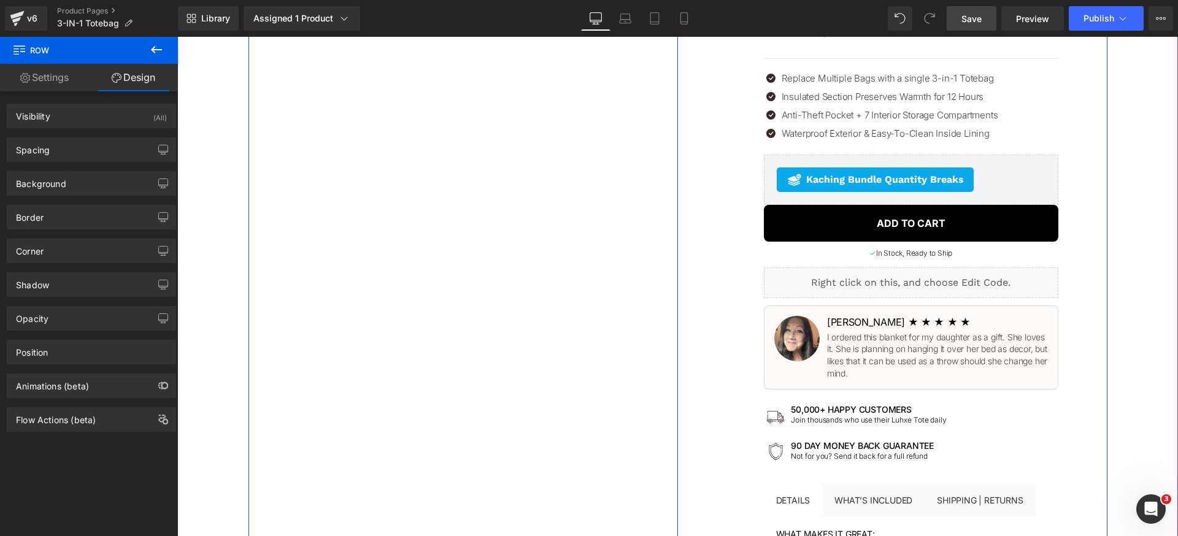
click at [529, 193] on div "Liquid Row" at bounding box center [464, 386] width 430 height 986
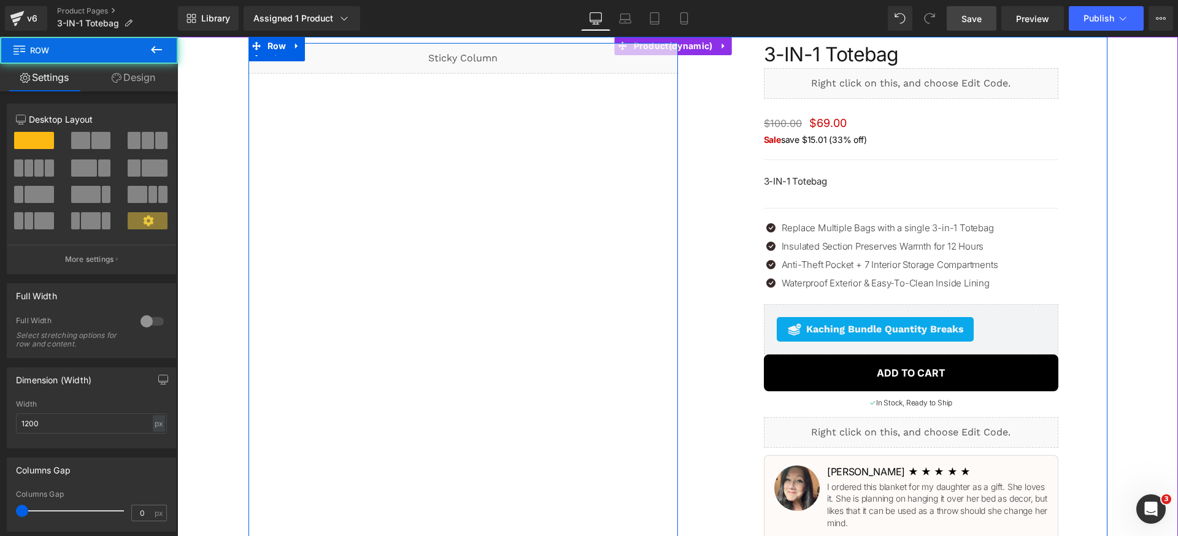
scroll to position [0, 0]
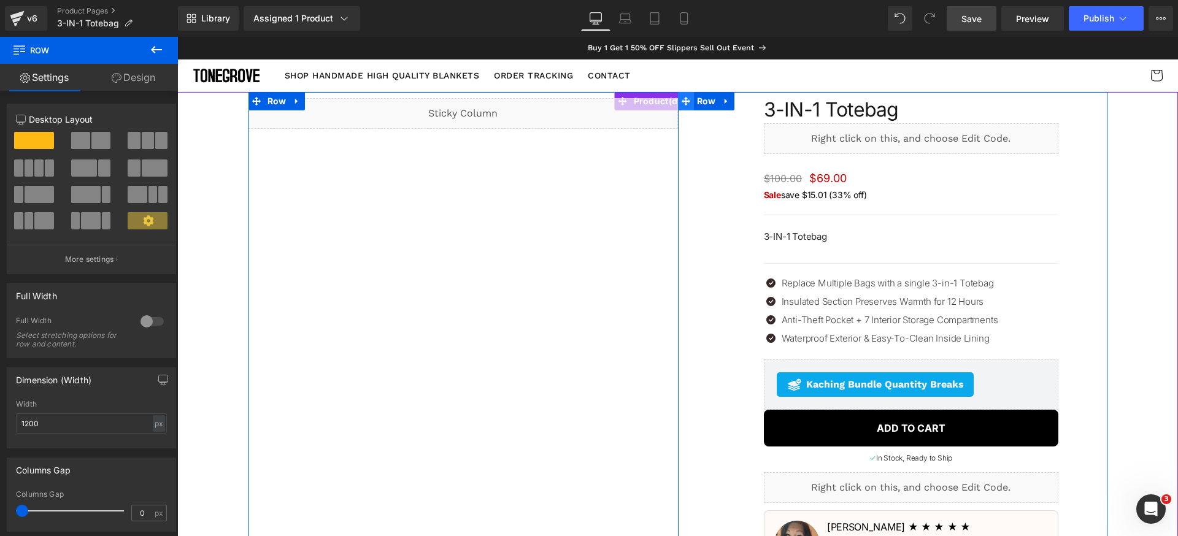
click at [687, 101] on span at bounding box center [686, 101] width 16 height 18
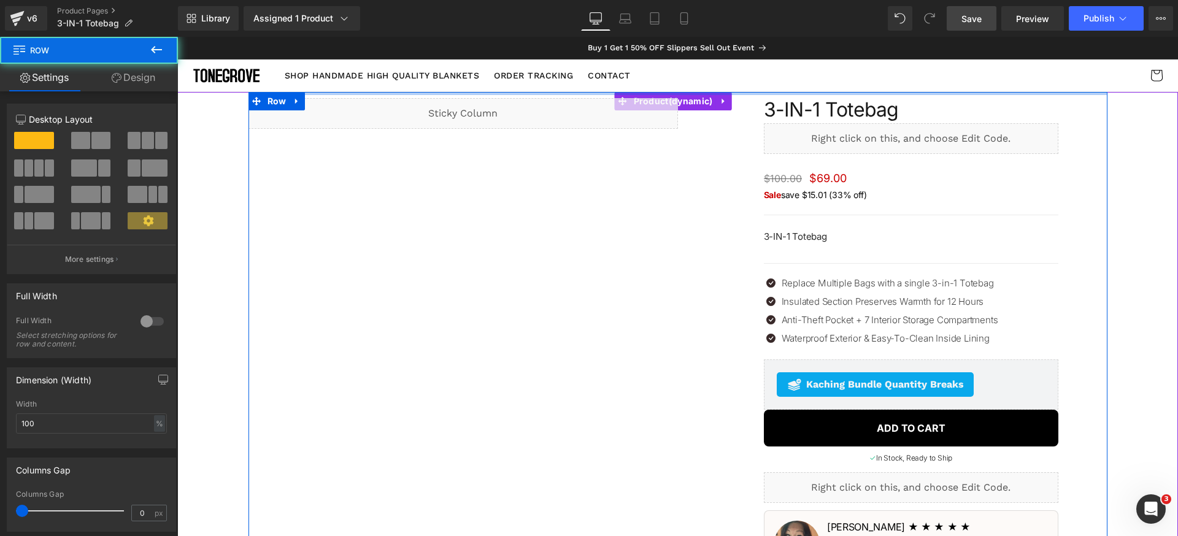
click at [650, 93] on div at bounding box center [678, 93] width 859 height 3
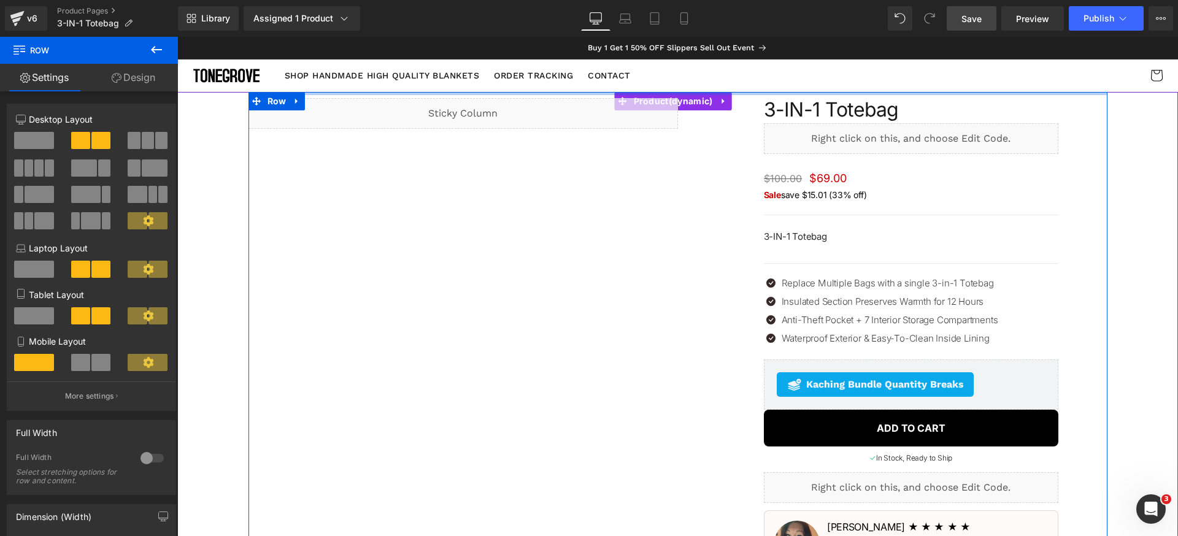
click at [614, 94] on div at bounding box center [678, 93] width 859 height 3
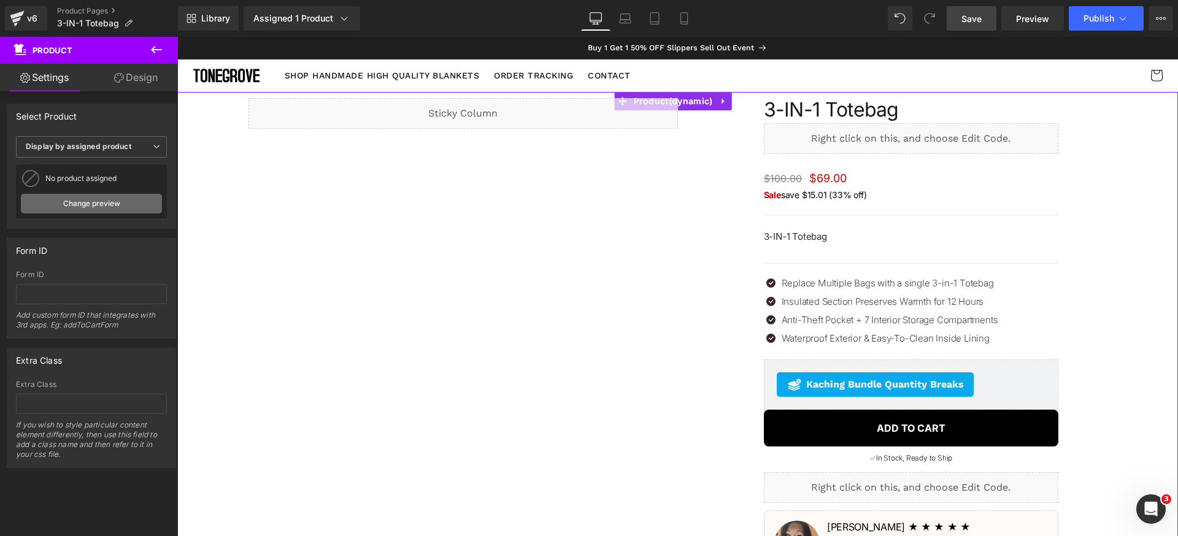
click at [117, 202] on link "Change preview" at bounding box center [91, 204] width 141 height 20
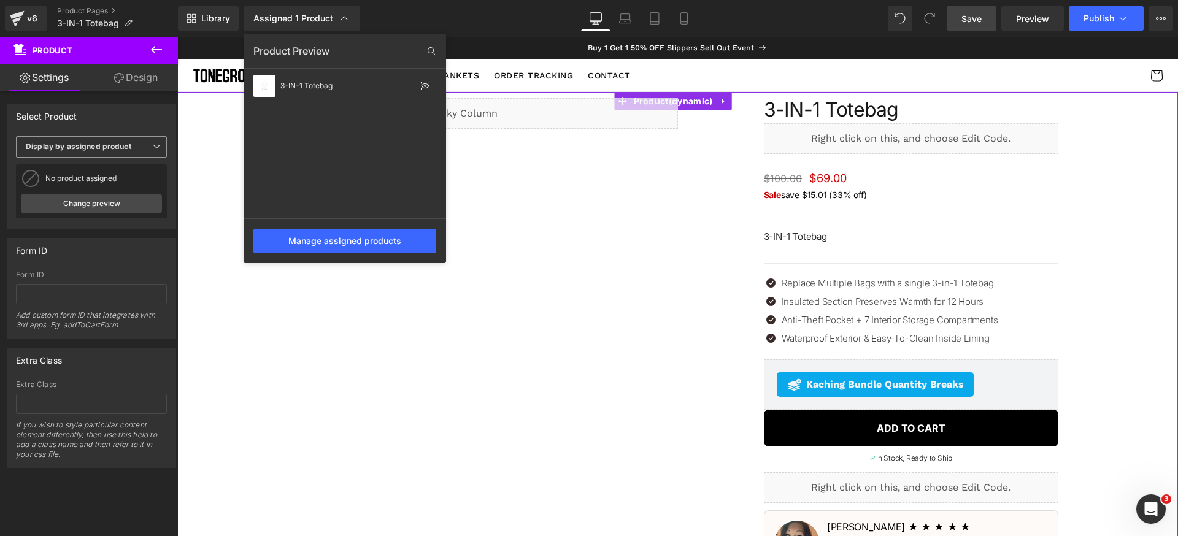
click at [141, 151] on span "Display by assigned product" at bounding box center [91, 146] width 151 height 21
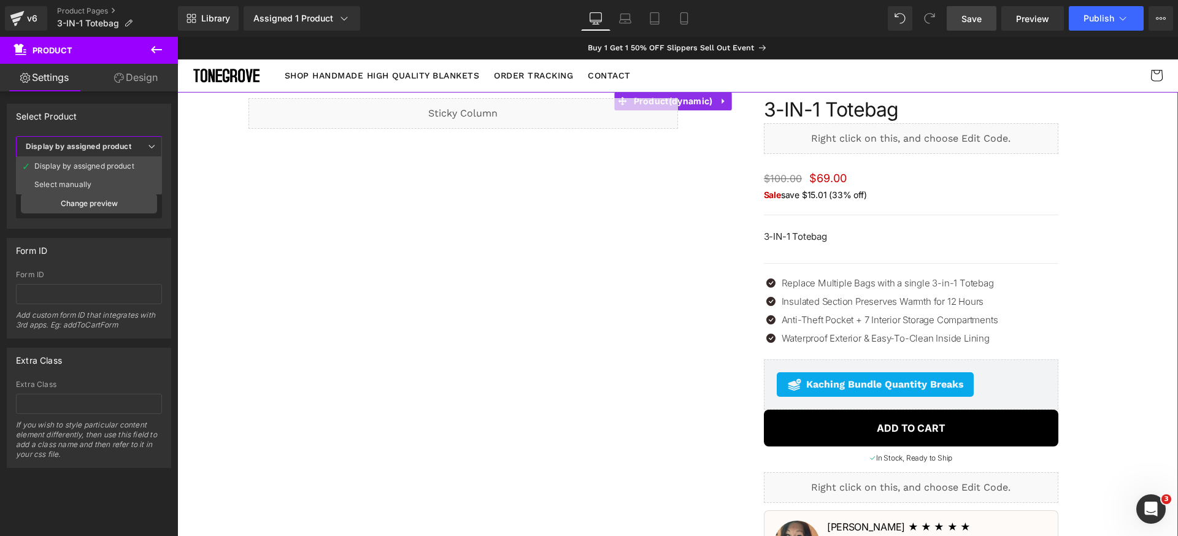
click at [136, 147] on span "Display by assigned product" at bounding box center [89, 146] width 146 height 21
click at [136, 147] on span "Display by assigned product" at bounding box center [91, 146] width 151 height 21
click at [117, 166] on div "Display by assigned product" at bounding box center [84, 166] width 100 height 9
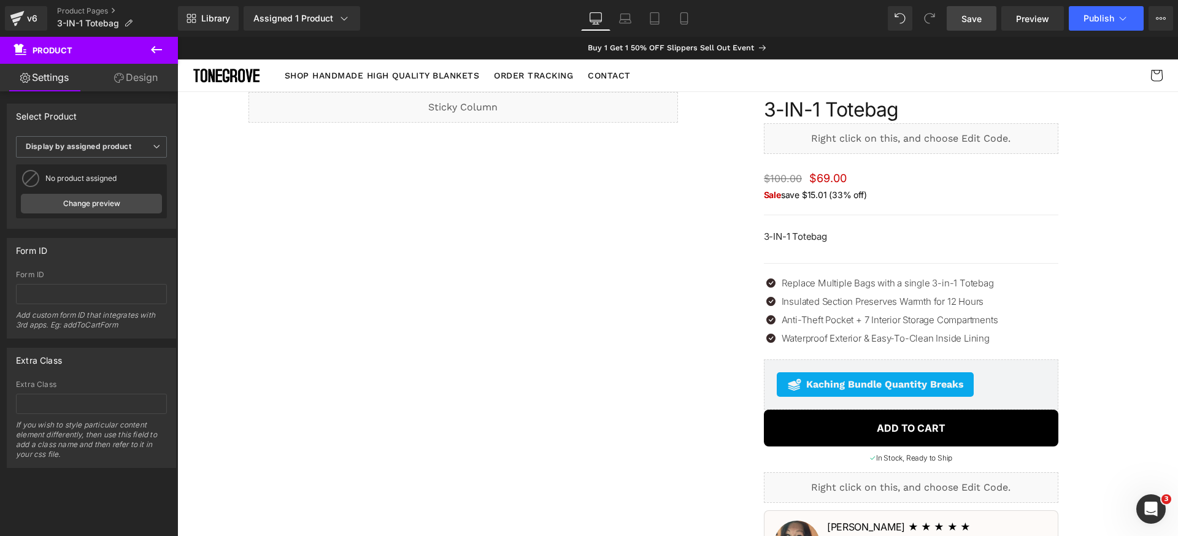
click at [114, 114] on div "Select Product" at bounding box center [91, 115] width 168 height 23
click at [160, 51] on icon at bounding box center [156, 49] width 15 height 15
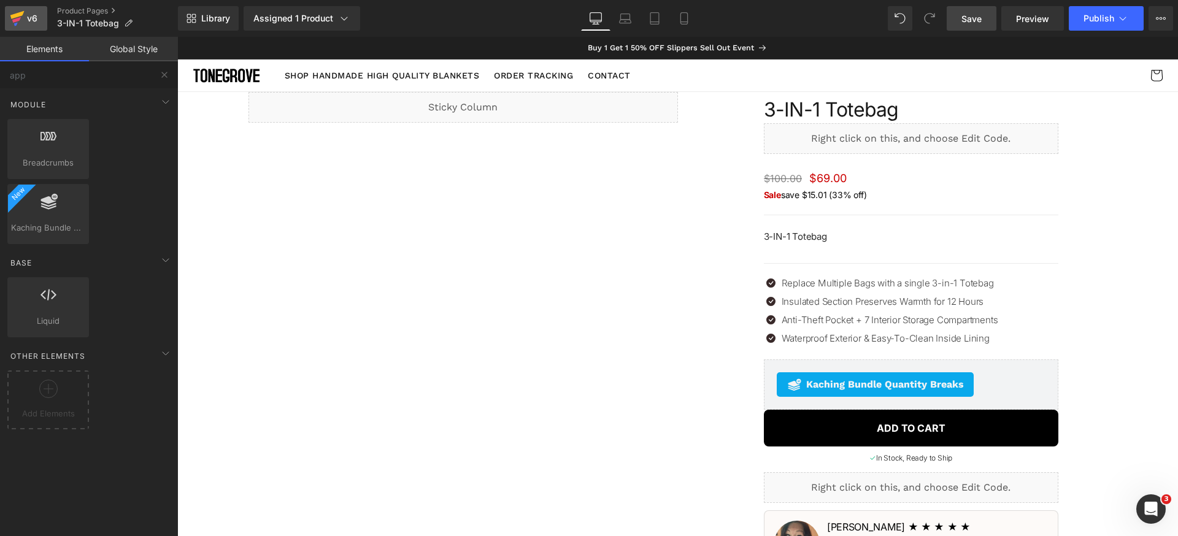
click at [23, 20] on icon at bounding box center [17, 18] width 15 height 31
click at [976, 18] on span "Save" at bounding box center [972, 18] width 20 height 13
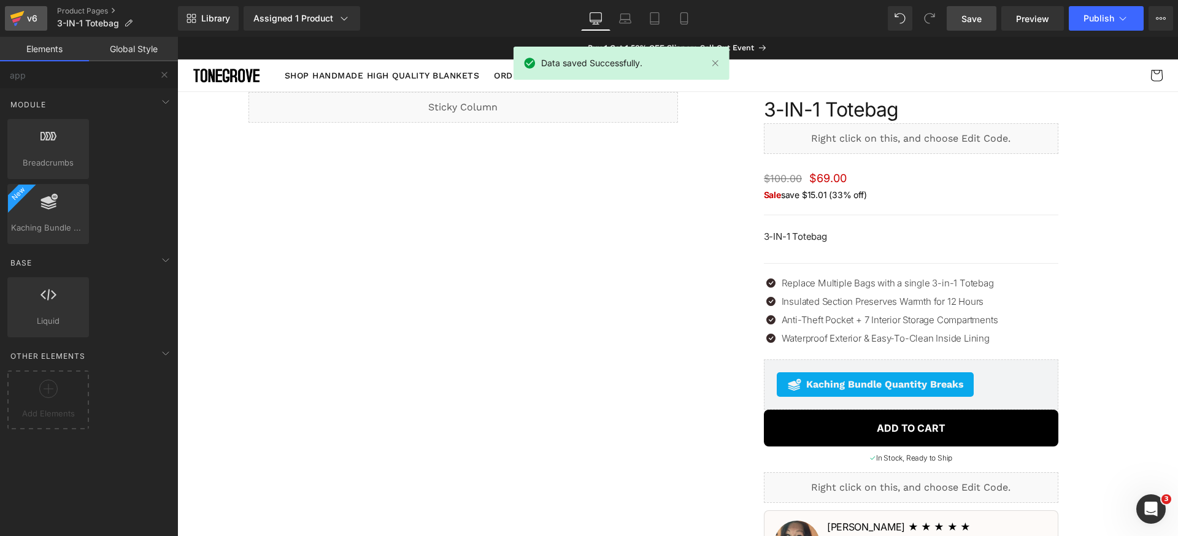
click at [15, 12] on icon at bounding box center [17, 18] width 15 height 31
